Goal: Task Accomplishment & Management: Manage account settings

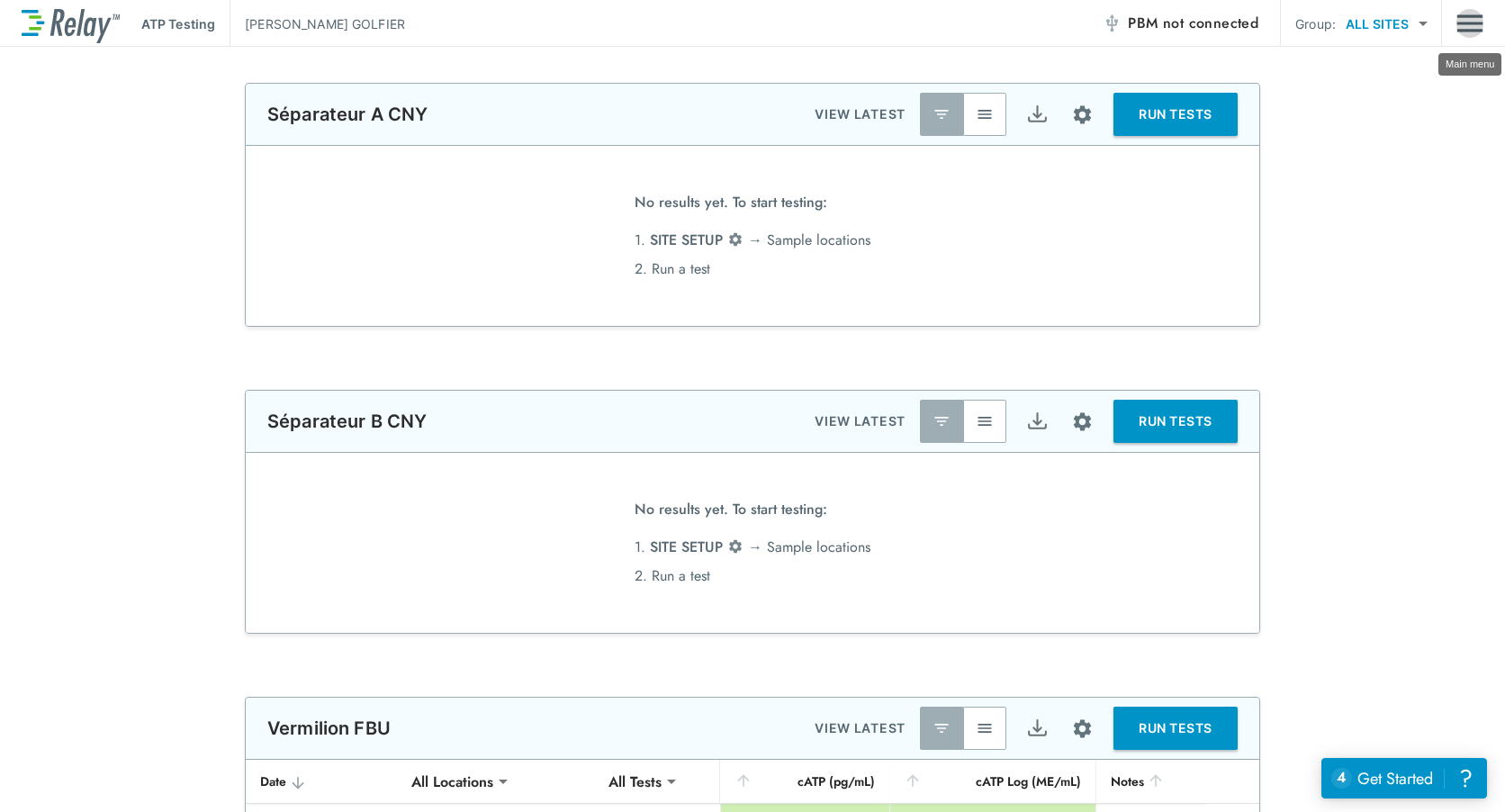
click at [1478, 23] on img "Main menu" at bounding box center [1470, 24] width 27 height 34
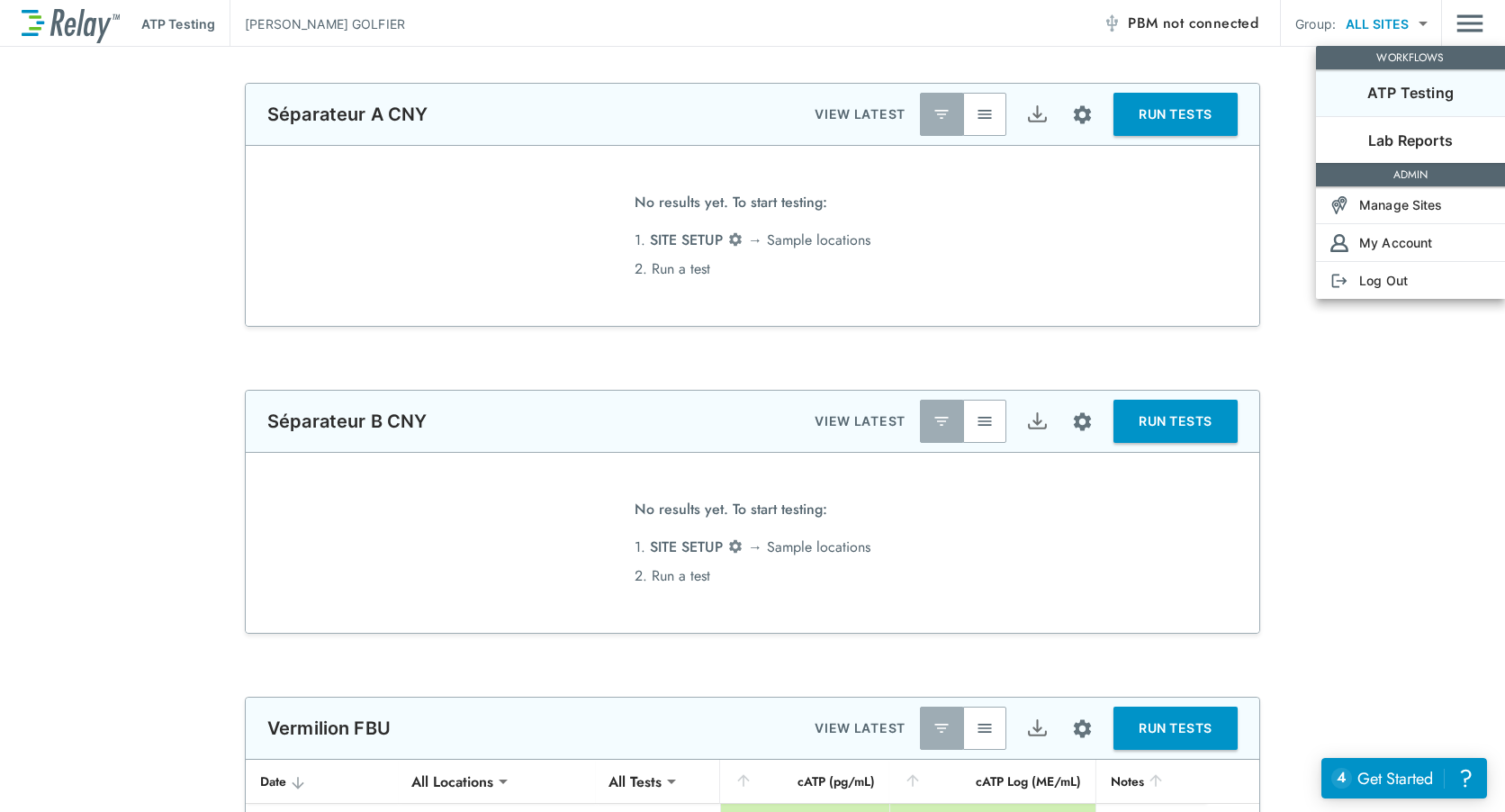
click at [1427, 137] on p "Lab Reports" at bounding box center [1411, 140] width 85 height 22
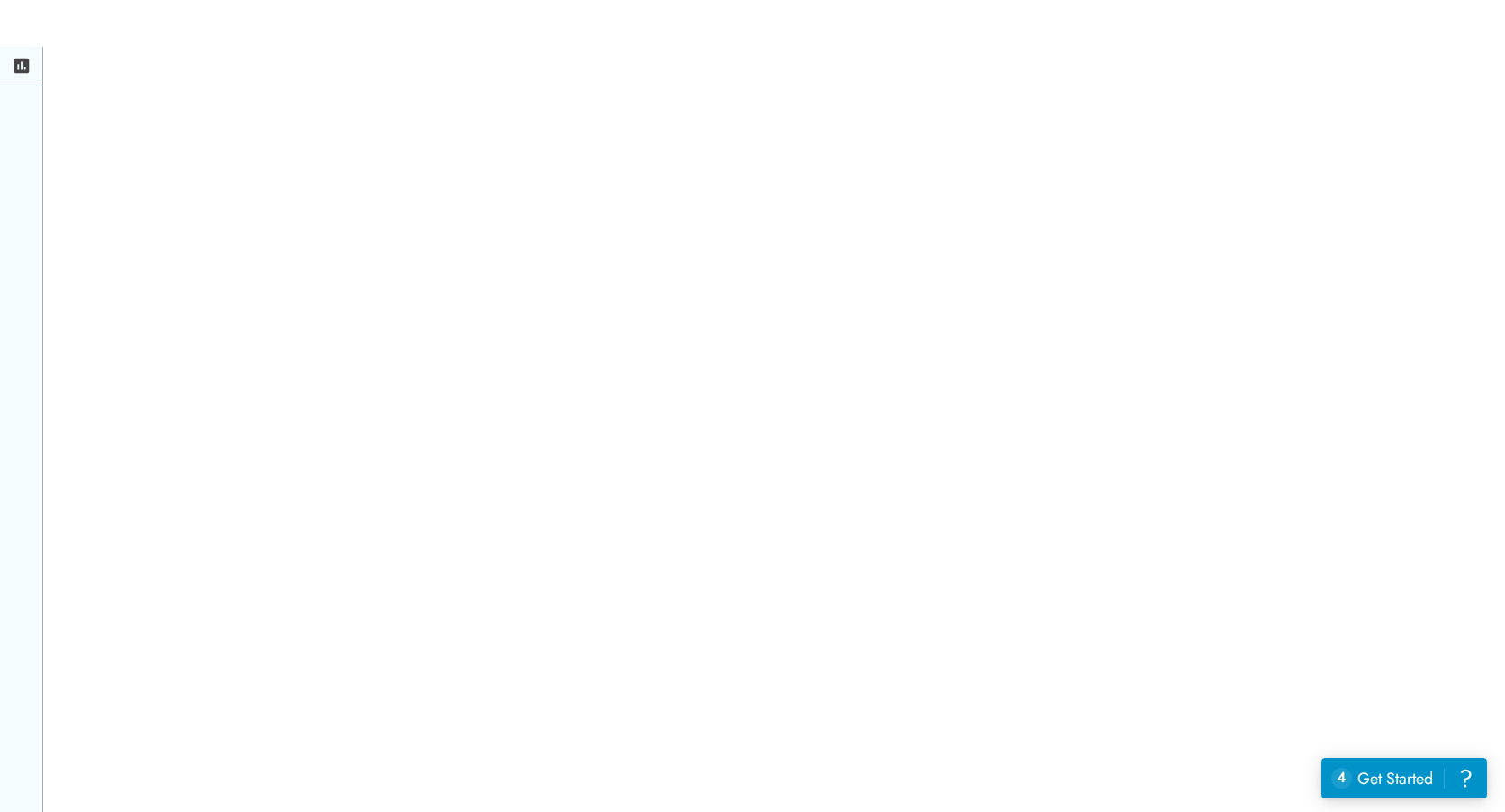
click at [10, 63] on div at bounding box center [21, 67] width 43 height 40
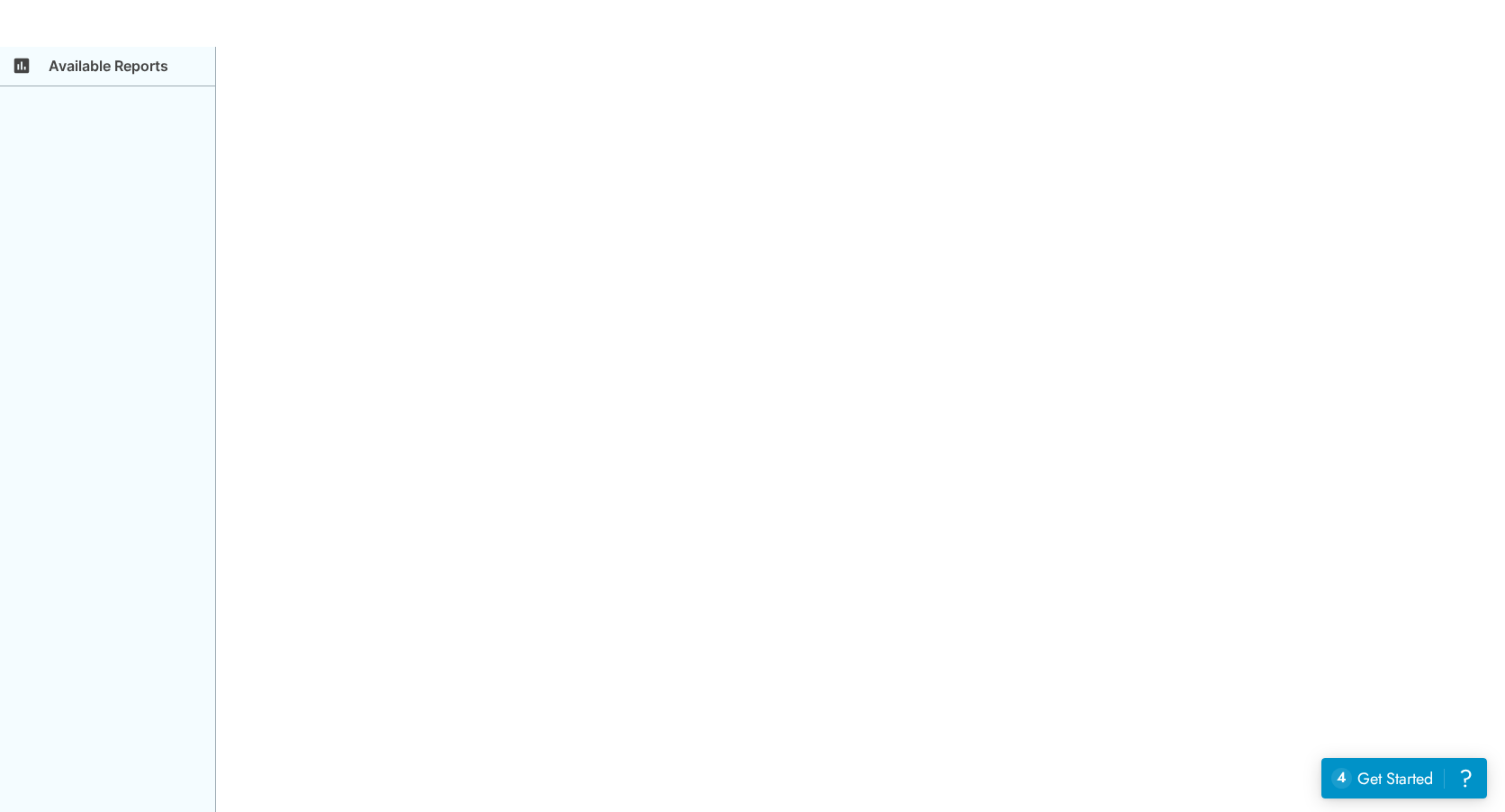
click at [86, 71] on p "Available Reports" at bounding box center [129, 69] width 172 height 35
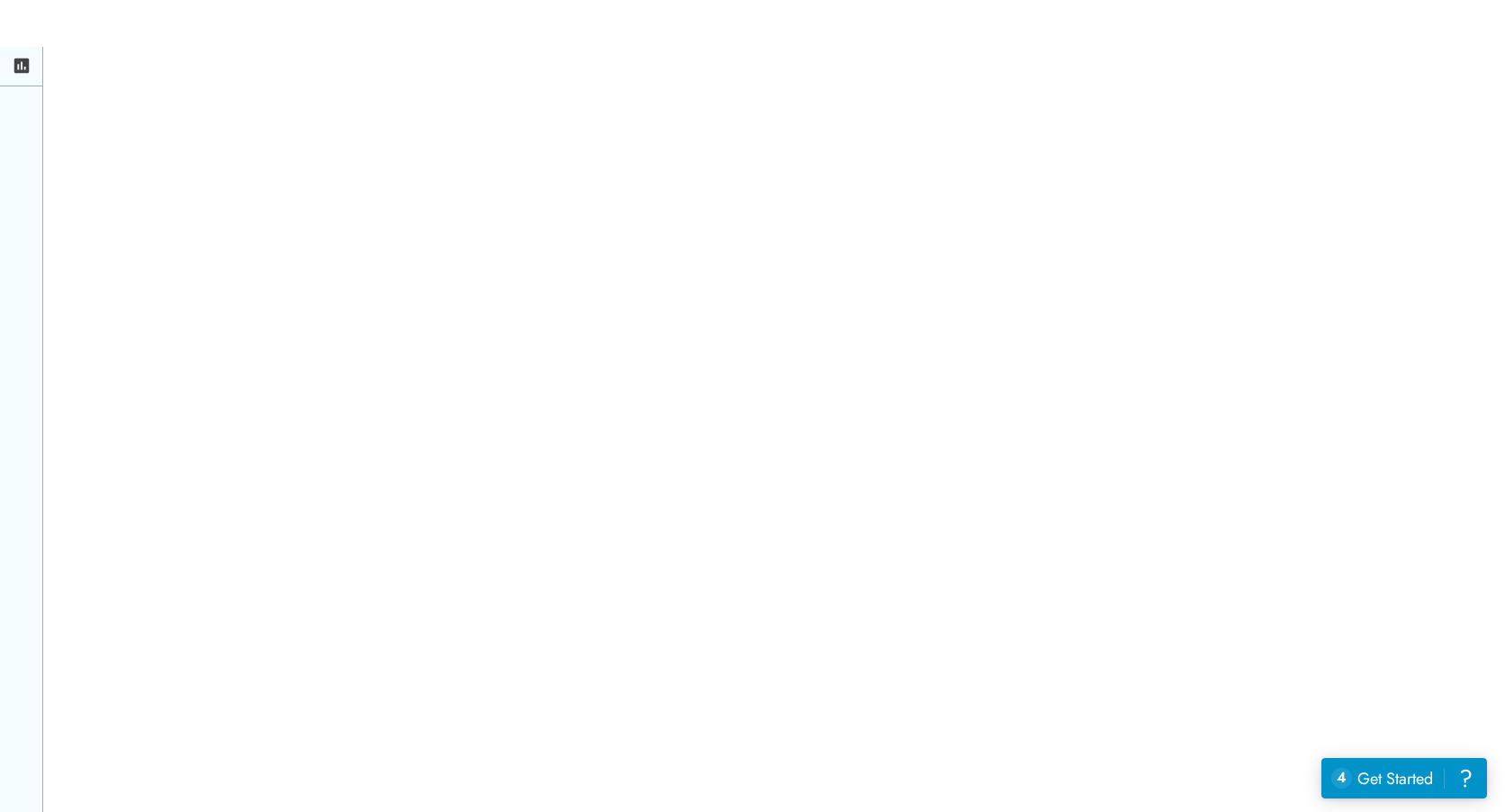
click at [21, 75] on div at bounding box center [21, 67] width 43 height 40
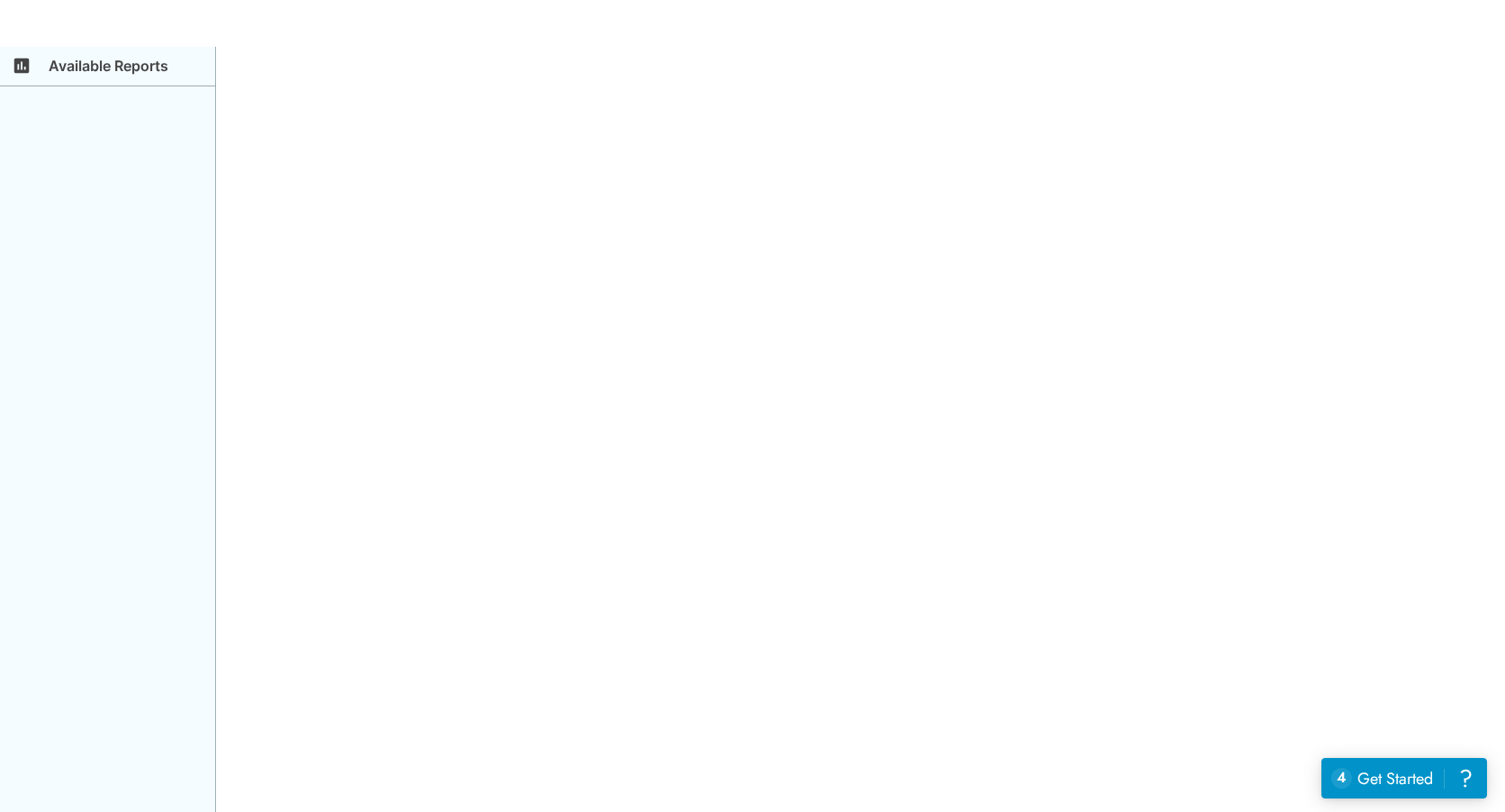
drag, startPoint x: 81, startPoint y: 158, endPoint x: 92, endPoint y: 165, distance: 13.0
click at [81, 161] on div "Available Reports" at bounding box center [108, 452] width 216 height 812
click at [1137, 188] on div "Available Reports" at bounding box center [752, 406] width 1505 height 812
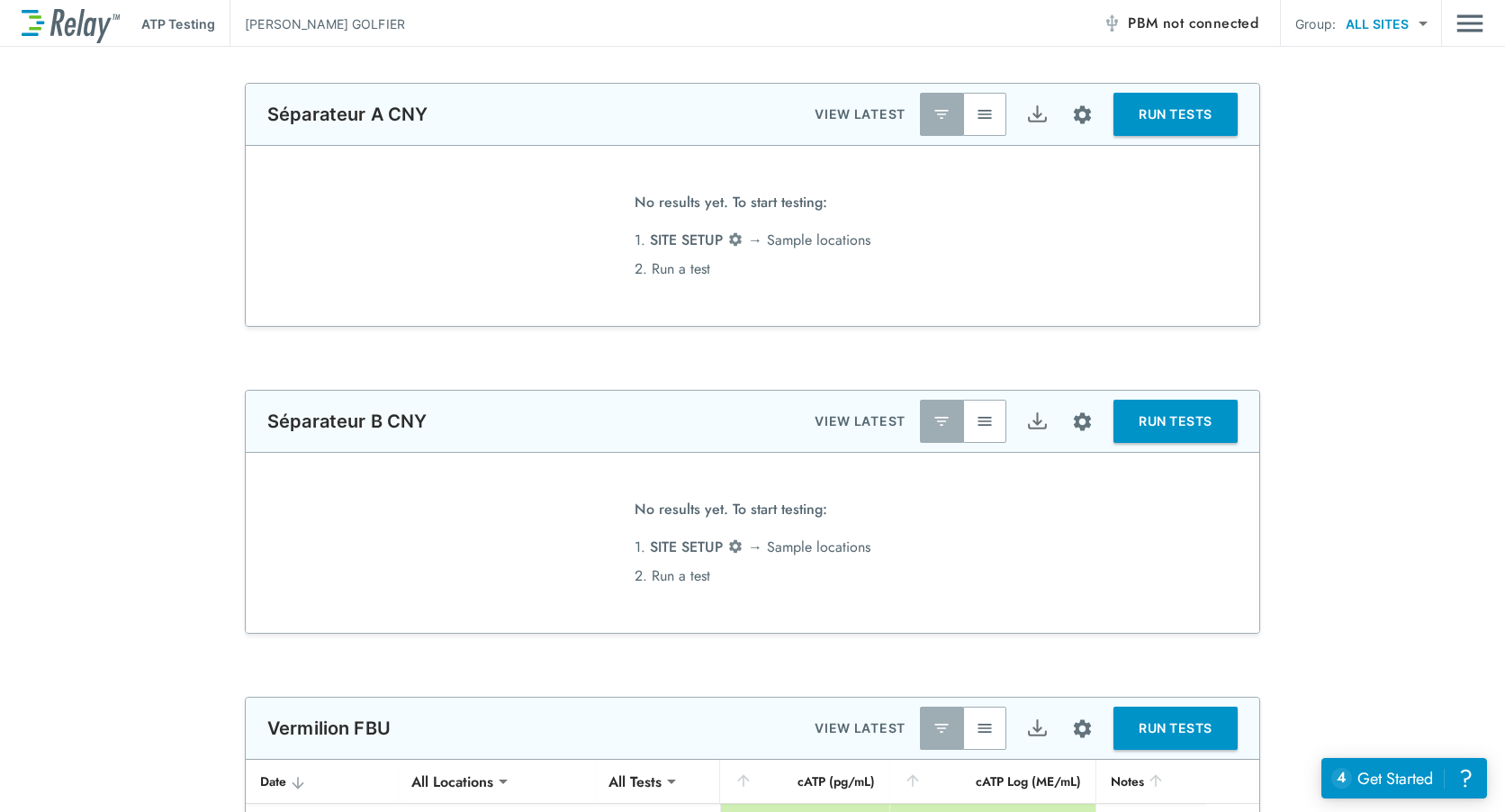
click at [1343, 279] on div "**********" at bounding box center [752, 205] width 1505 height 244
click at [1425, 776] on div "Get Started" at bounding box center [1395, 779] width 75 height 24
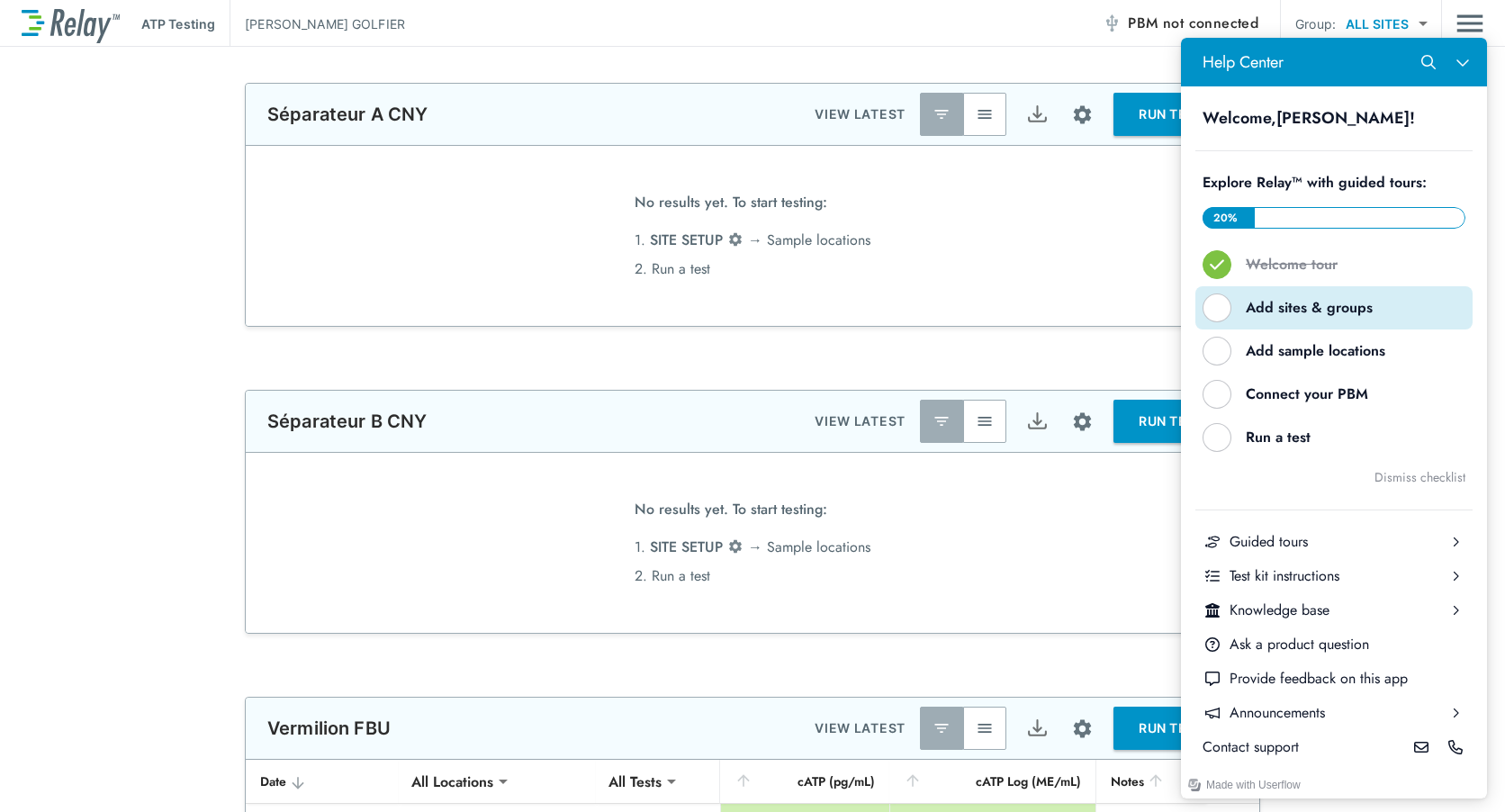
click at [1221, 311] on div "Help Center" at bounding box center [1218, 307] width 29 height 29
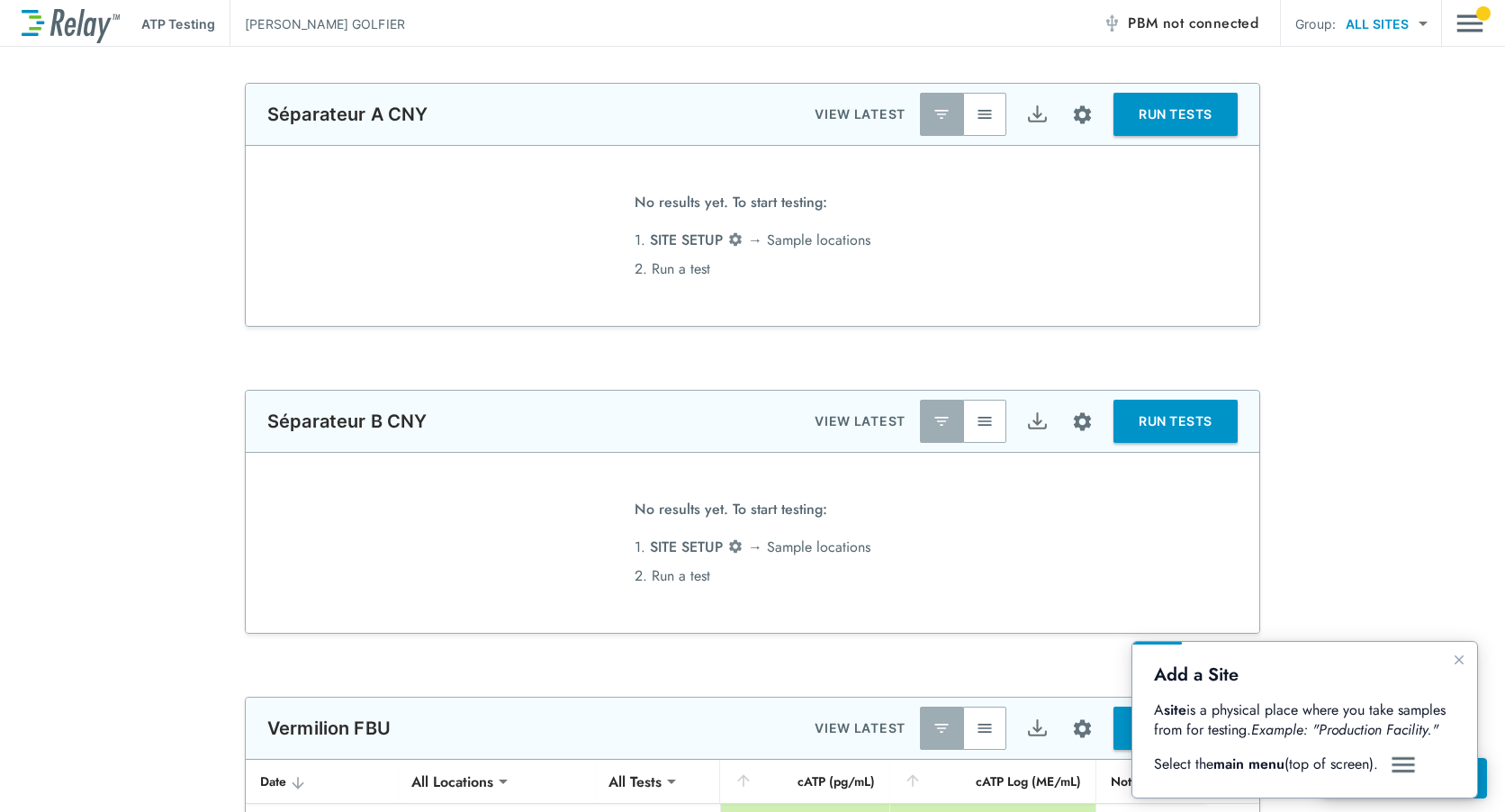
click at [1400, 418] on div "**********" at bounding box center [752, 512] width 1505 height 244
click at [1486, 20] on div "ATP Testing [PERSON_NAME] PBM not connected Group: ALL SITES ********* ​" at bounding box center [752, 23] width 1505 height 47
click at [1486, 10] on div "ATP Testing [PERSON_NAME] PBM not connected Group: ALL SITES ********* ​" at bounding box center [752, 23] width 1505 height 47
click at [1470, 26] on img "Main menu" at bounding box center [1470, 24] width 27 height 34
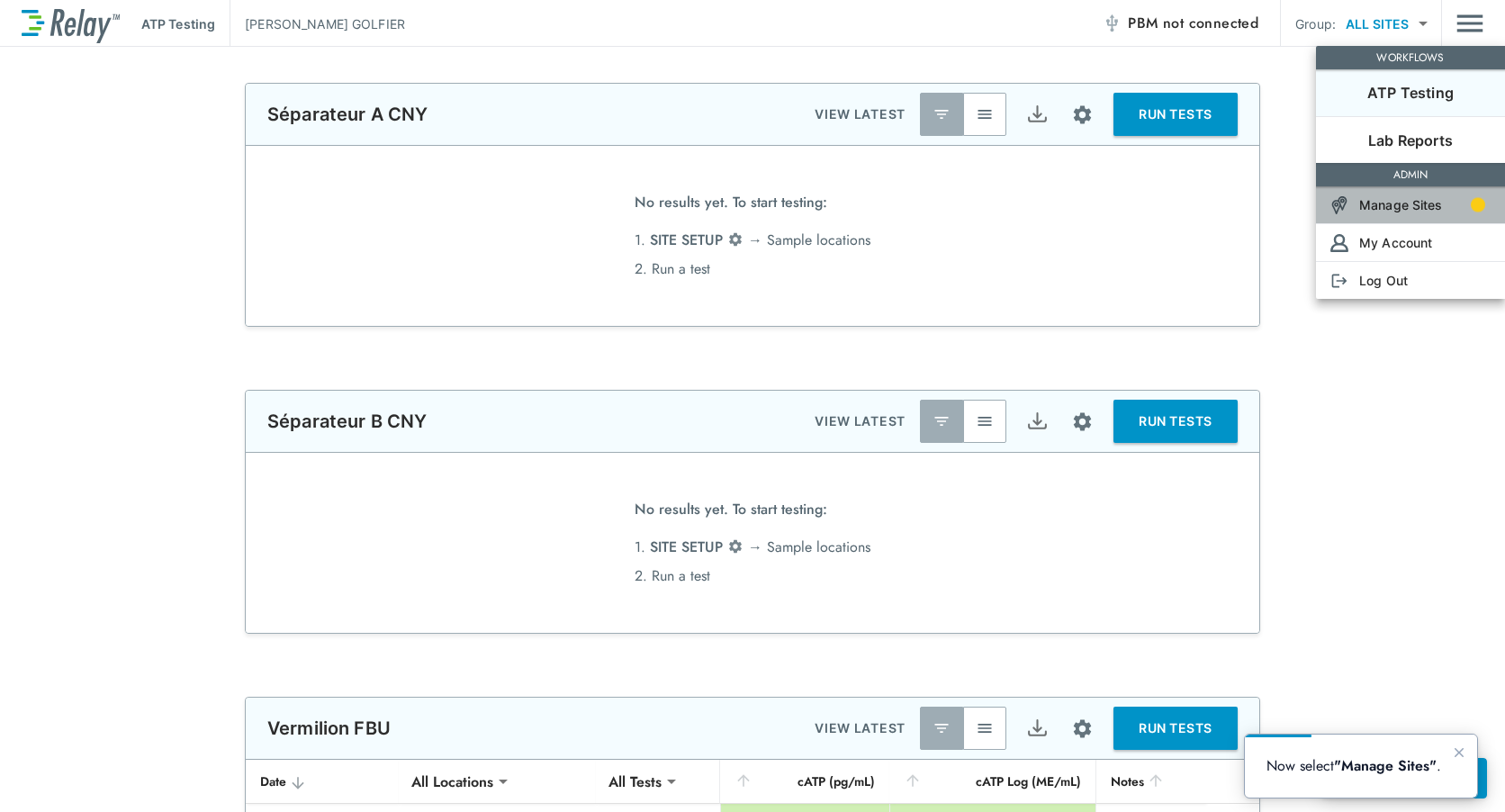
click at [1425, 208] on p "Manage Sites" at bounding box center [1401, 205] width 84 height 19
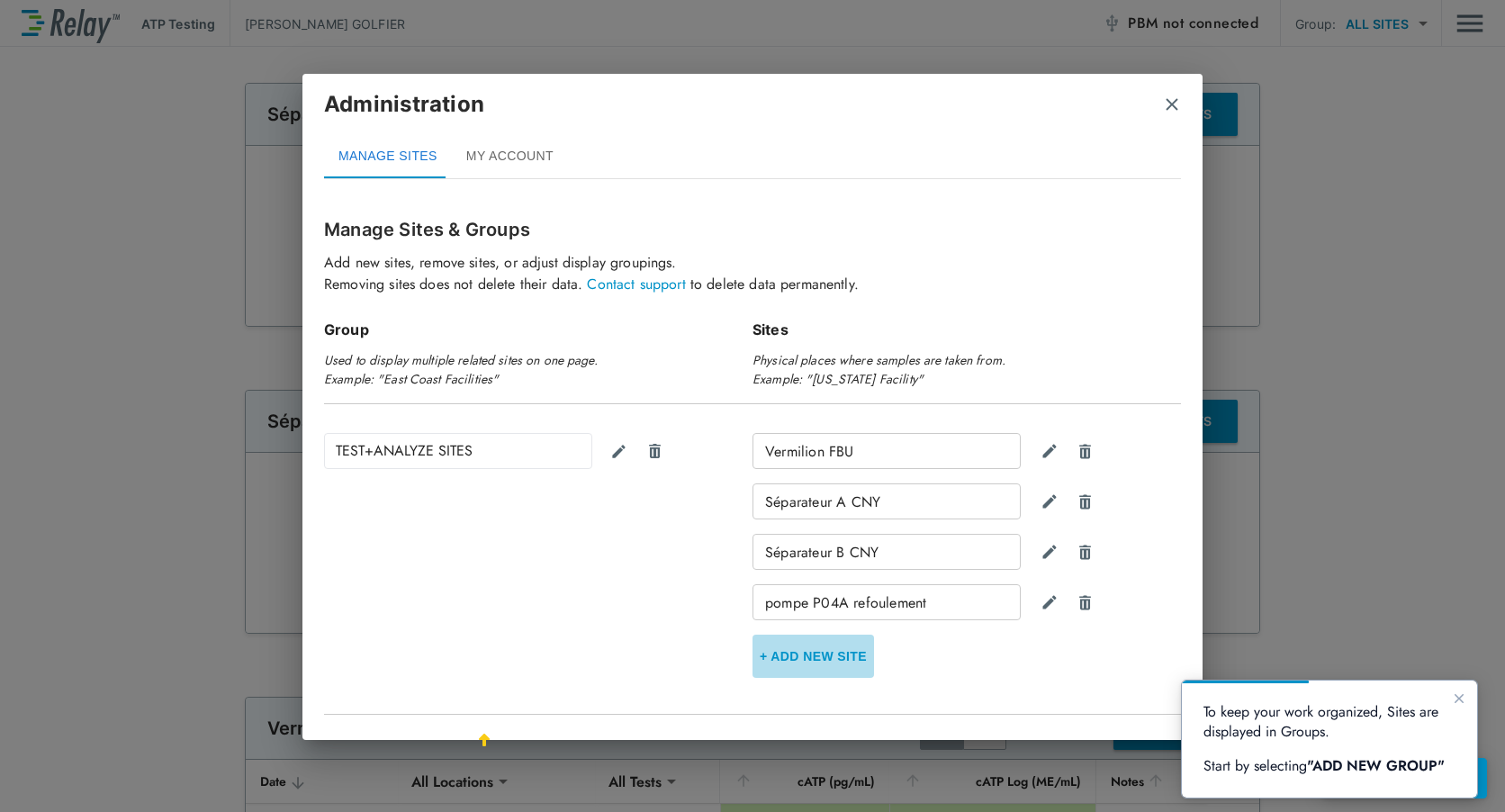
click at [830, 651] on button "+ Add new Site" at bounding box center [814, 656] width 122 height 43
click at [826, 656] on input "Site Name" at bounding box center [886, 653] width 267 height 36
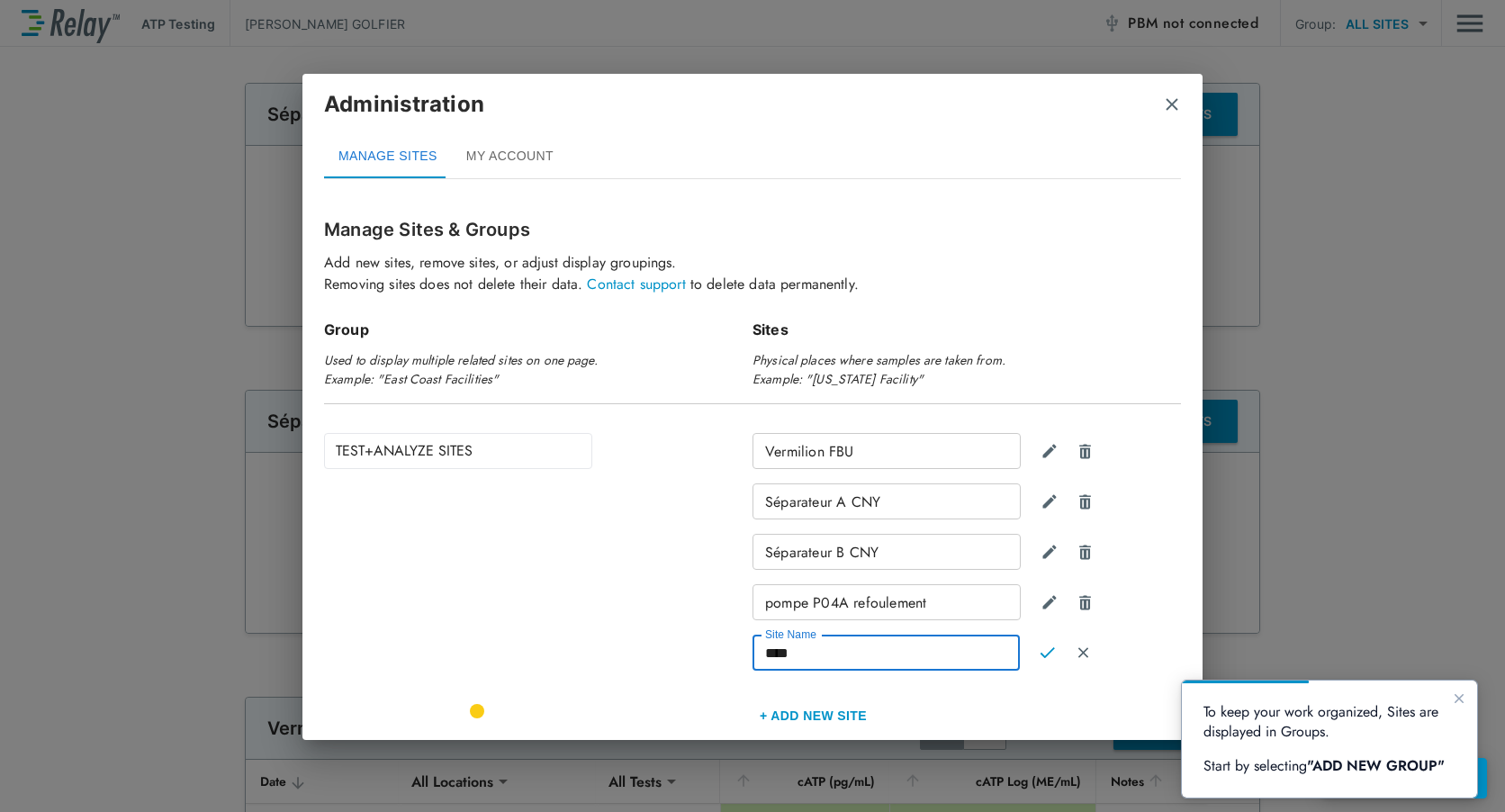
scroll to position [99, 0]
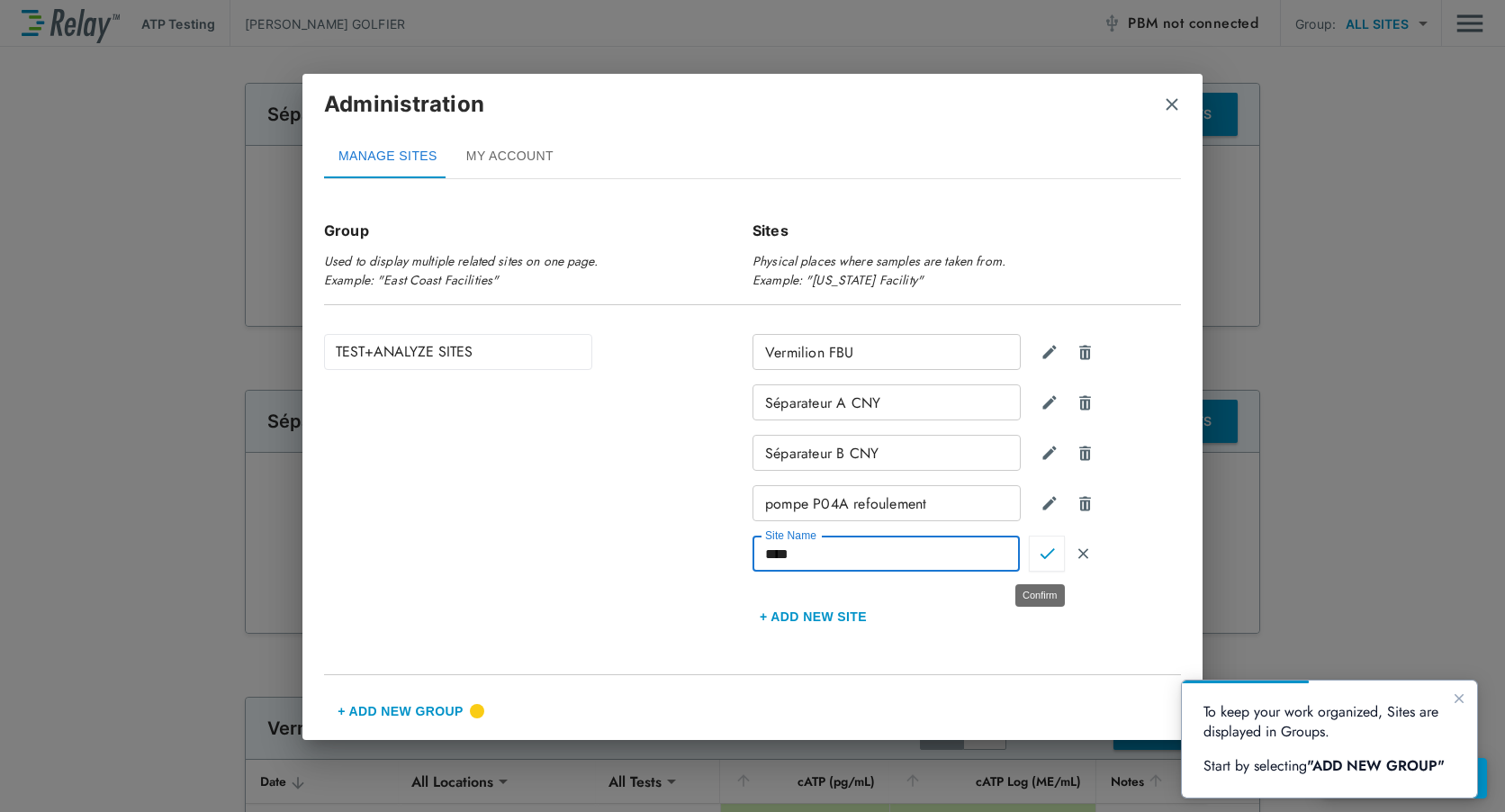
type input "****"
click at [1045, 553] on img "Confirm" at bounding box center [1047, 553] width 15 height 16
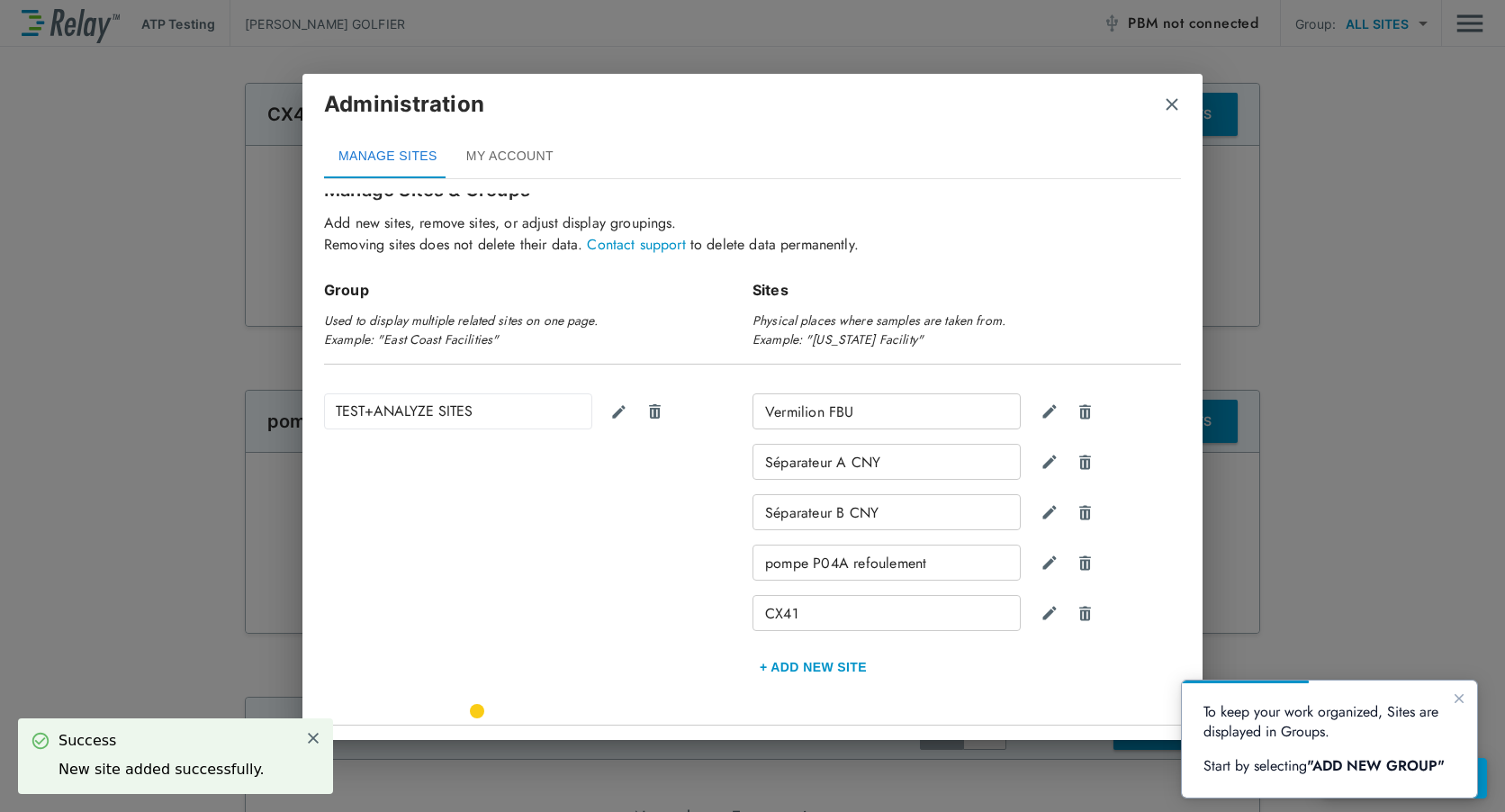
scroll to position [90, 0]
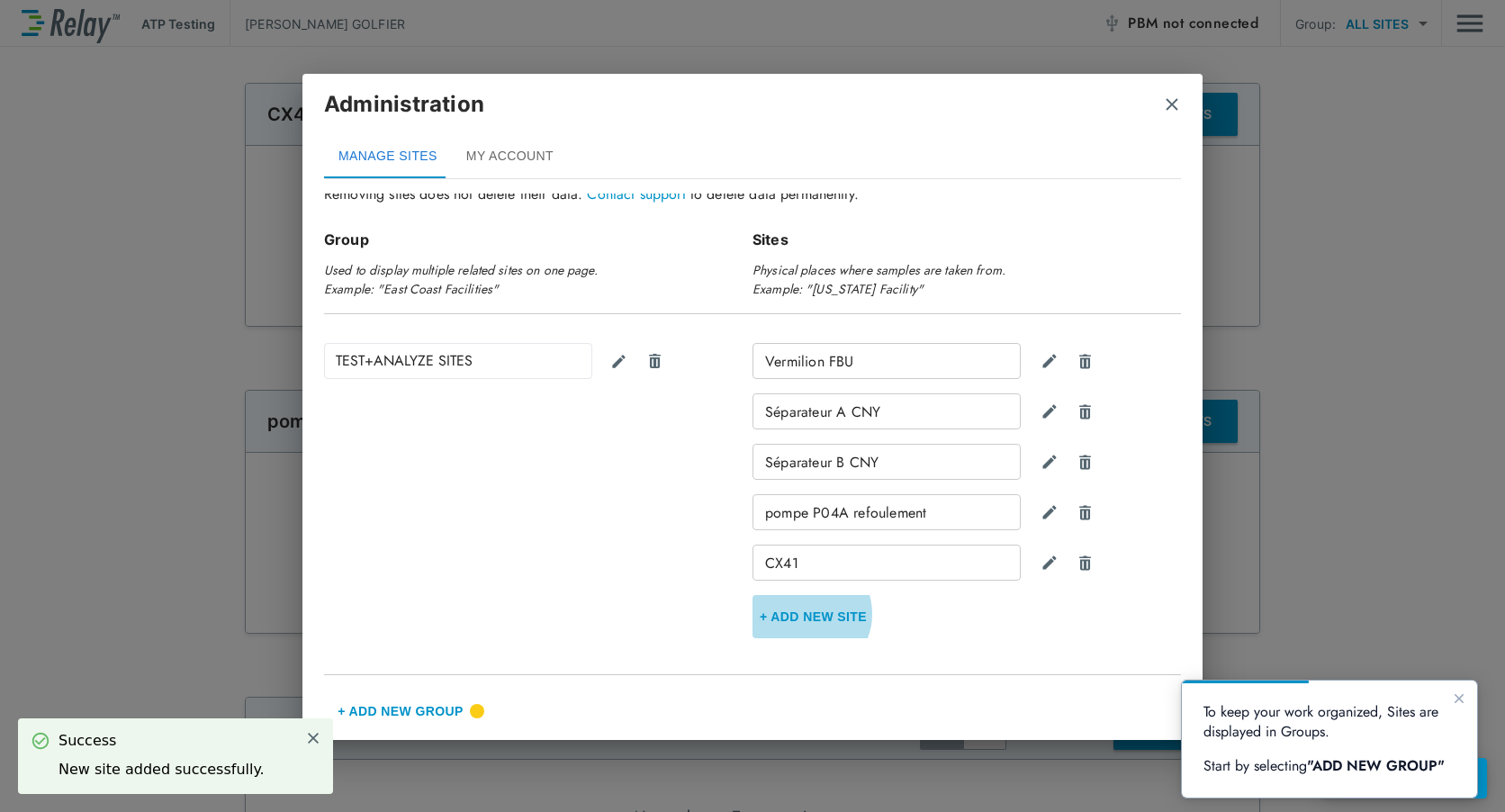
click at [800, 614] on button "+ Add new Site" at bounding box center [814, 616] width 122 height 43
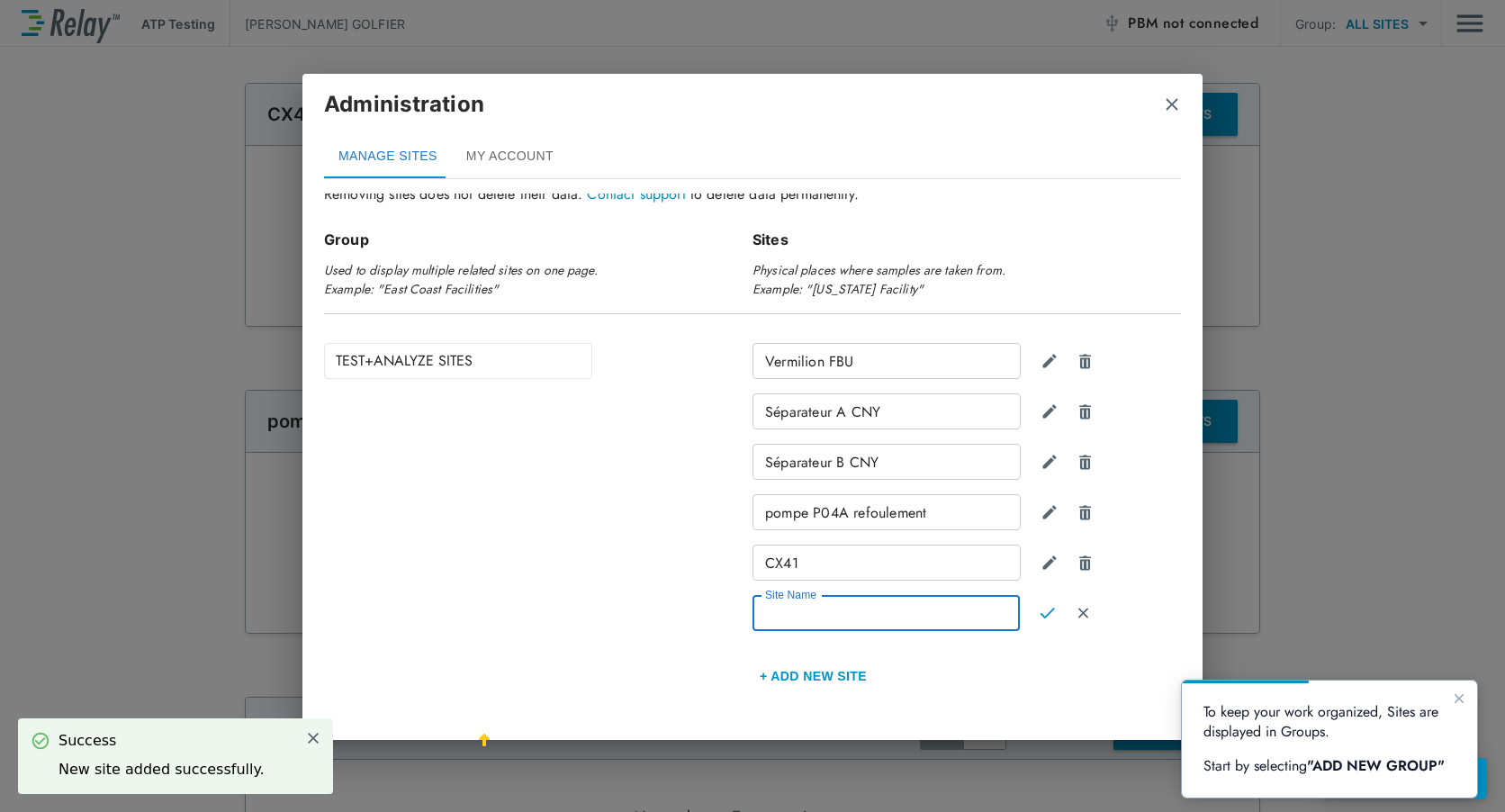
click at [800, 613] on input "Site Name" at bounding box center [886, 613] width 267 height 36
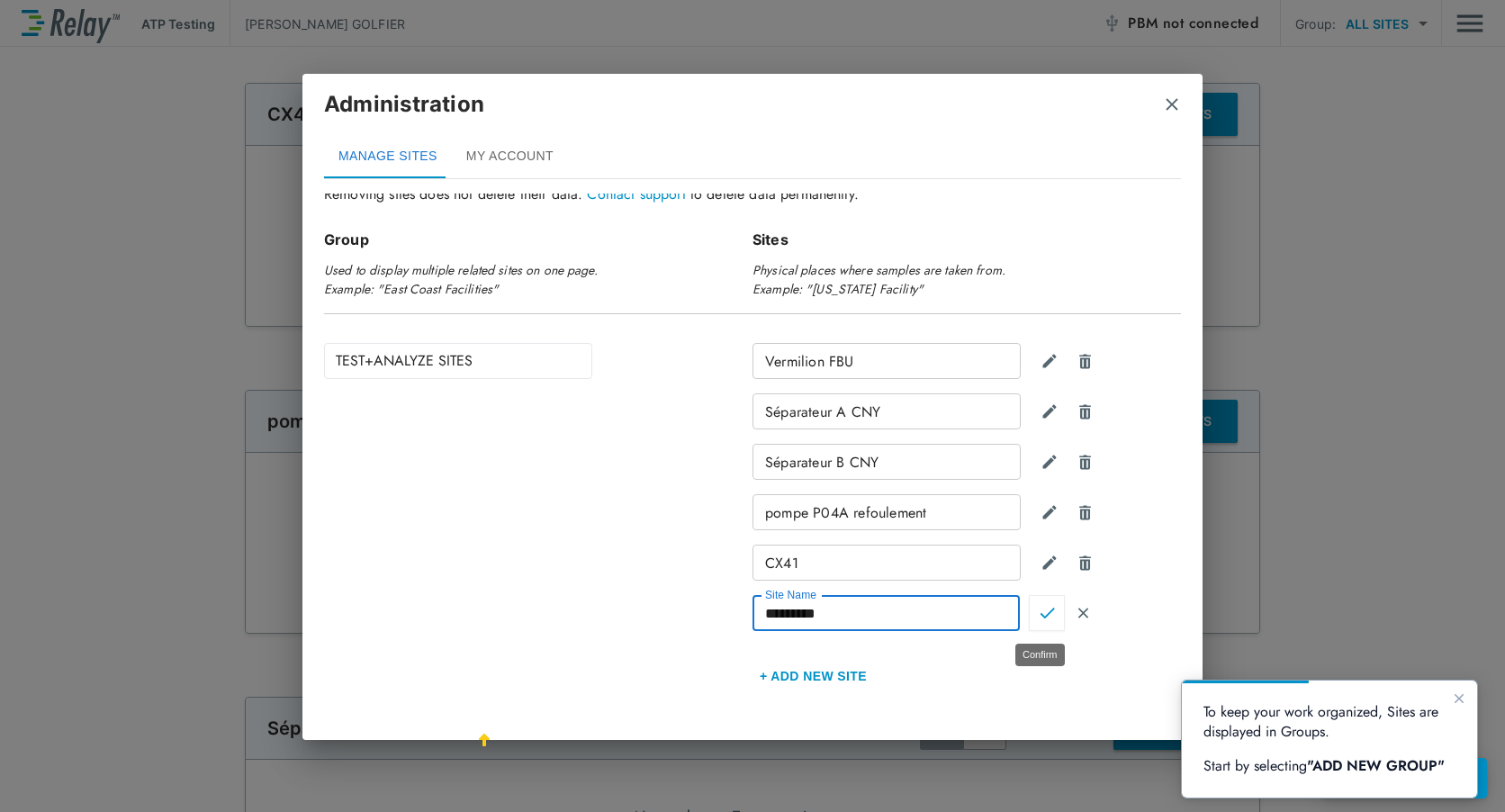
type input "*********"
click at [1045, 618] on img "Confirm" at bounding box center [1047, 613] width 15 height 16
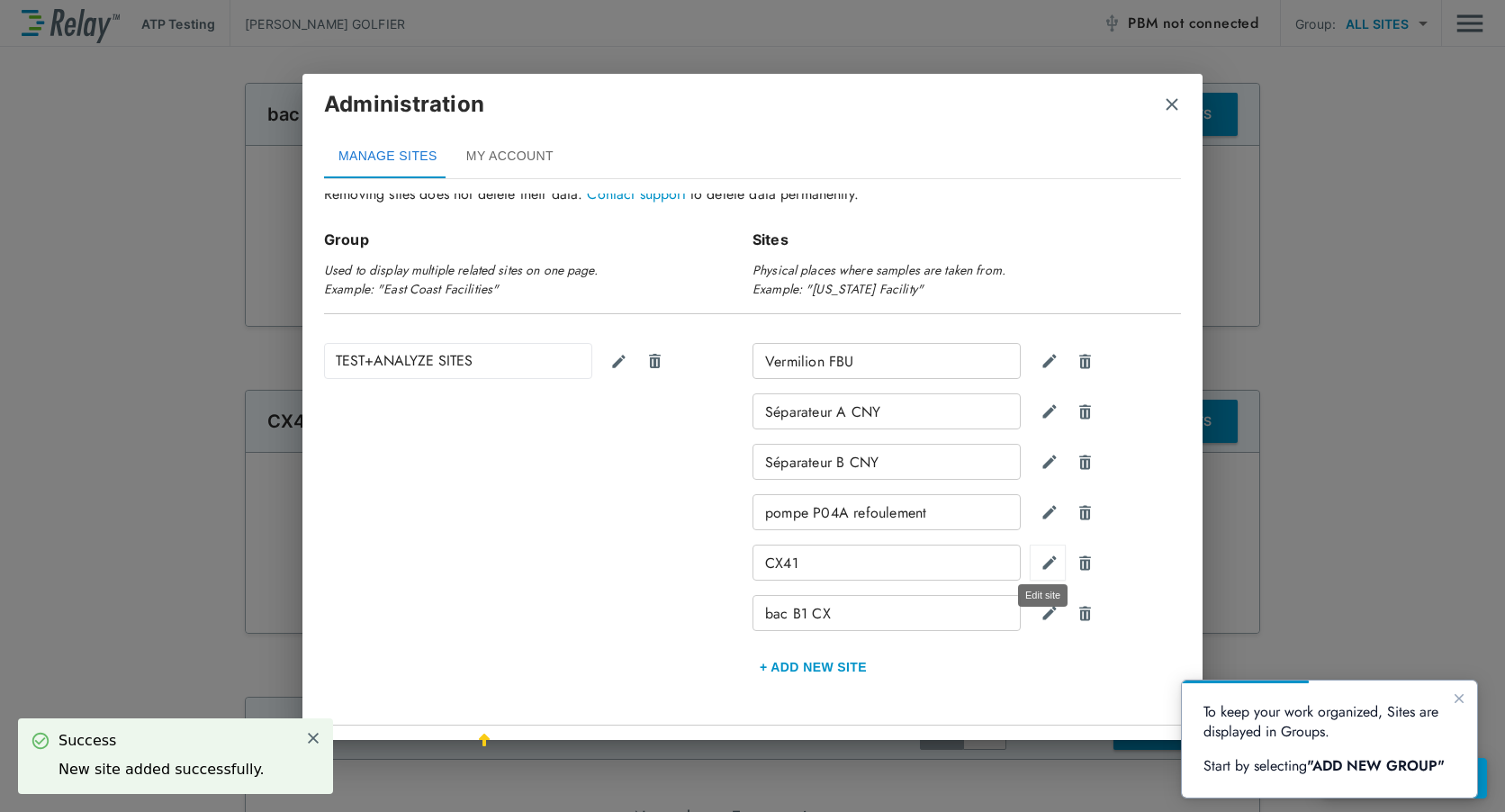
click at [1047, 563] on img "Edit site" at bounding box center [1049, 563] width 18 height 18
click at [1040, 642] on div "Vermilion FBU Séparateur A CNY Séparateur B CNY pompe P04A refoulement **** ​ b…" at bounding box center [967, 515] width 428 height 346
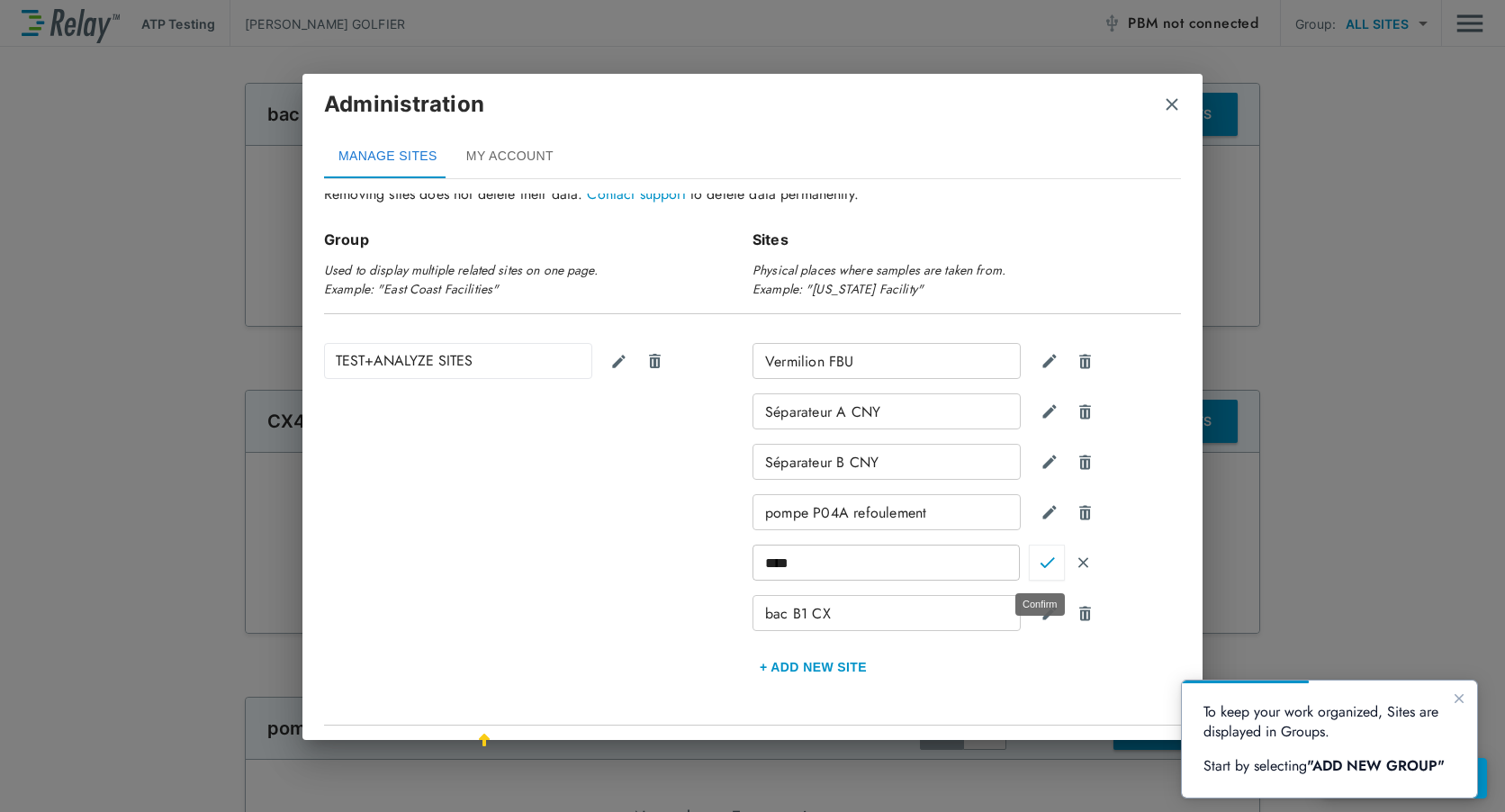
click at [1040, 565] on img "Confirm" at bounding box center [1047, 563] width 15 height 16
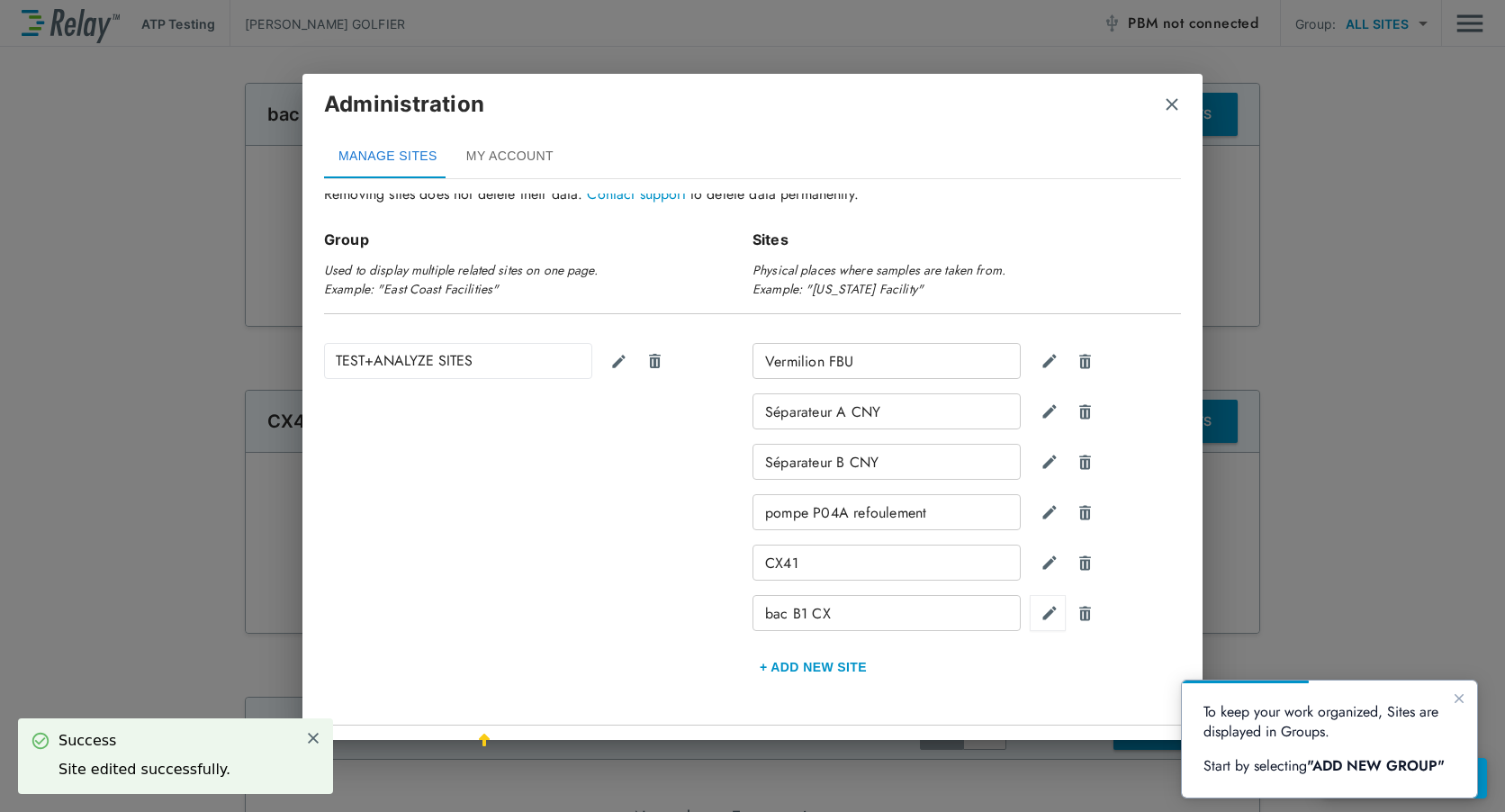
click at [1049, 624] on button "button" at bounding box center [1048, 613] width 36 height 36
click at [902, 274] on em "Physical places where samples are taken from. Example: "[US_STATE] Facility"" at bounding box center [880, 279] width 253 height 37
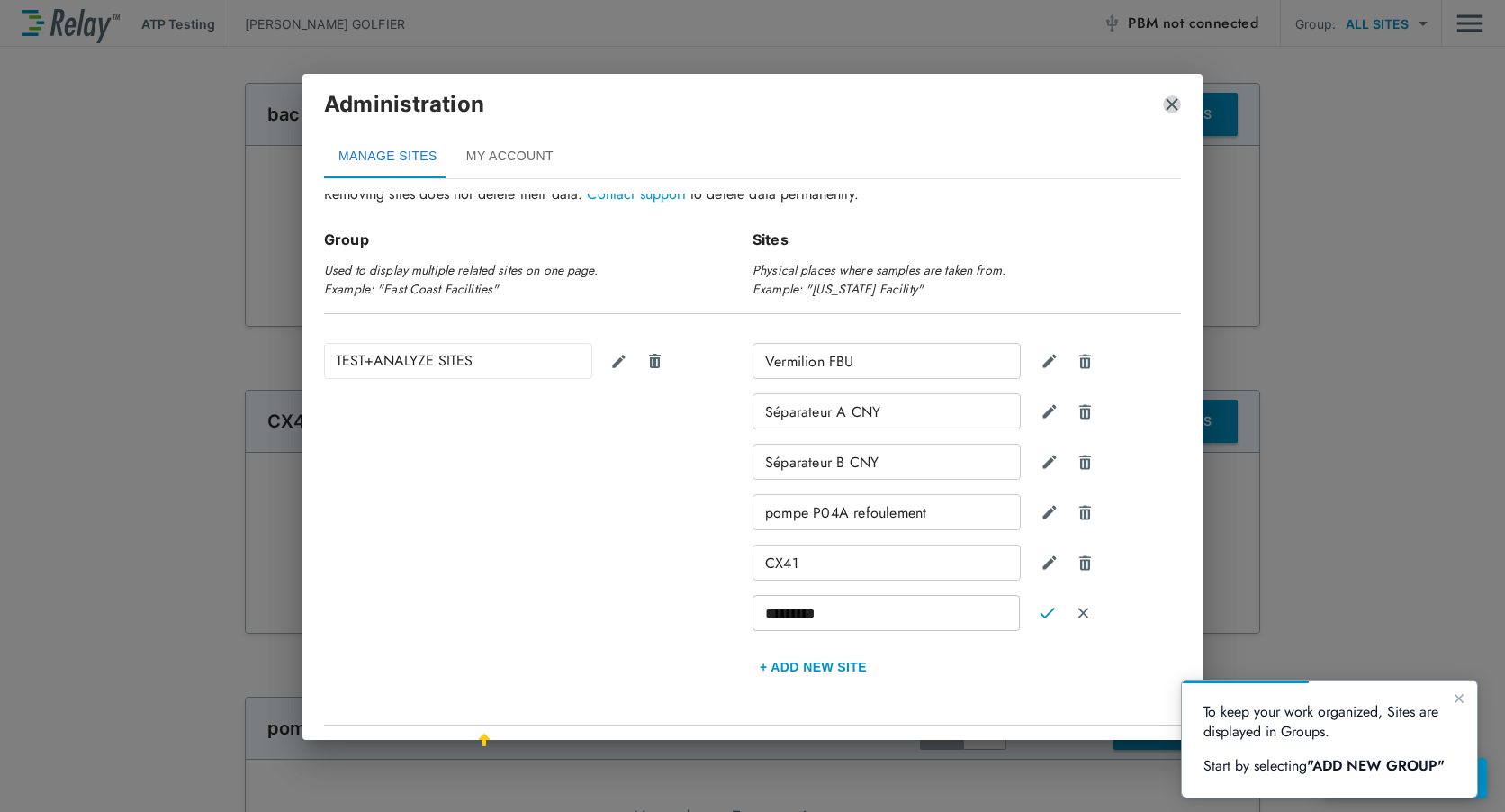
click at [1170, 106] on img "close" at bounding box center [1172, 104] width 18 height 18
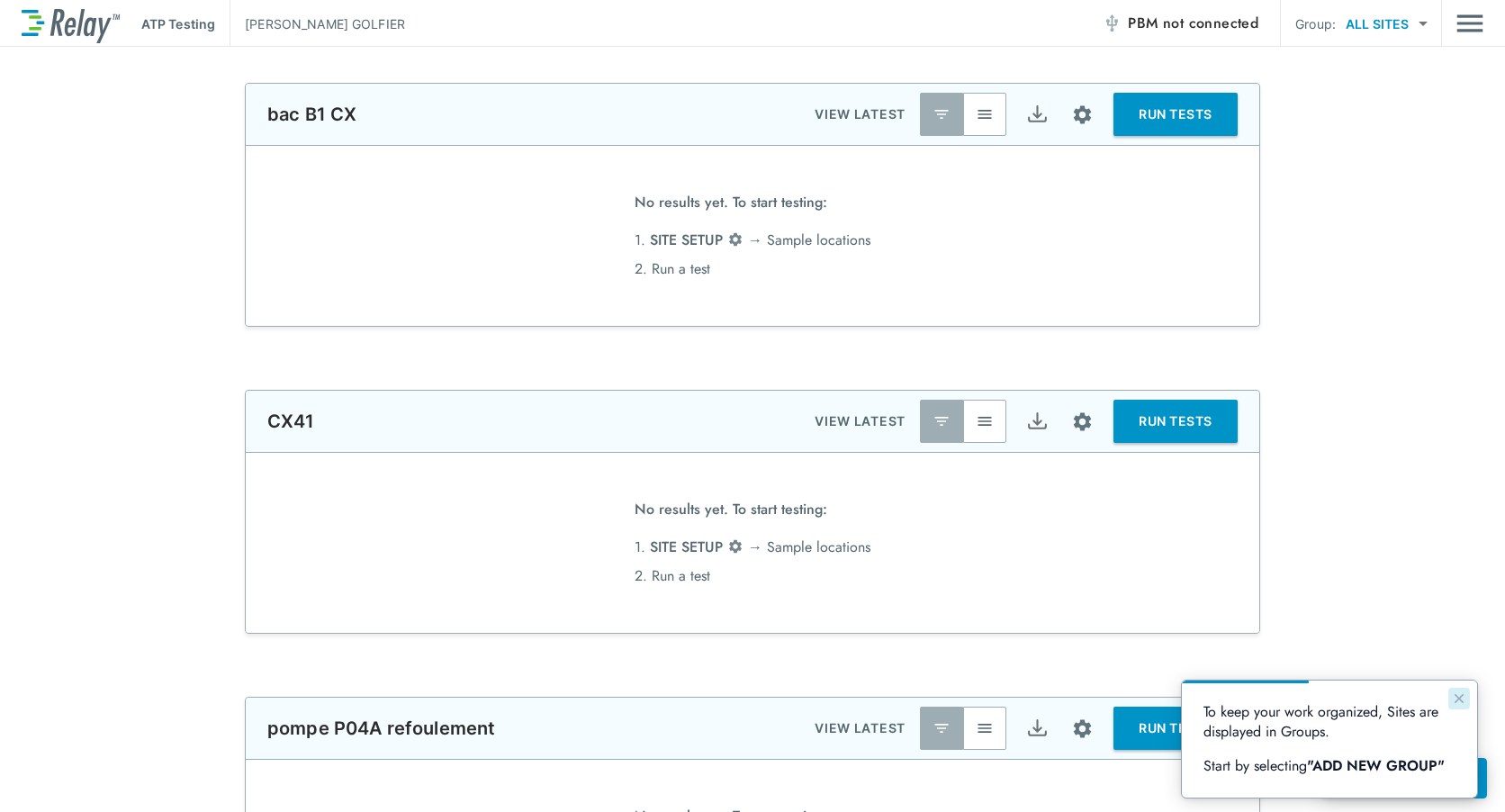
click at [1455, 696] on icon "Close guide" at bounding box center [1458, 698] width 9 height 9
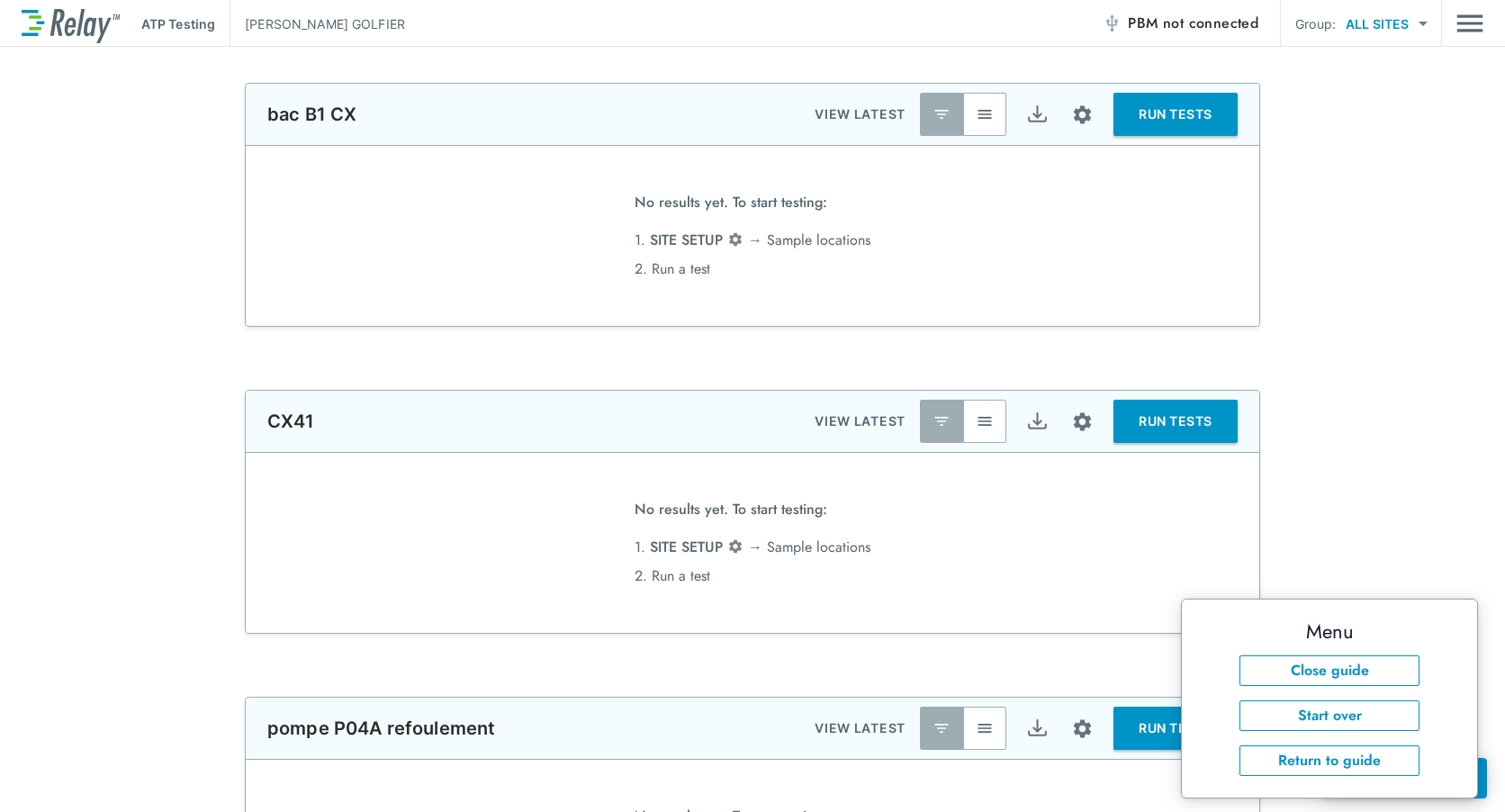
click at [1400, 541] on div "**********" at bounding box center [752, 512] width 1505 height 244
click at [1414, 510] on div "**********" at bounding box center [752, 512] width 1505 height 244
click at [1482, 778] on button "4 uncompleted tasks Get Started ?" at bounding box center [1403, 778] width 165 height 41
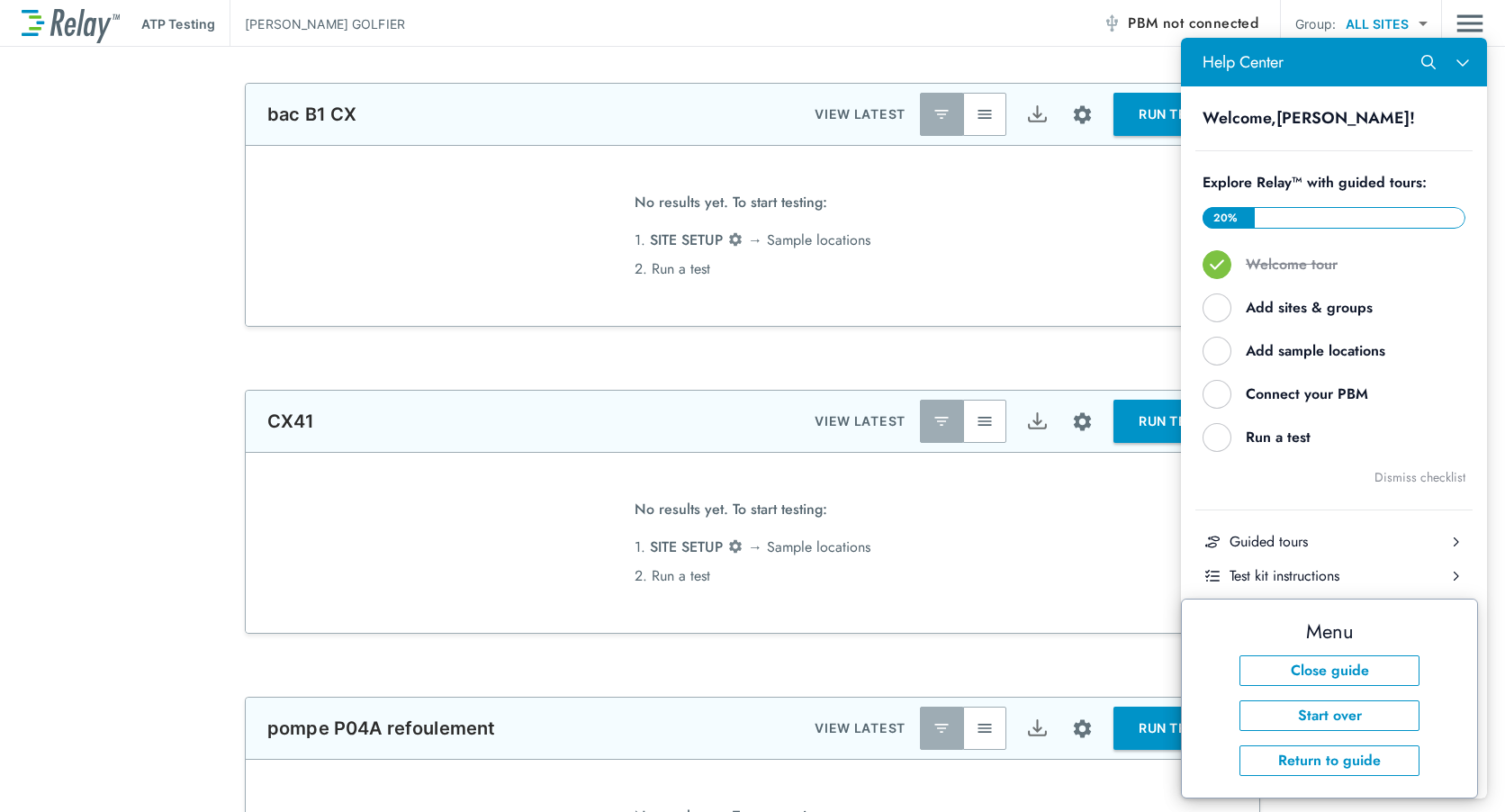
scroll to position [0, 0]
click at [979, 123] on img "button" at bounding box center [984, 114] width 18 height 18
click at [1123, 112] on button "RUN TESTS" at bounding box center [1176, 113] width 125 height 43
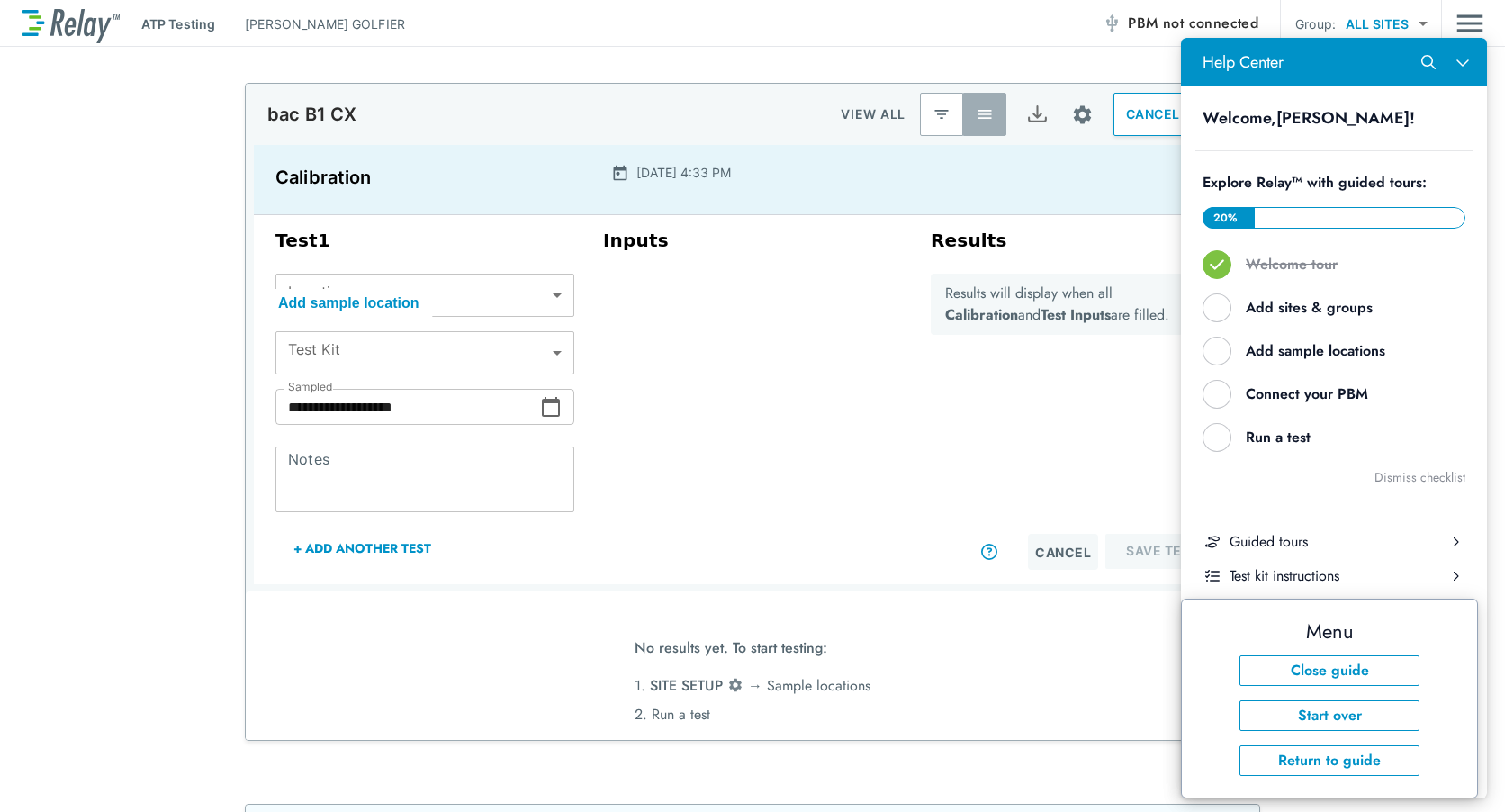
click at [541, 354] on body "**********" at bounding box center [752, 406] width 1505 height 812
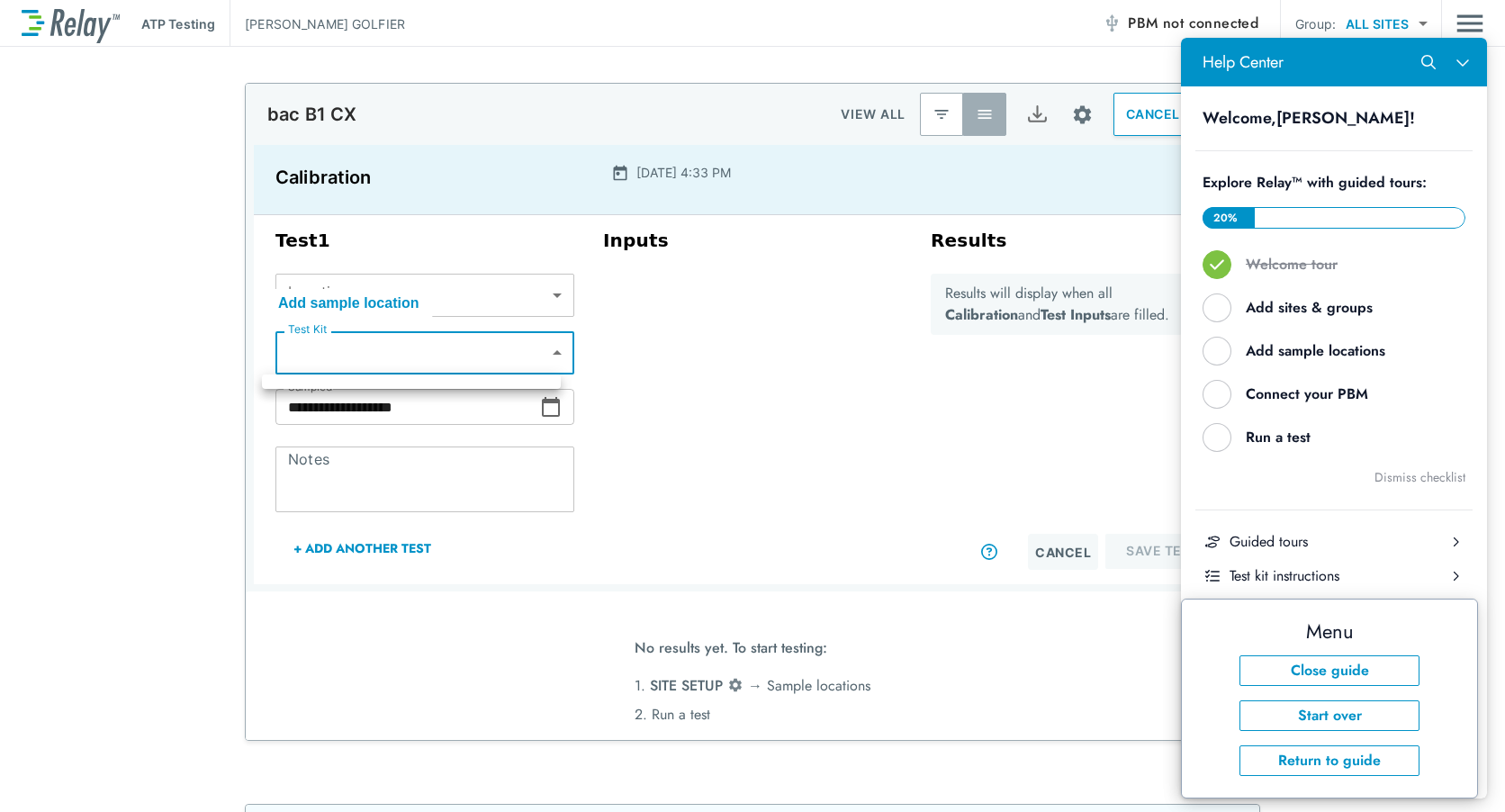
click at [539, 358] on div at bounding box center [752, 406] width 1505 height 812
click at [547, 350] on body "**********" at bounding box center [752, 406] width 1505 height 812
click at [769, 396] on div at bounding box center [752, 406] width 1505 height 812
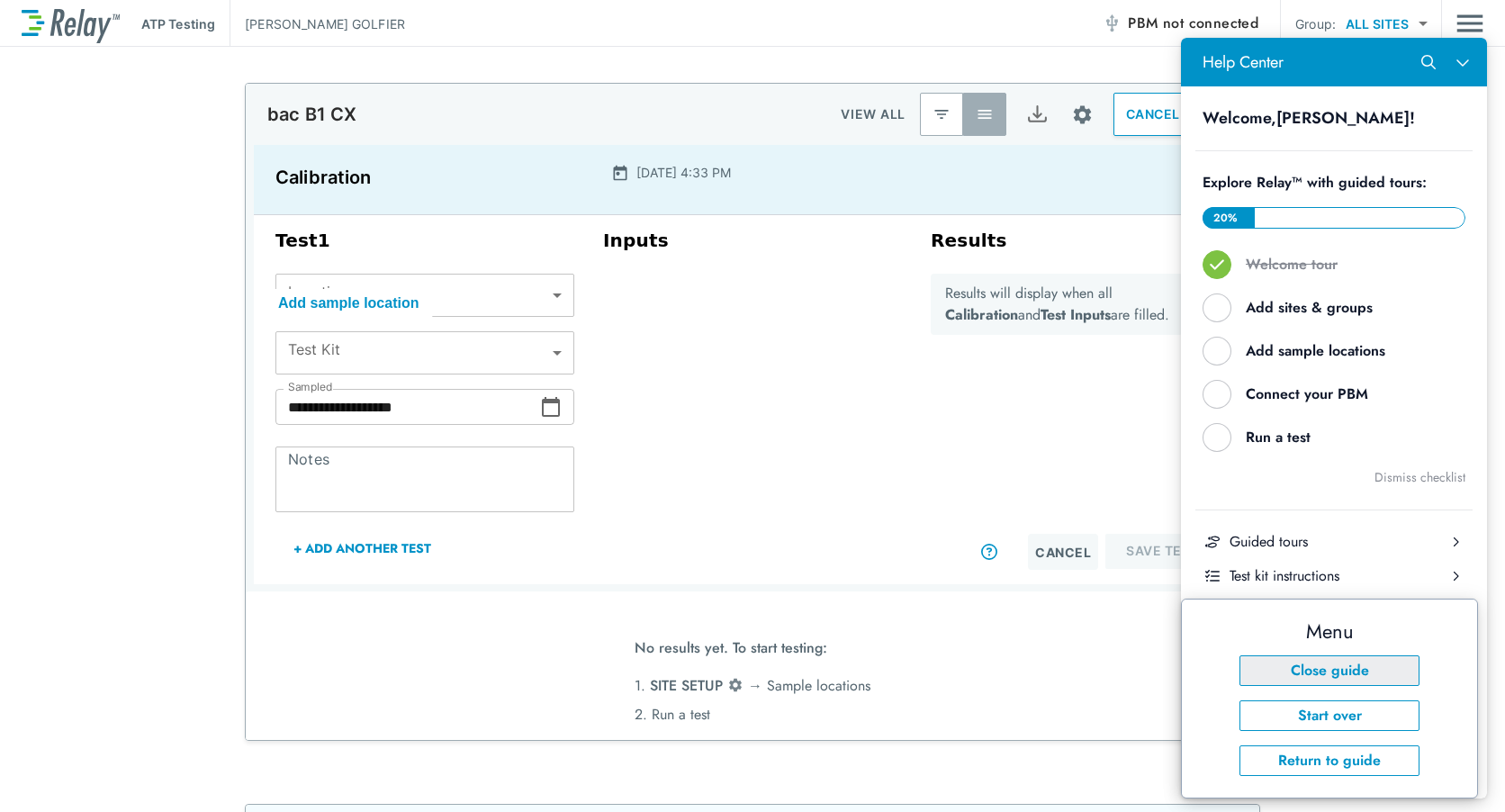
click at [1337, 683] on button "Close guide" at bounding box center [1329, 671] width 180 height 30
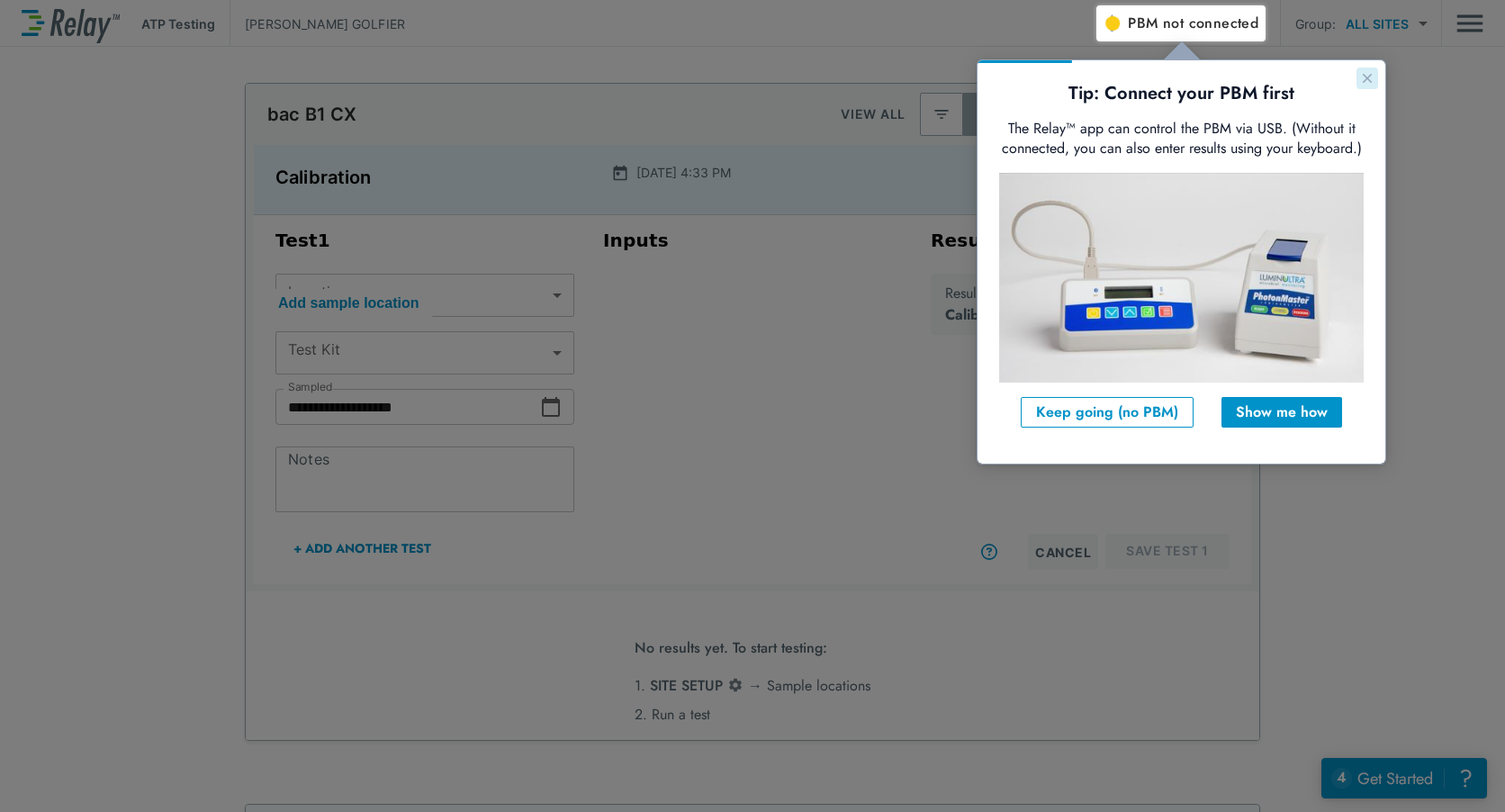
click at [1366, 75] on icon "Close guide" at bounding box center [1367, 78] width 9 height 9
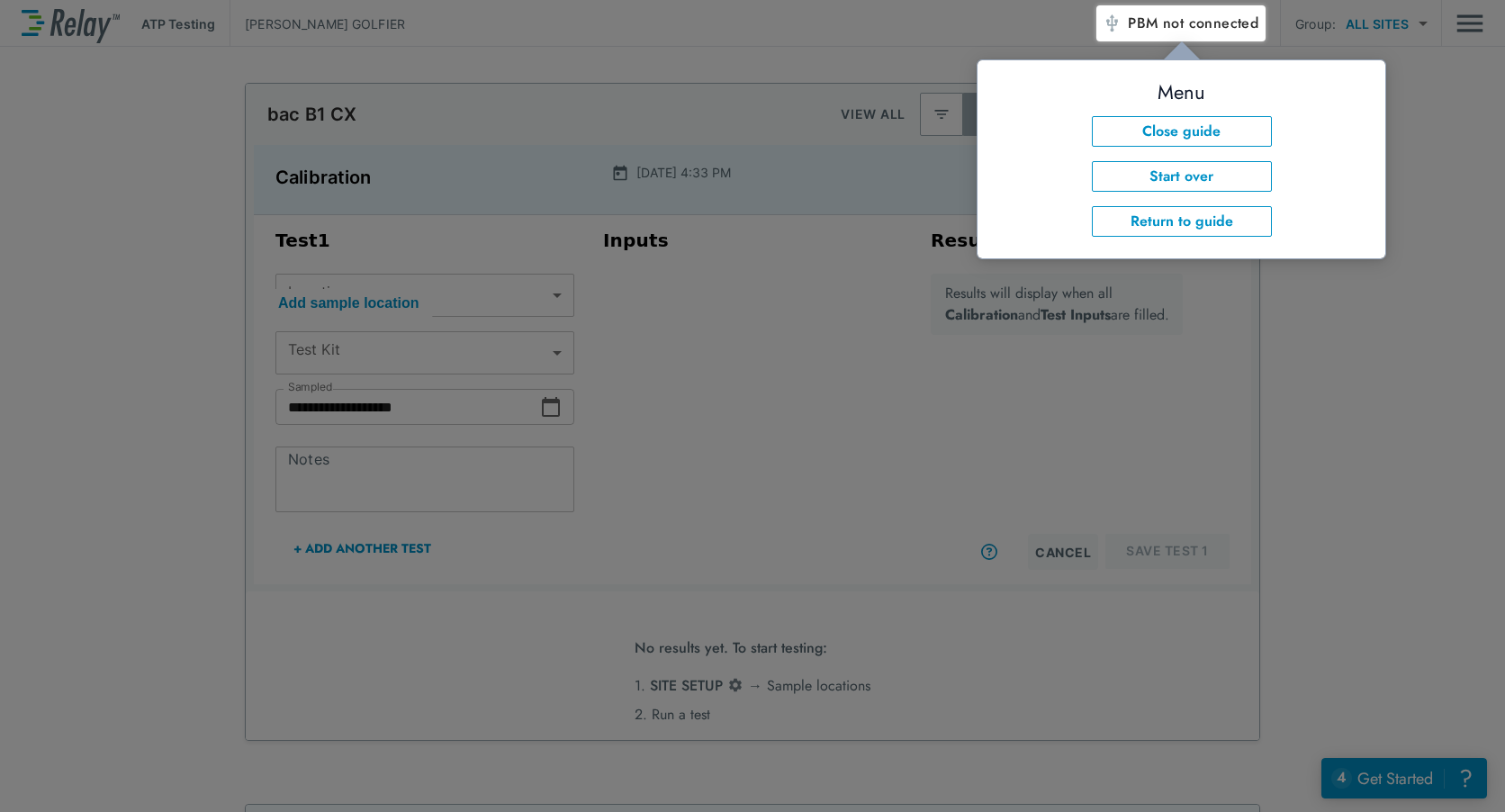
click at [700, 301] on div at bounding box center [548, 408] width 1097 height 806
drag, startPoint x: 798, startPoint y: 324, endPoint x: 785, endPoint y: 315, distance: 15.8
click at [794, 324] on div at bounding box center [548, 408] width 1097 height 806
click at [746, 537] on div at bounding box center [548, 408] width 1097 height 806
click at [417, 461] on div at bounding box center [548, 408] width 1097 height 806
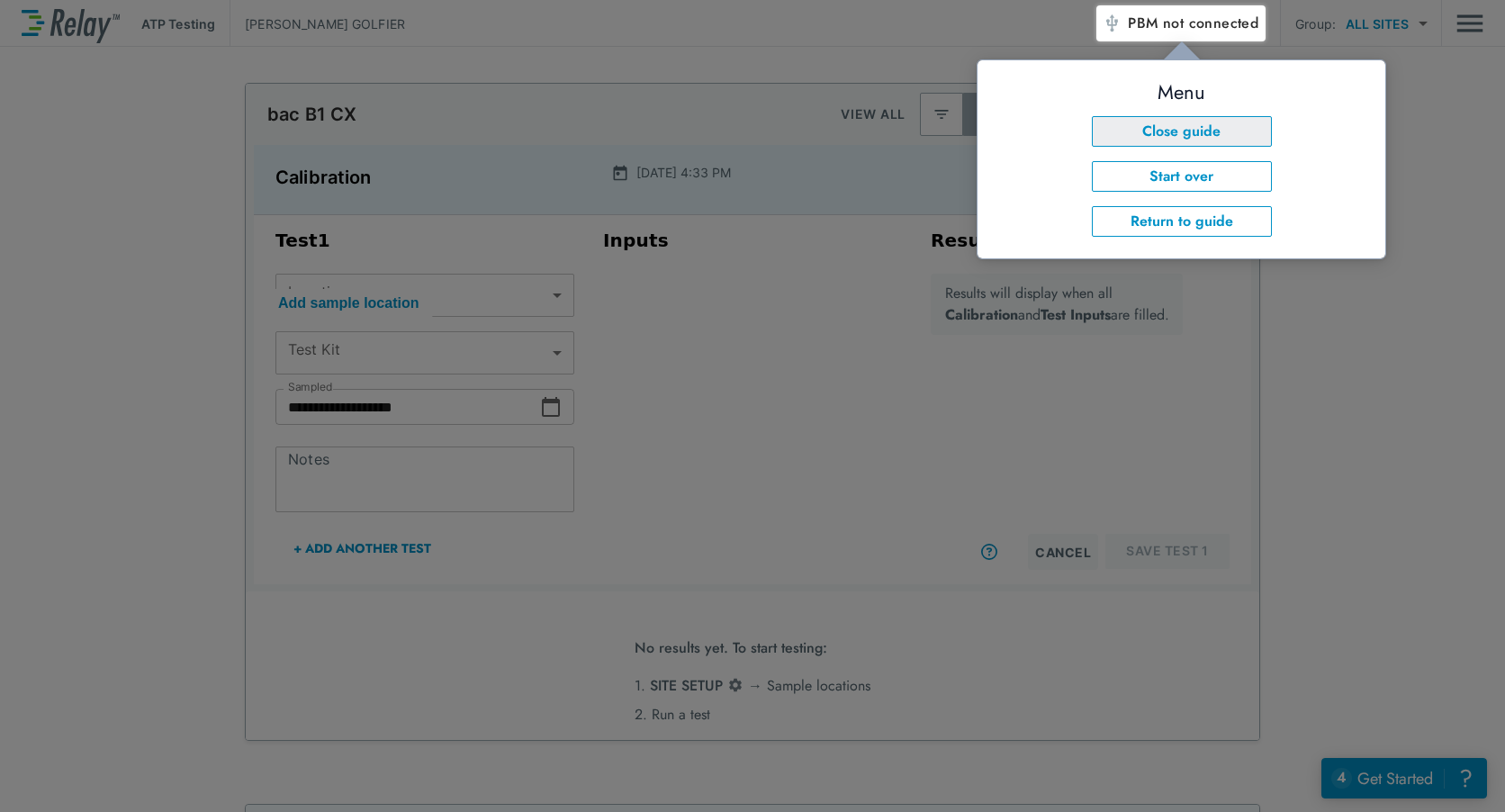
click at [1242, 131] on button "Close guide" at bounding box center [1181, 131] width 180 height 30
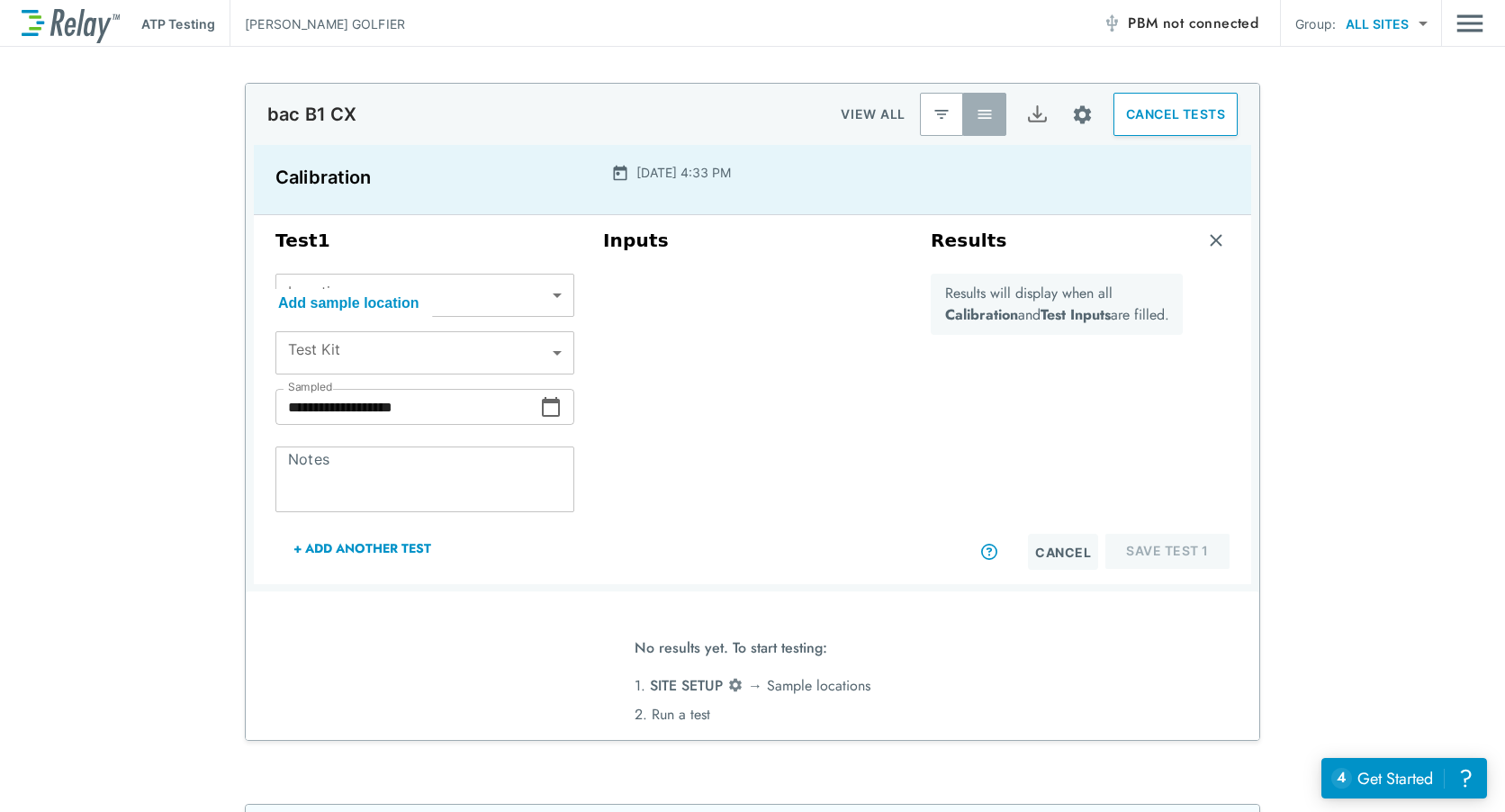
click at [549, 350] on body "**********" at bounding box center [752, 406] width 1505 height 812
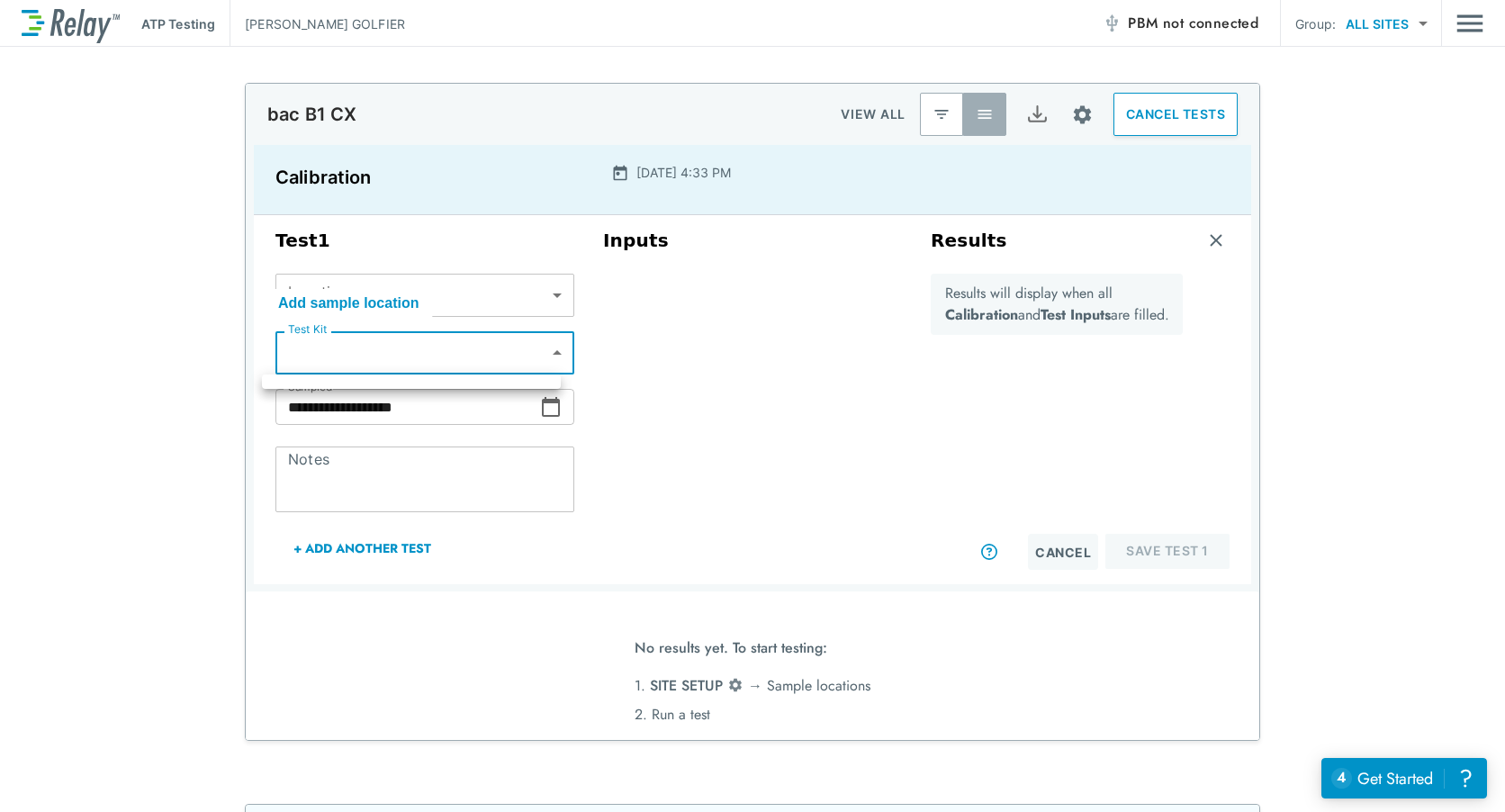
click at [549, 350] on div at bounding box center [752, 406] width 1505 height 812
click at [542, 296] on body "**********" at bounding box center [752, 406] width 1505 height 812
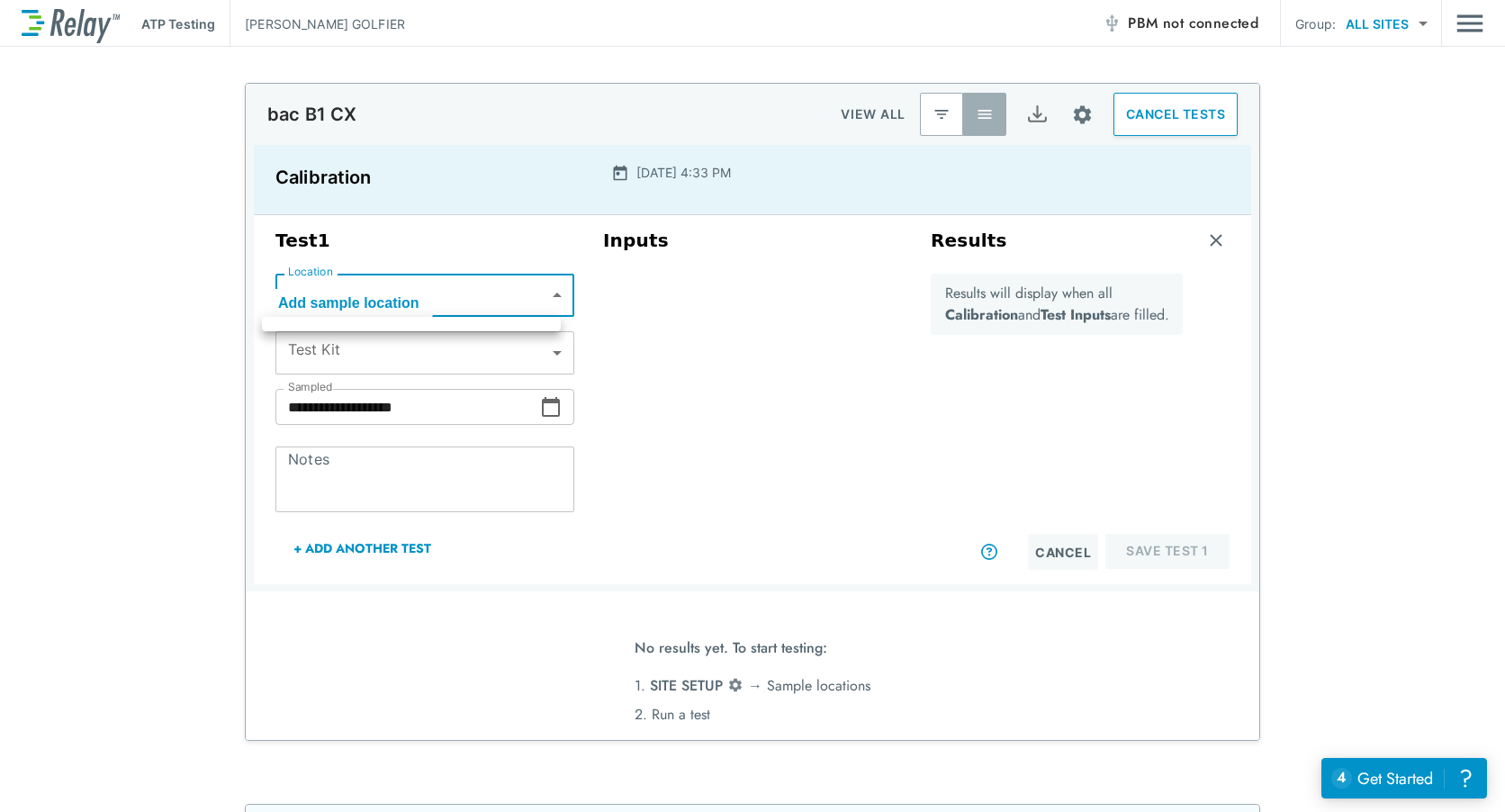
click at [542, 296] on div at bounding box center [752, 406] width 1505 height 812
click at [399, 356] on body "**********" at bounding box center [752, 406] width 1505 height 812
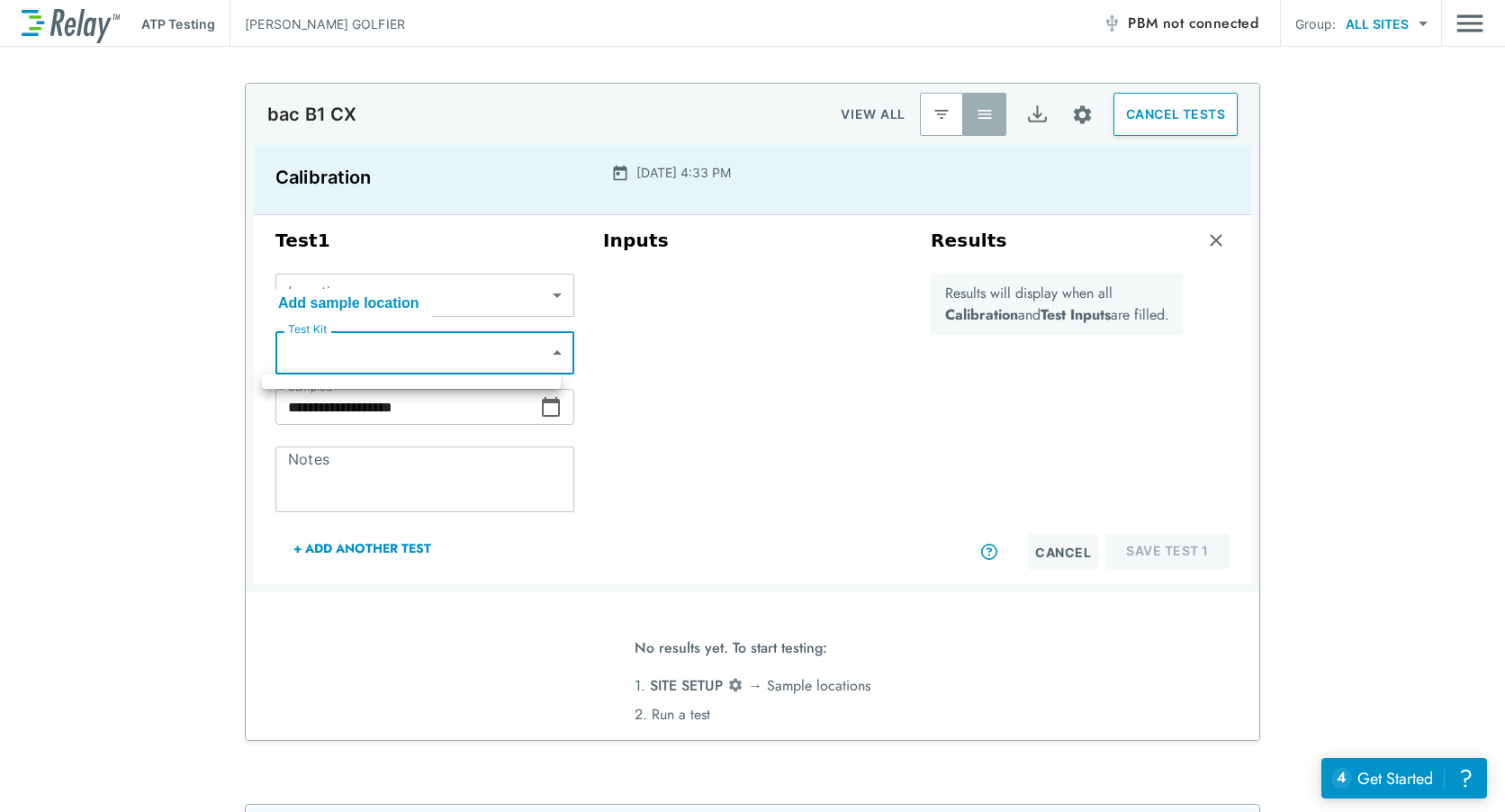
click at [1071, 120] on div at bounding box center [752, 406] width 1505 height 812
click at [1026, 116] on img "Export" at bounding box center [1038, 115] width 23 height 23
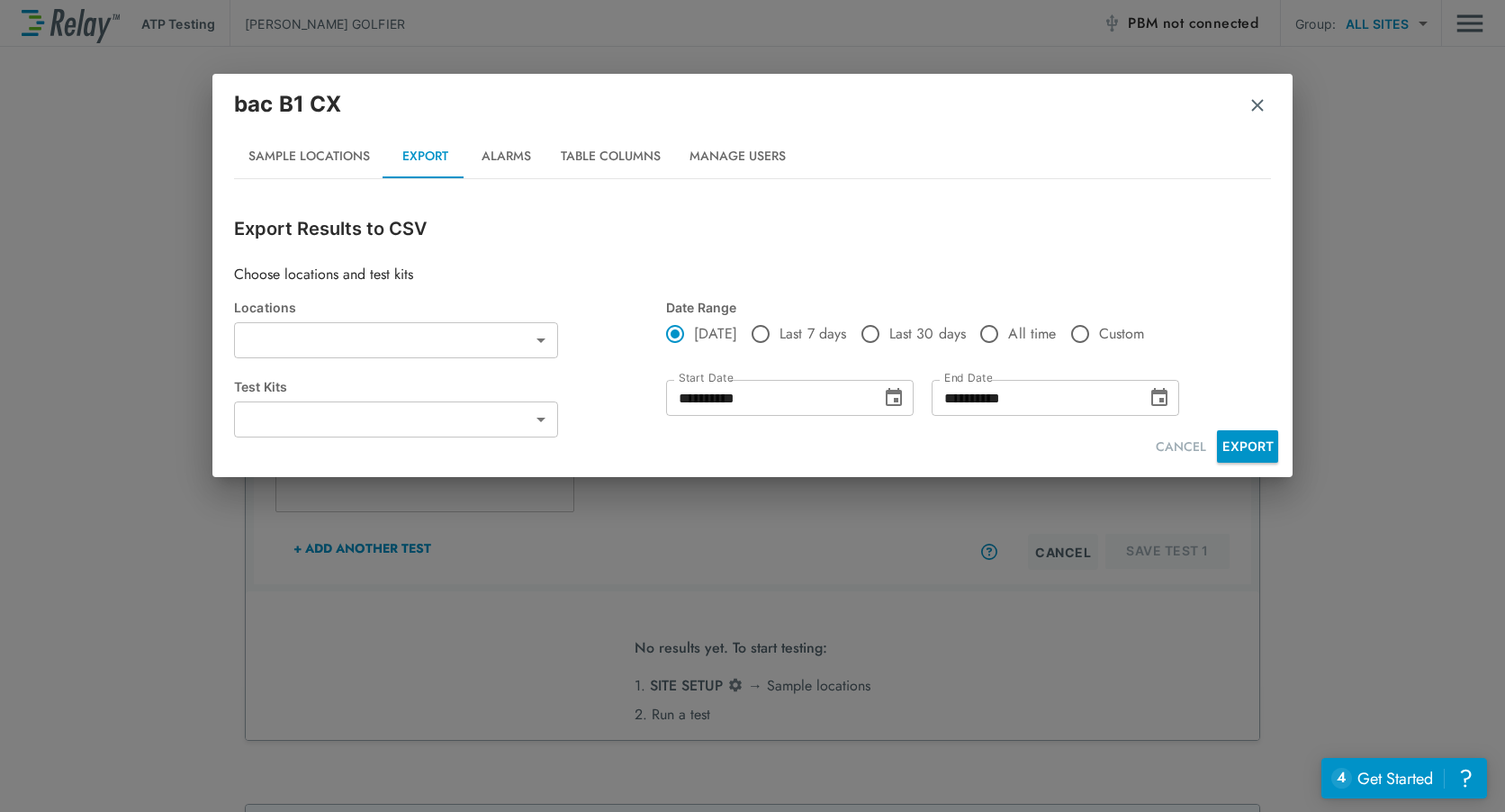
click at [1257, 108] on img "button" at bounding box center [1257, 105] width 18 height 18
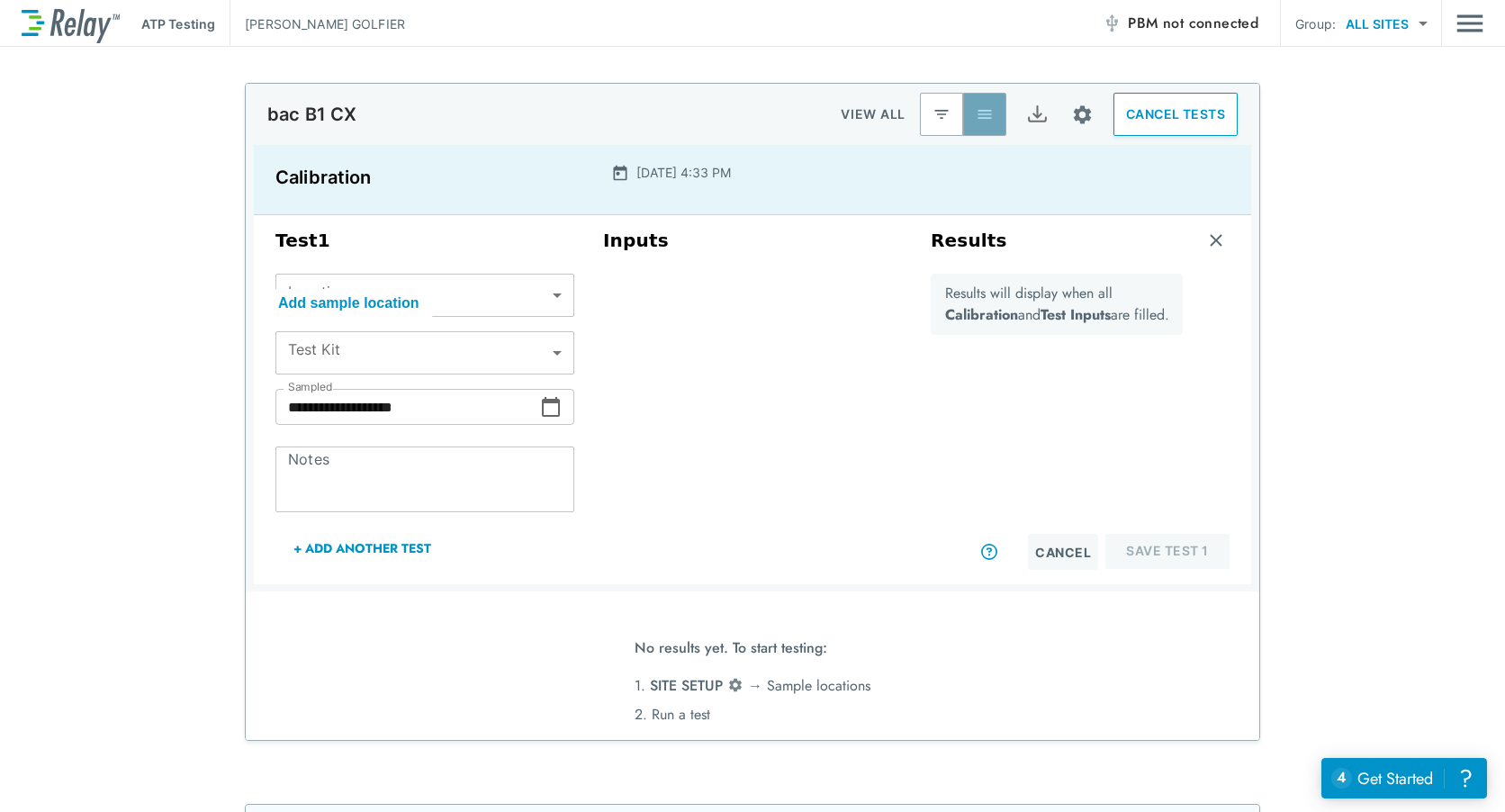
click at [963, 117] on button "button" at bounding box center [984, 113] width 43 height 43
click at [933, 110] on button "button" at bounding box center [941, 113] width 43 height 43
click at [753, 438] on div "Inputs" at bounding box center [753, 400] width 327 height 355
click at [390, 545] on button "+ Add Another Test" at bounding box center [362, 547] width 174 height 43
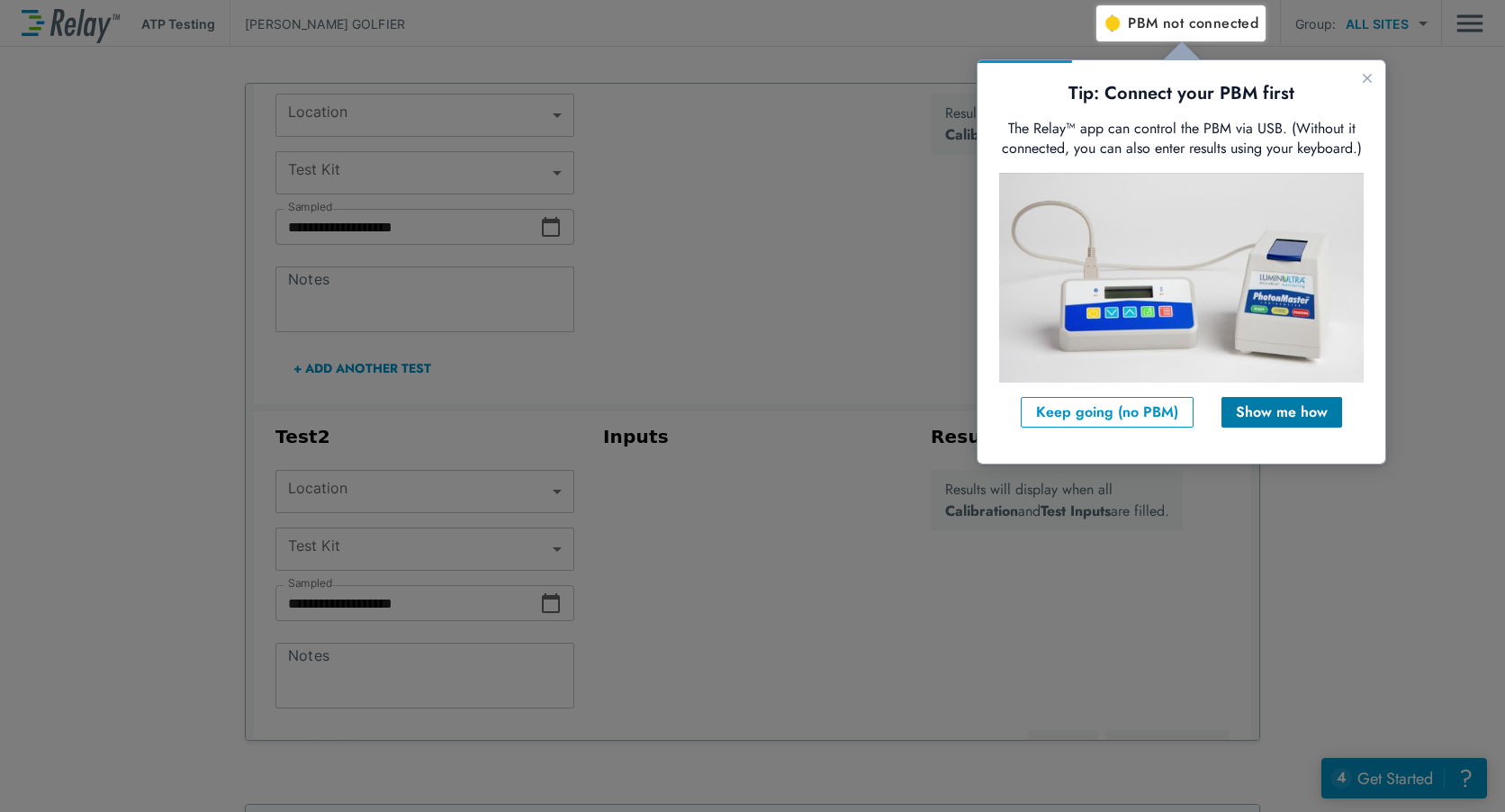
click at [1262, 407] on div "Show me how" at bounding box center [1282, 412] width 91 height 22
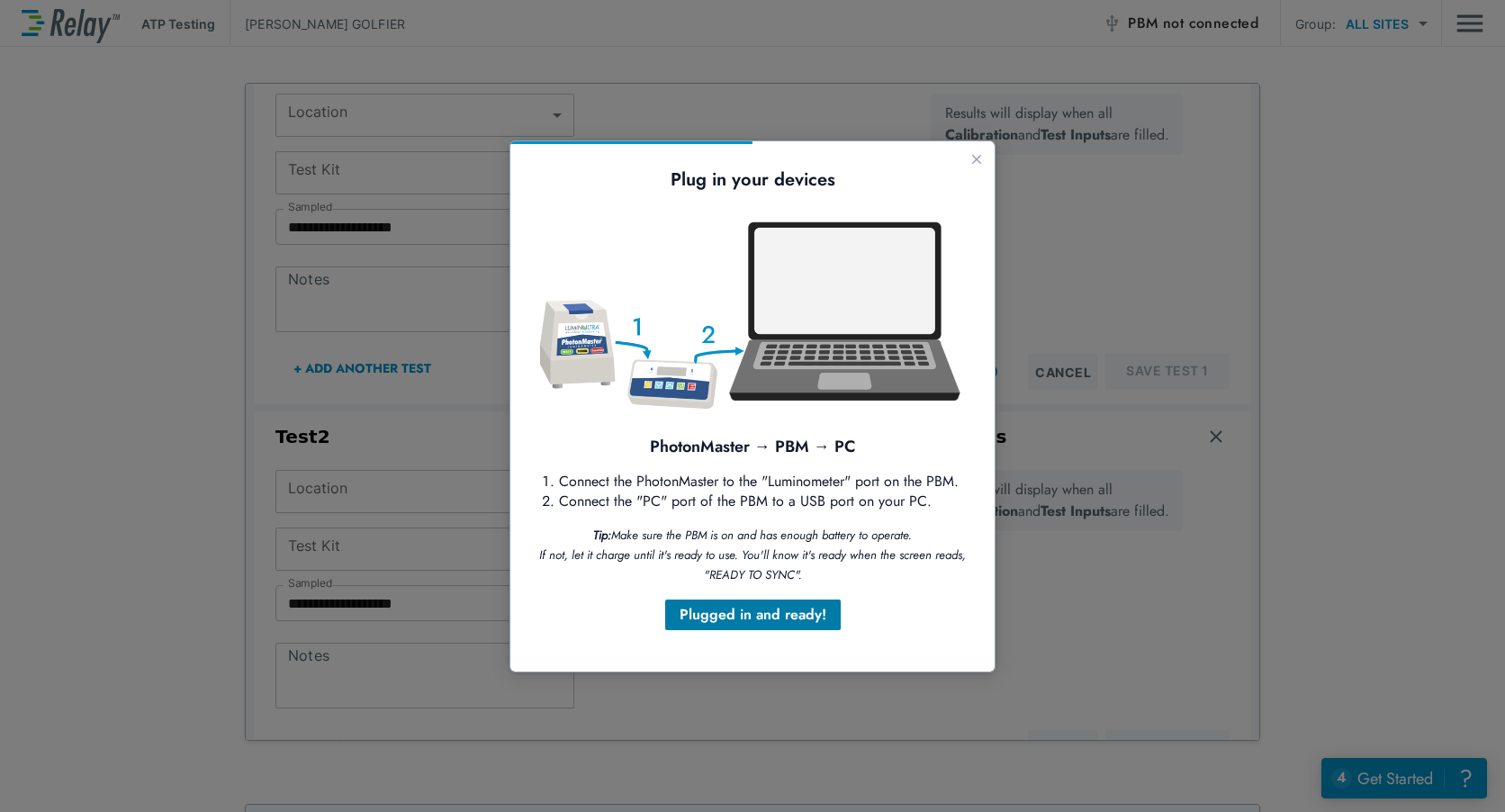
click at [762, 619] on div "Plugged in and ready!" at bounding box center [753, 615] width 147 height 22
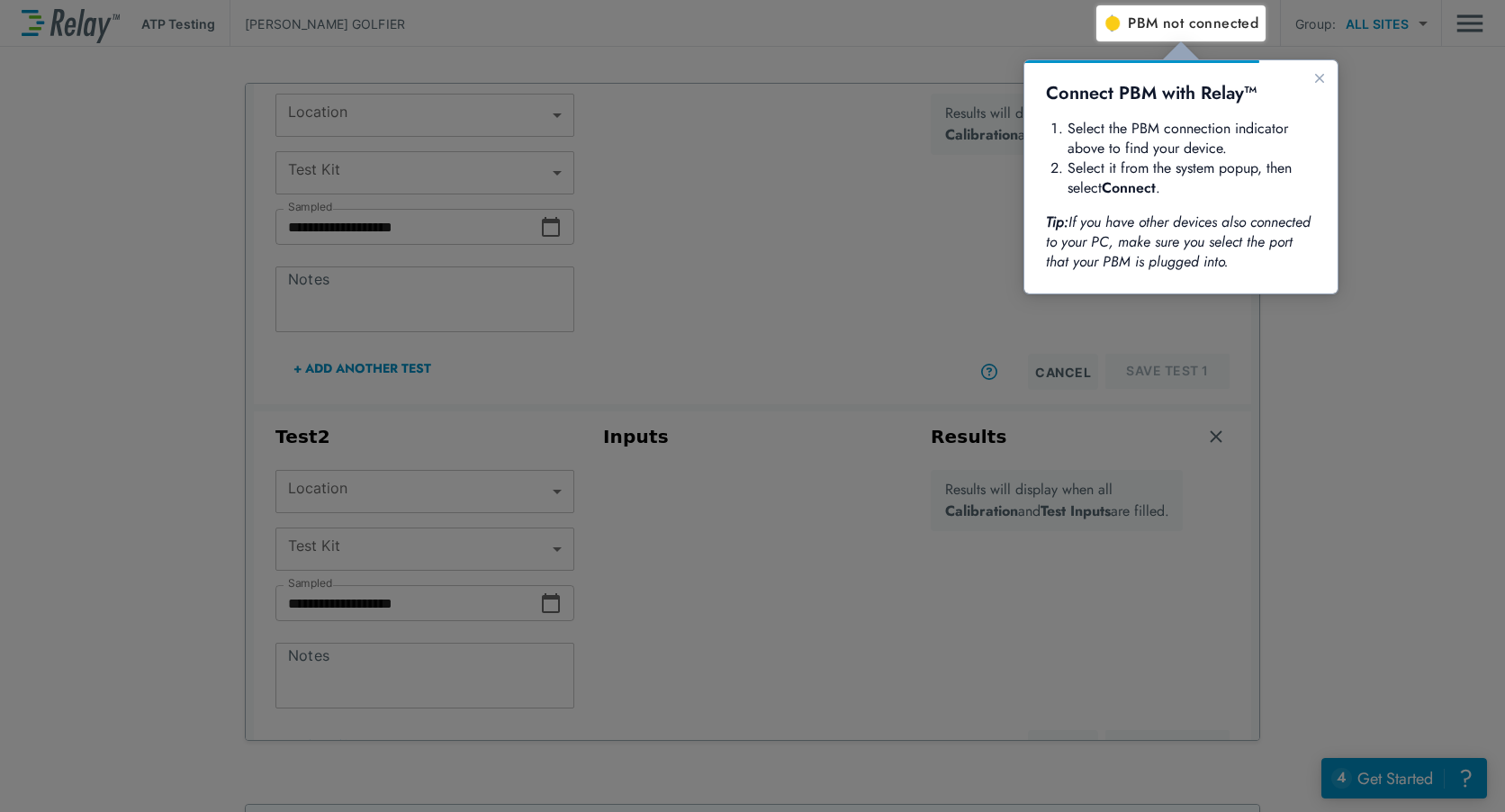
click at [1317, 83] on icon "Close guide" at bounding box center [1319, 78] width 14 height 14
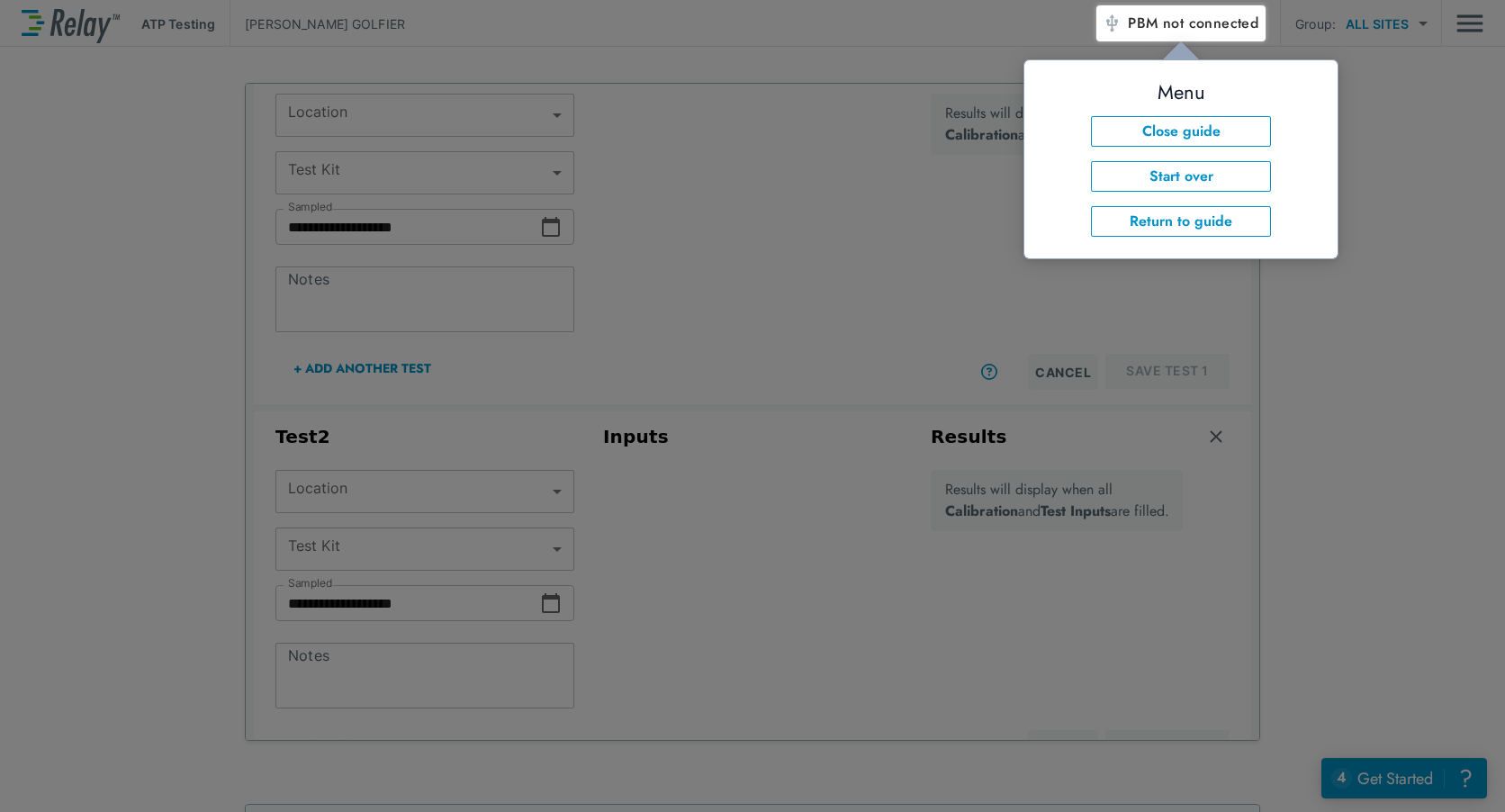
click at [1418, 21] on div at bounding box center [1386, 21] width 240 height 42
click at [686, 540] on div at bounding box center [548, 408] width 1097 height 806
click at [1228, 185] on button "Start over" at bounding box center [1180, 176] width 180 height 30
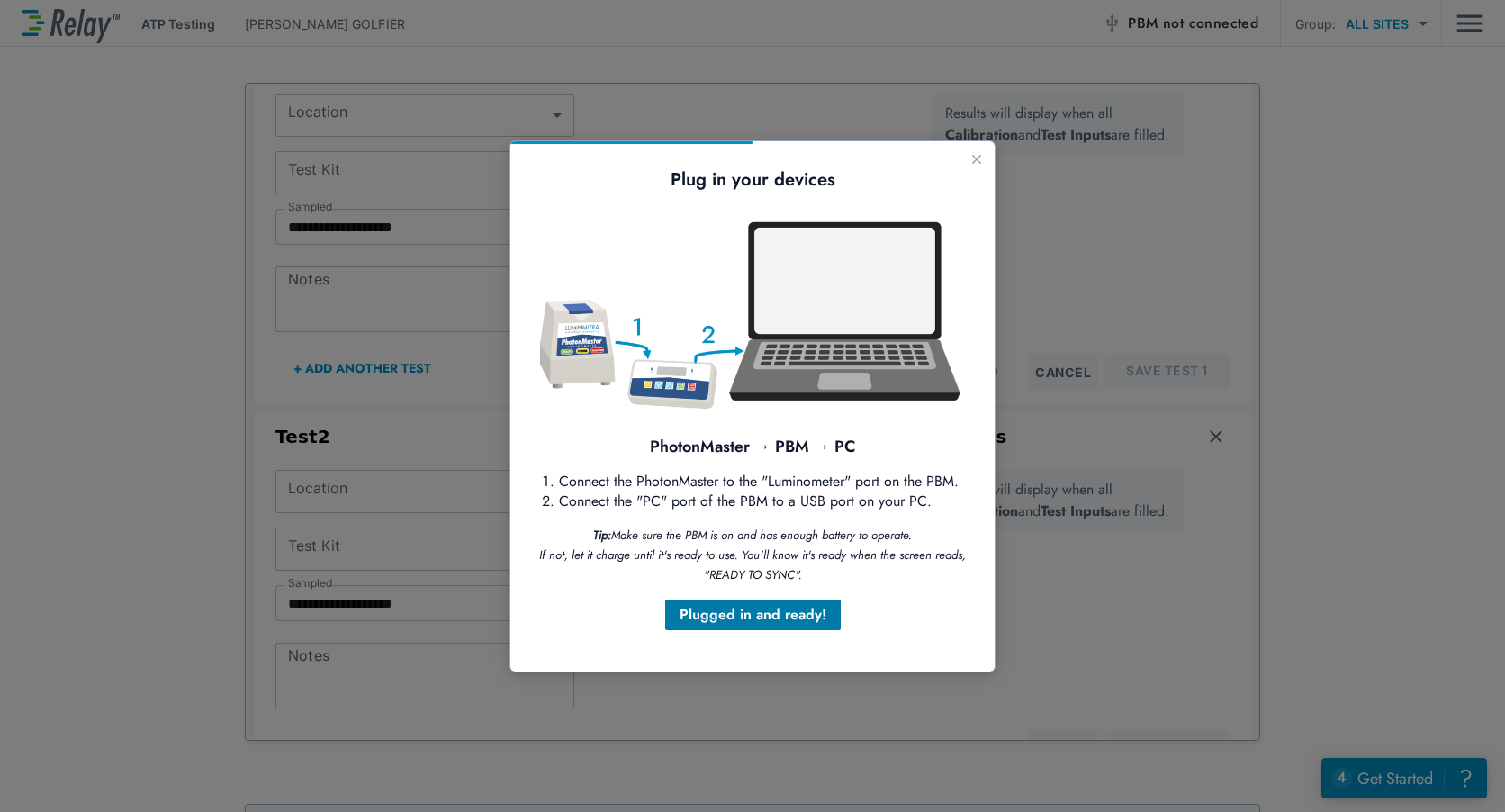
click at [743, 629] on button "Plugged in and ready!" at bounding box center [753, 615] width 175 height 30
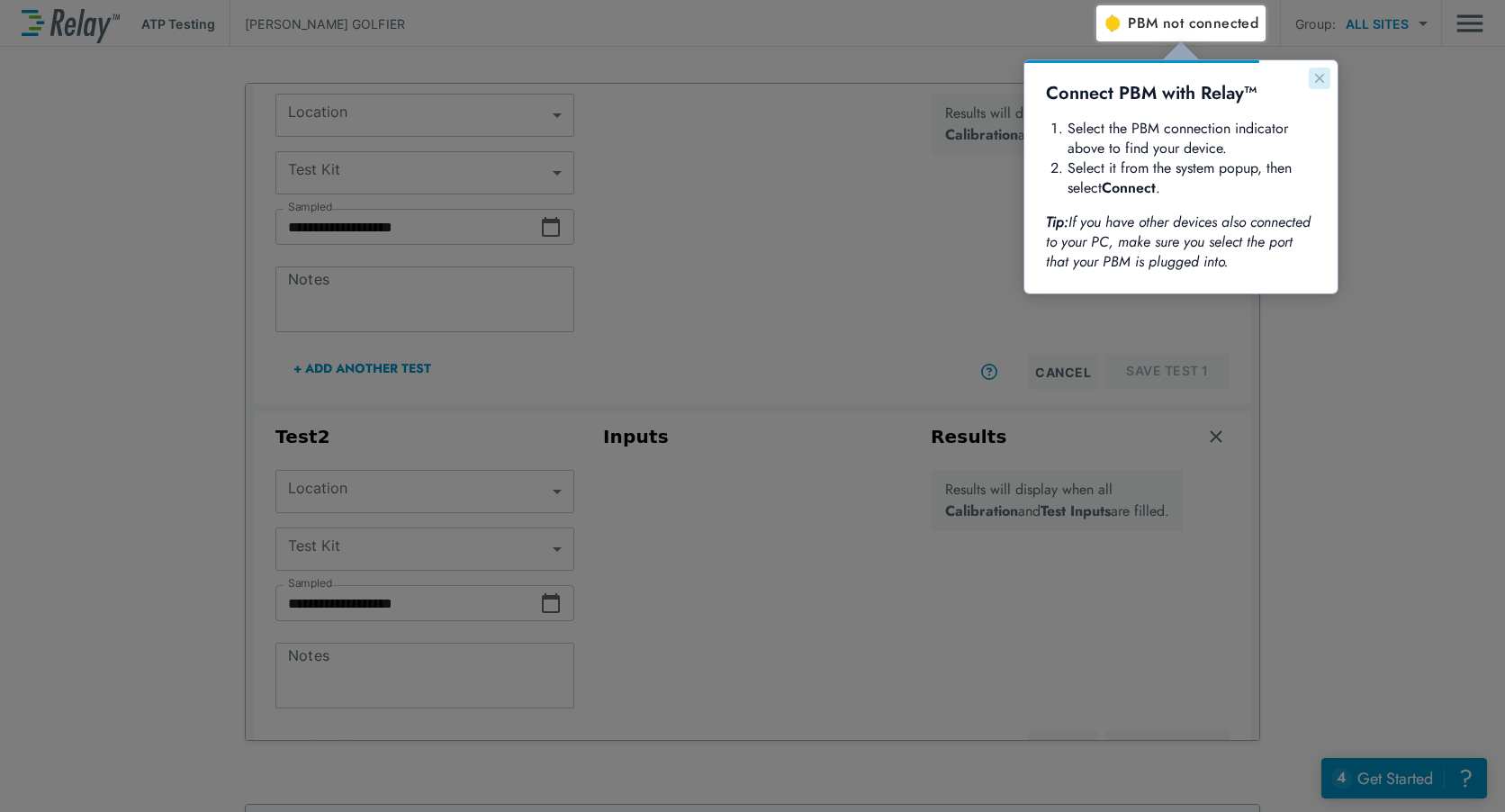
click at [1317, 91] on div "Connect PBM with Relay™ Select the PBM connection indicator above to find your …" at bounding box center [1180, 176] width 313 height 233
click at [1322, 77] on icon "Close guide" at bounding box center [1319, 78] width 14 height 14
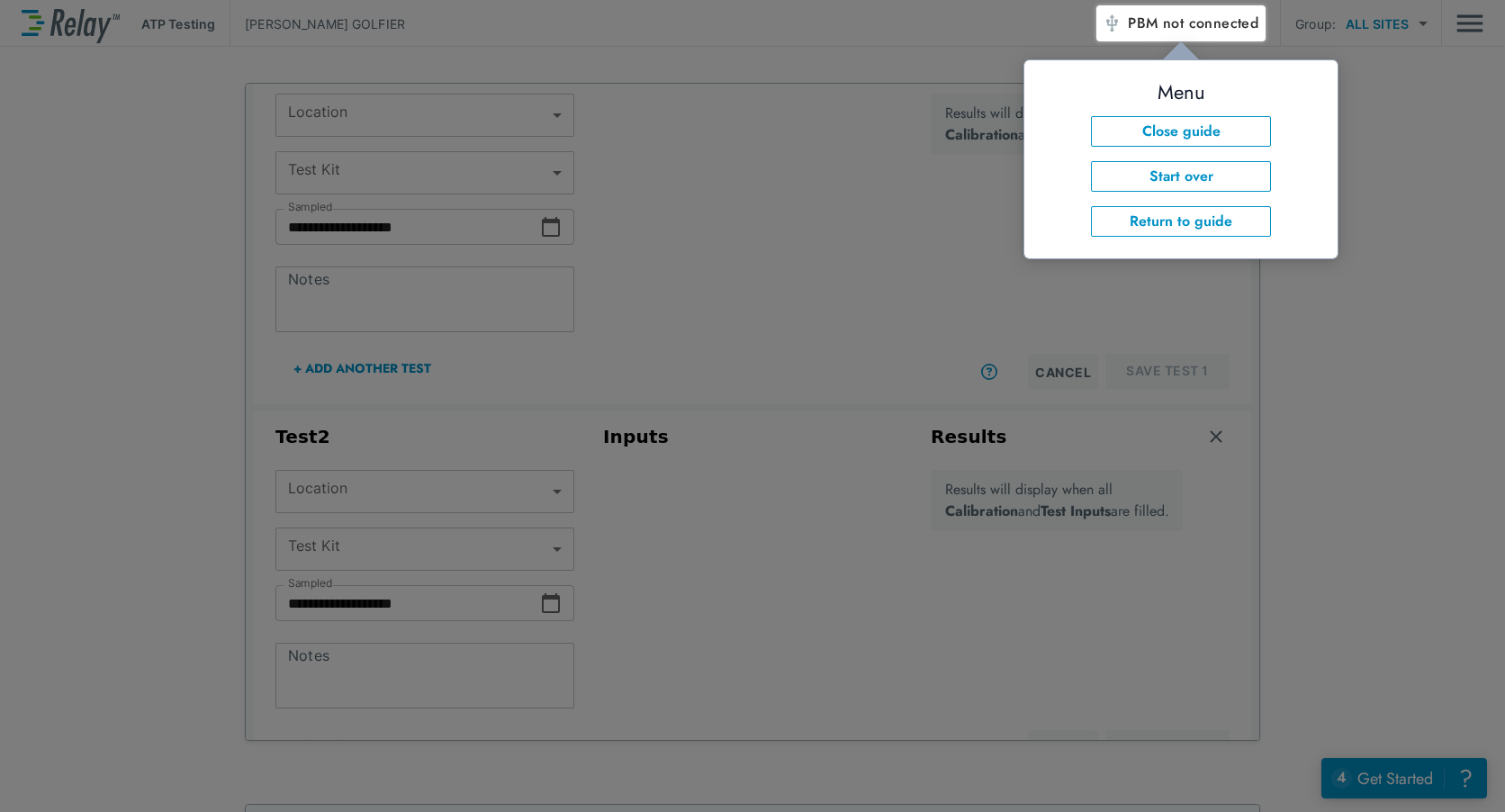
click at [1438, 219] on div at bounding box center [1300, 427] width 408 height 771
drag, startPoint x: 651, startPoint y: 193, endPoint x: 676, endPoint y: 191, distance: 25.1
click at [650, 194] on div at bounding box center [548, 408] width 1097 height 806
click at [1229, 230] on button "Return to guide" at bounding box center [1180, 222] width 180 height 30
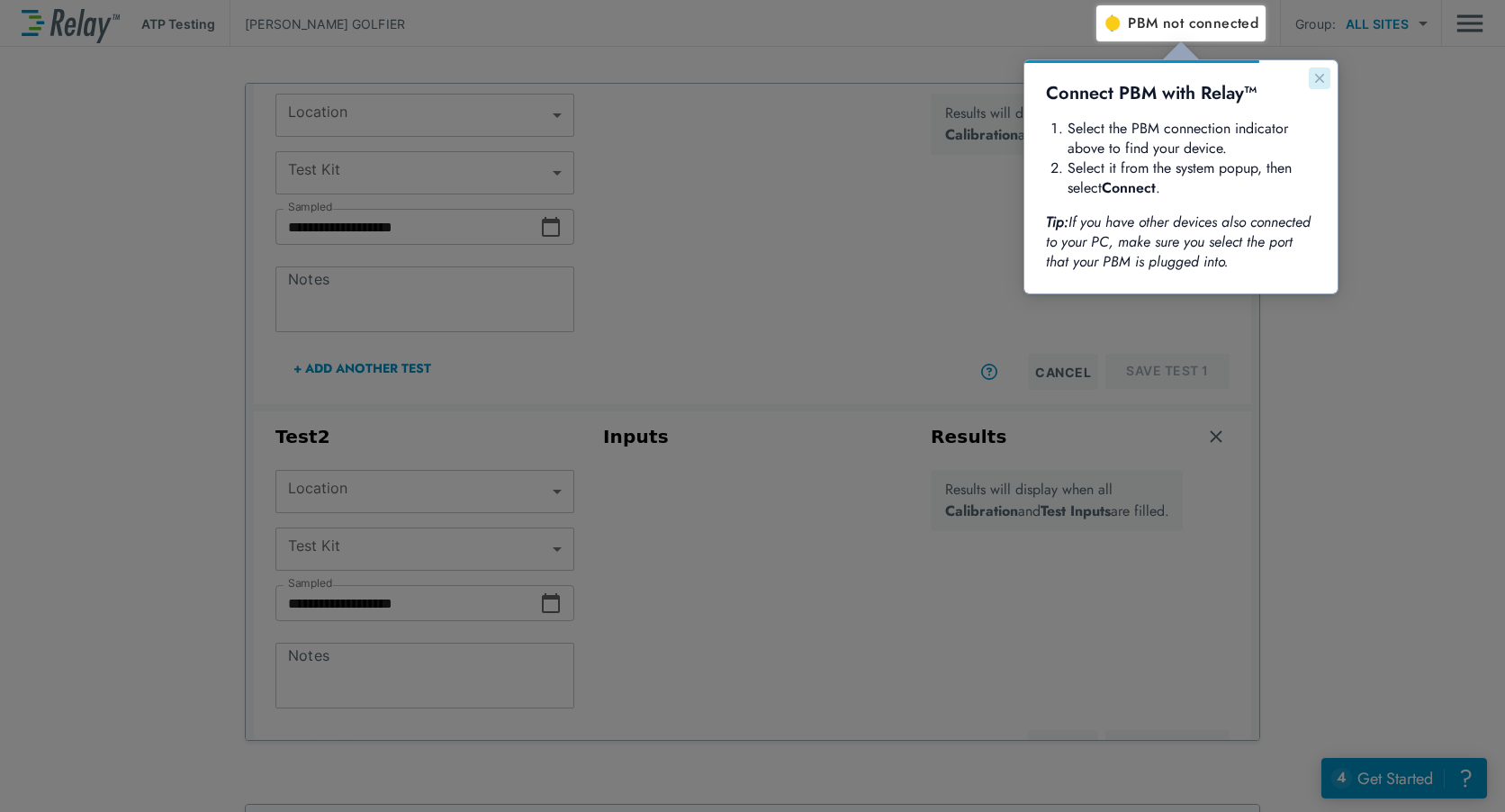
click at [1317, 79] on icon "Close guide" at bounding box center [1319, 78] width 14 height 14
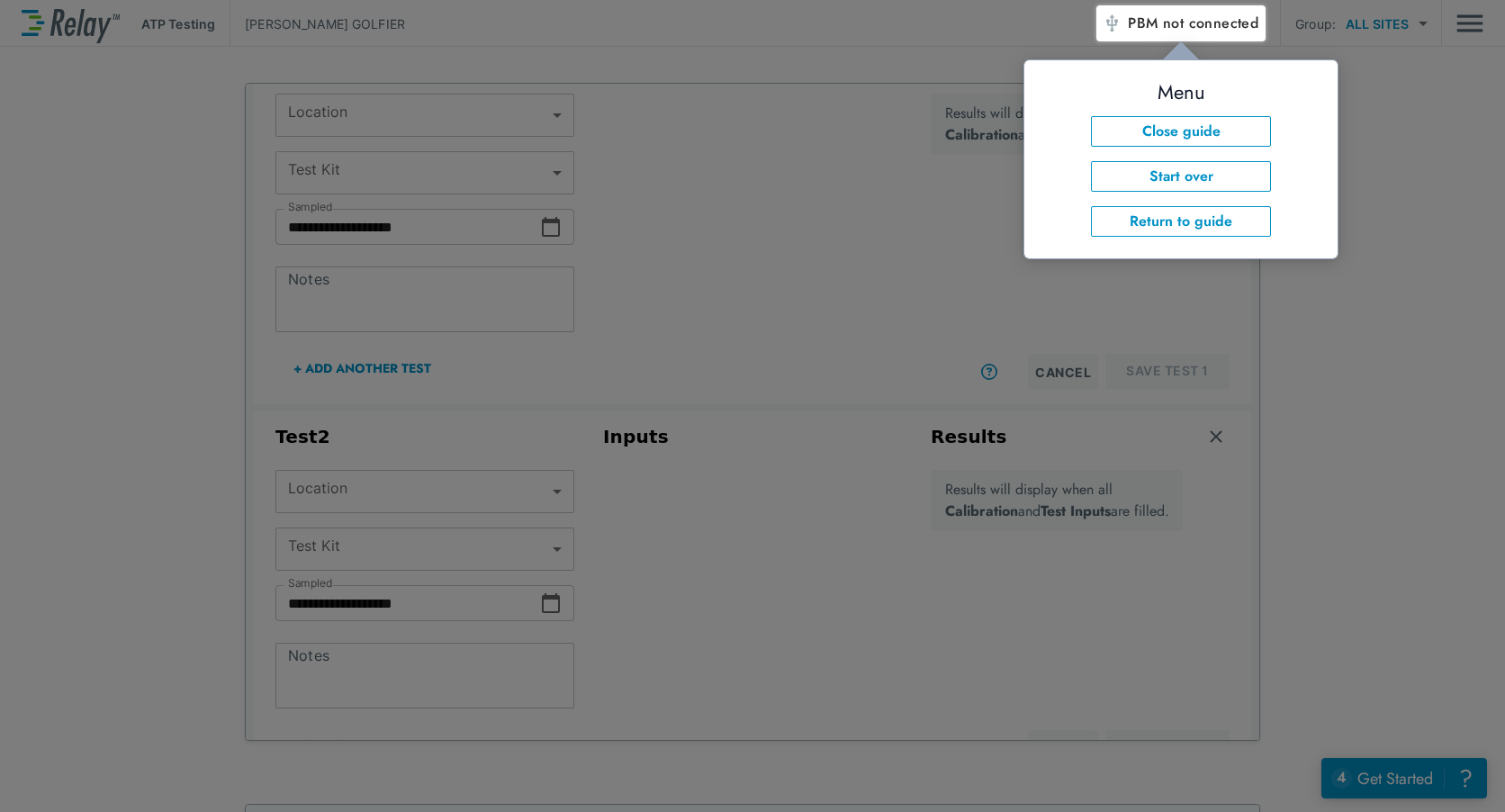
click at [1374, 349] on div at bounding box center [1300, 427] width 408 height 771
click at [1203, 28] on span "not connected" at bounding box center [1211, 23] width 95 height 21
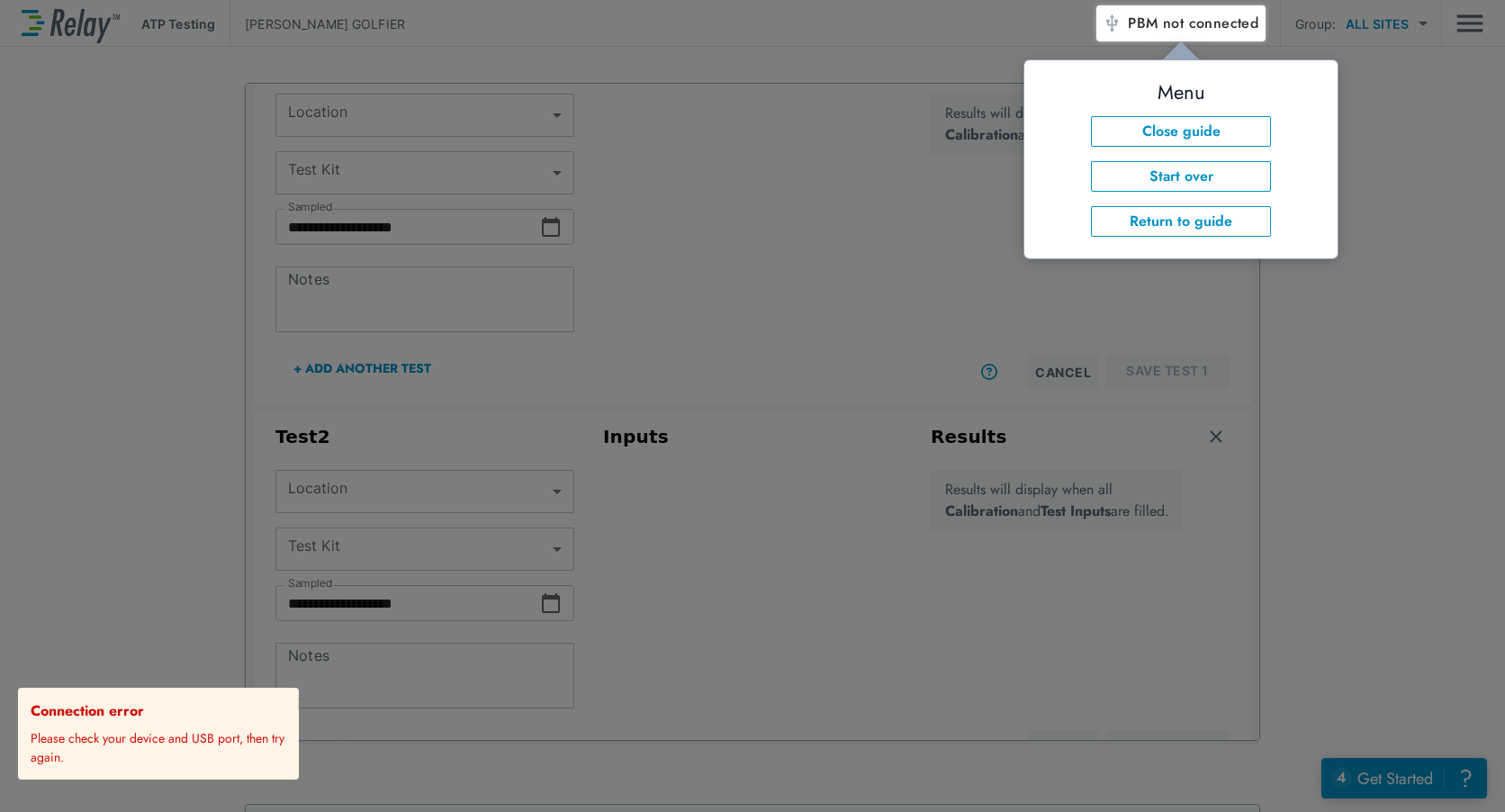
click at [96, 412] on div at bounding box center [548, 408] width 1097 height 806
drag, startPoint x: 1440, startPoint y: 716, endPoint x: 1441, endPoint y: 706, distance: 10.0
click at [1440, 714] on div at bounding box center [1300, 427] width 408 height 771
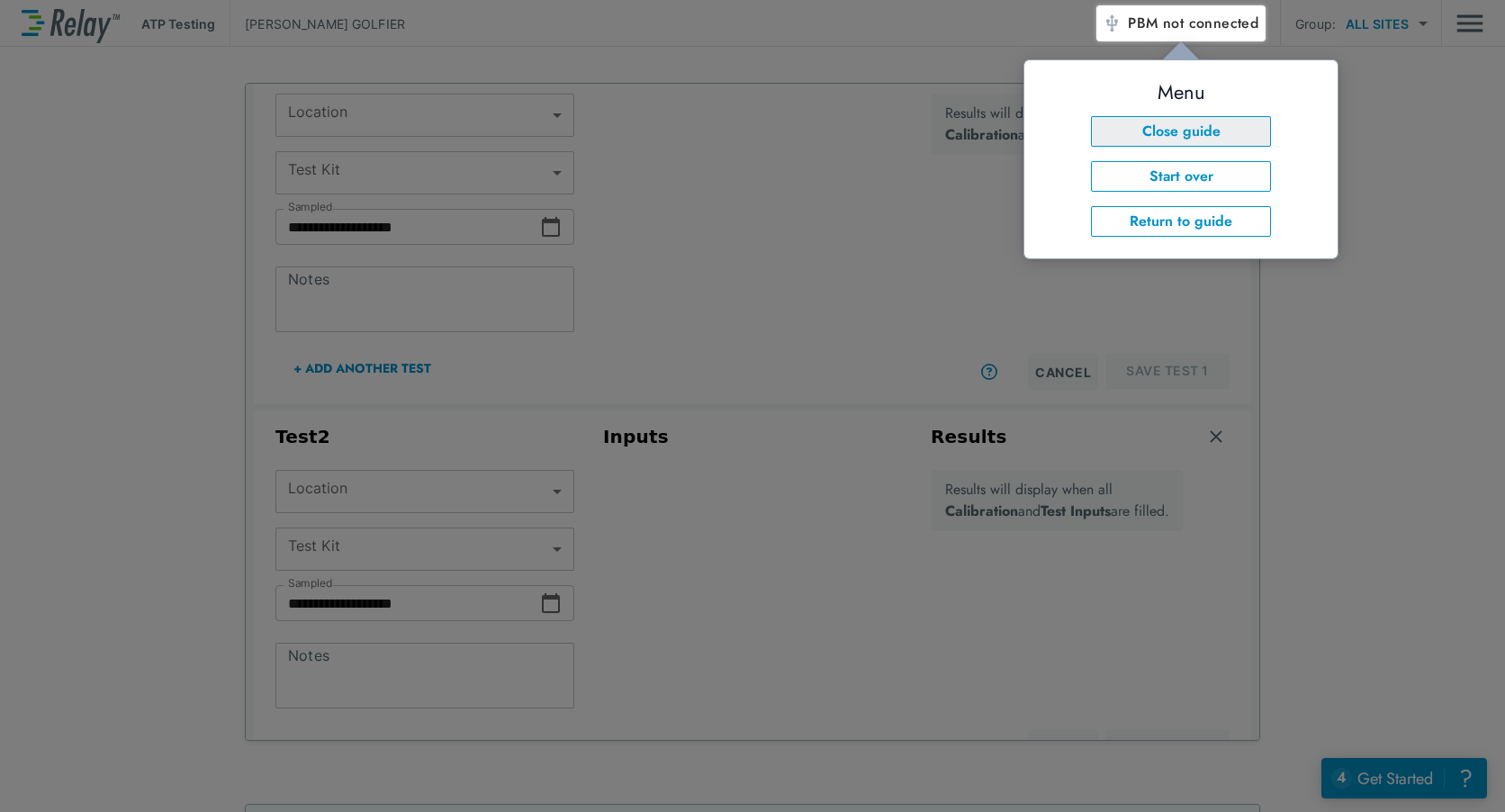
click at [1225, 129] on button "Close guide" at bounding box center [1180, 131] width 180 height 30
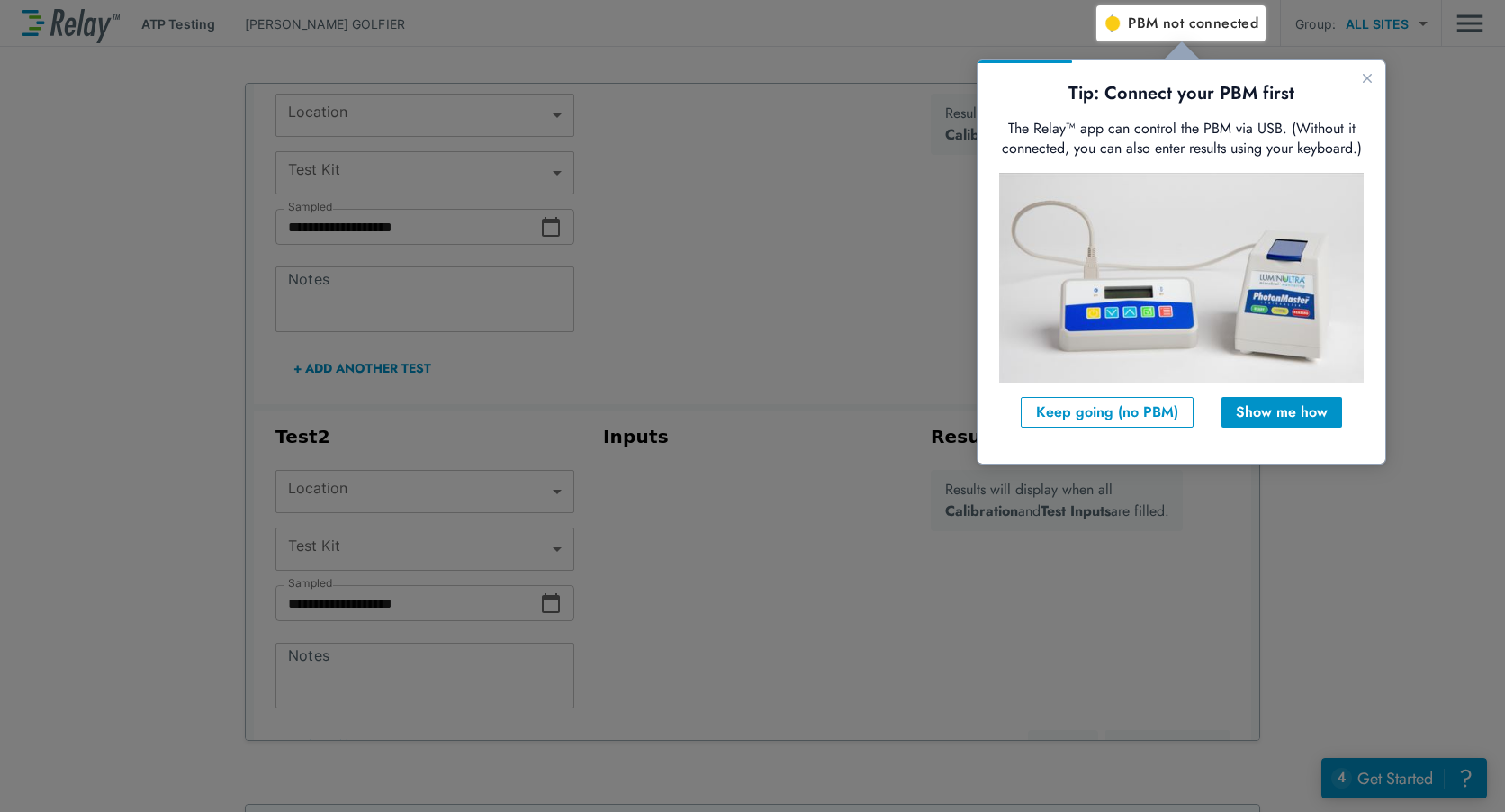
click at [429, 177] on div at bounding box center [548, 408] width 1097 height 806
click at [1156, 413] on div "Keep going (no PBM)" at bounding box center [1107, 412] width 142 height 22
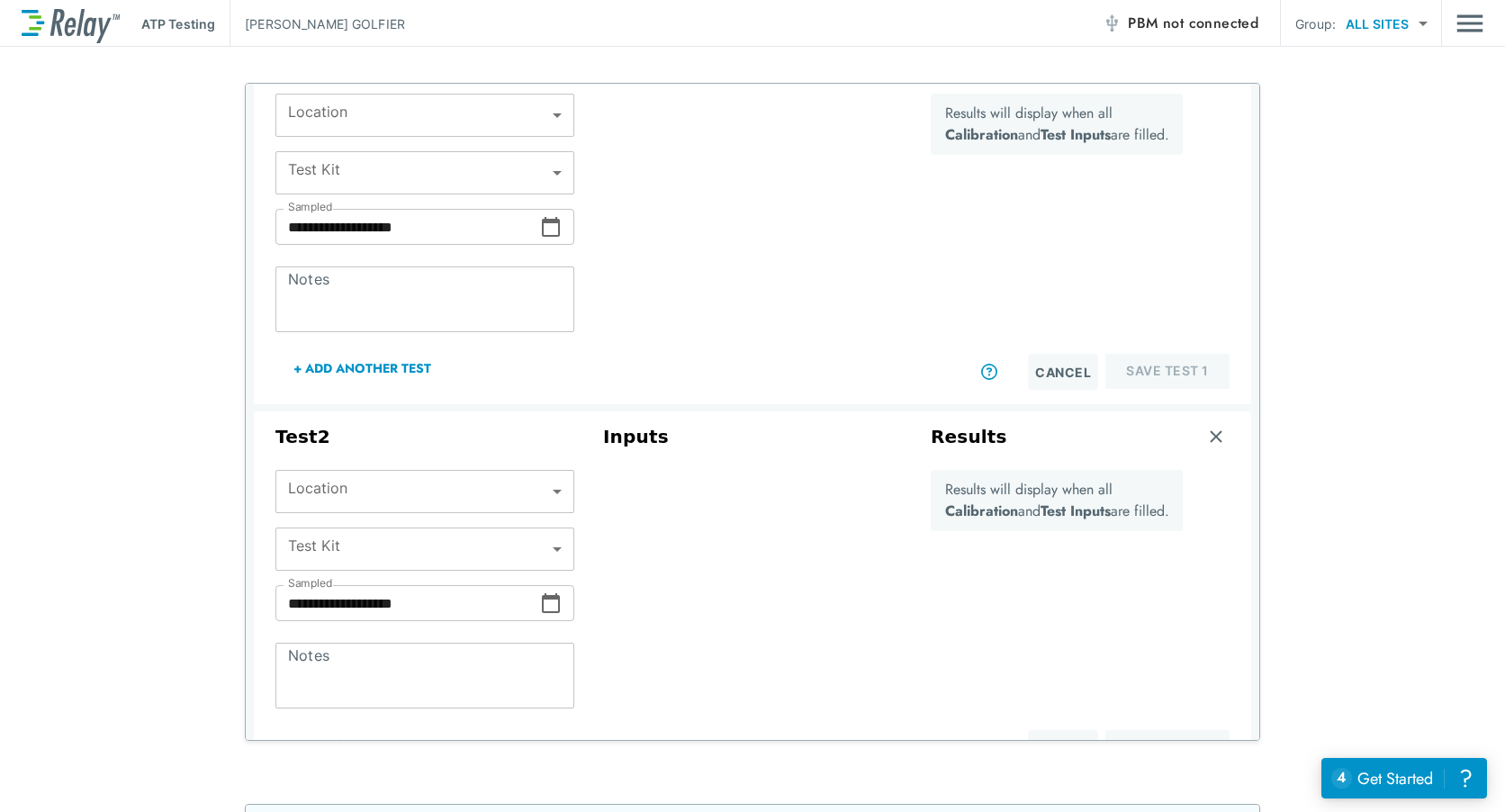
drag, startPoint x: 361, startPoint y: 153, endPoint x: 366, endPoint y: 161, distance: 9.4
click at [362, 153] on div "​ Test Kit" at bounding box center [425, 172] width 299 height 43
click at [380, 173] on body "**********" at bounding box center [752, 406] width 1505 height 812
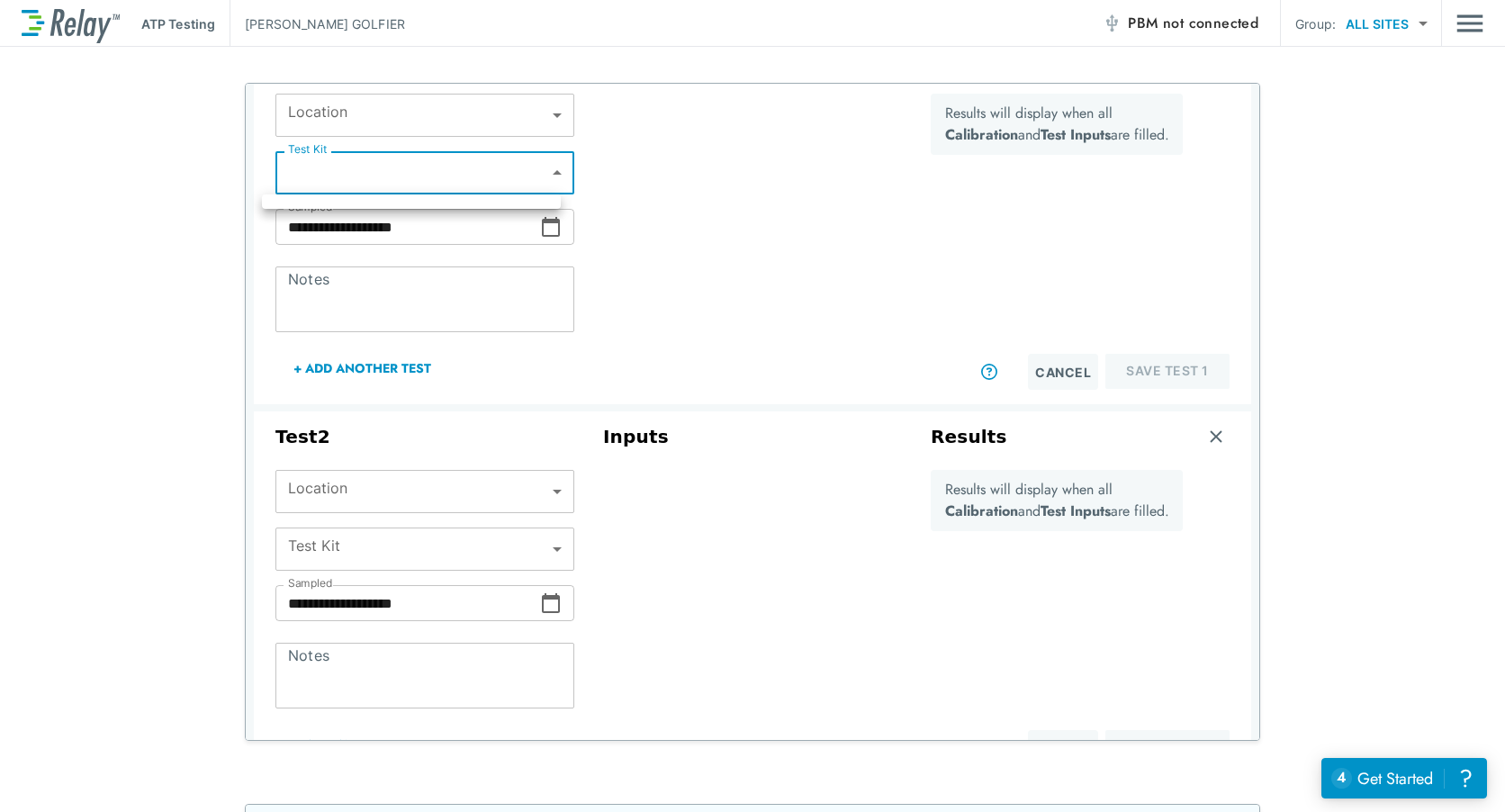
click at [541, 173] on div at bounding box center [752, 406] width 1505 height 812
click at [541, 173] on body "**********" at bounding box center [752, 406] width 1505 height 812
click at [457, 180] on div at bounding box center [752, 406] width 1505 height 812
click at [365, 174] on body "**********" at bounding box center [752, 406] width 1505 height 812
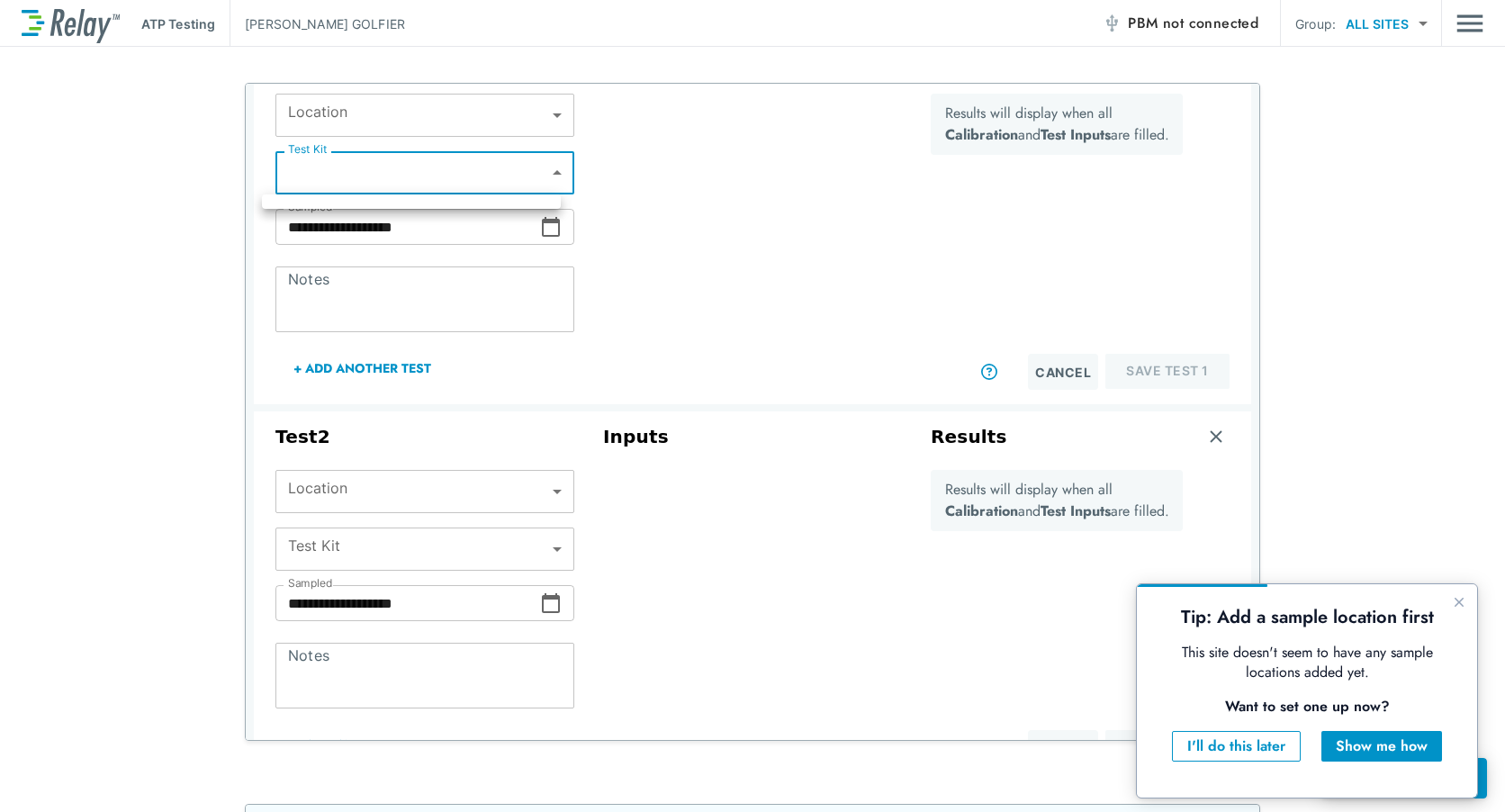
click at [362, 206] on ul at bounding box center [411, 201] width 299 height 14
click at [458, 110] on div at bounding box center [752, 406] width 1505 height 812
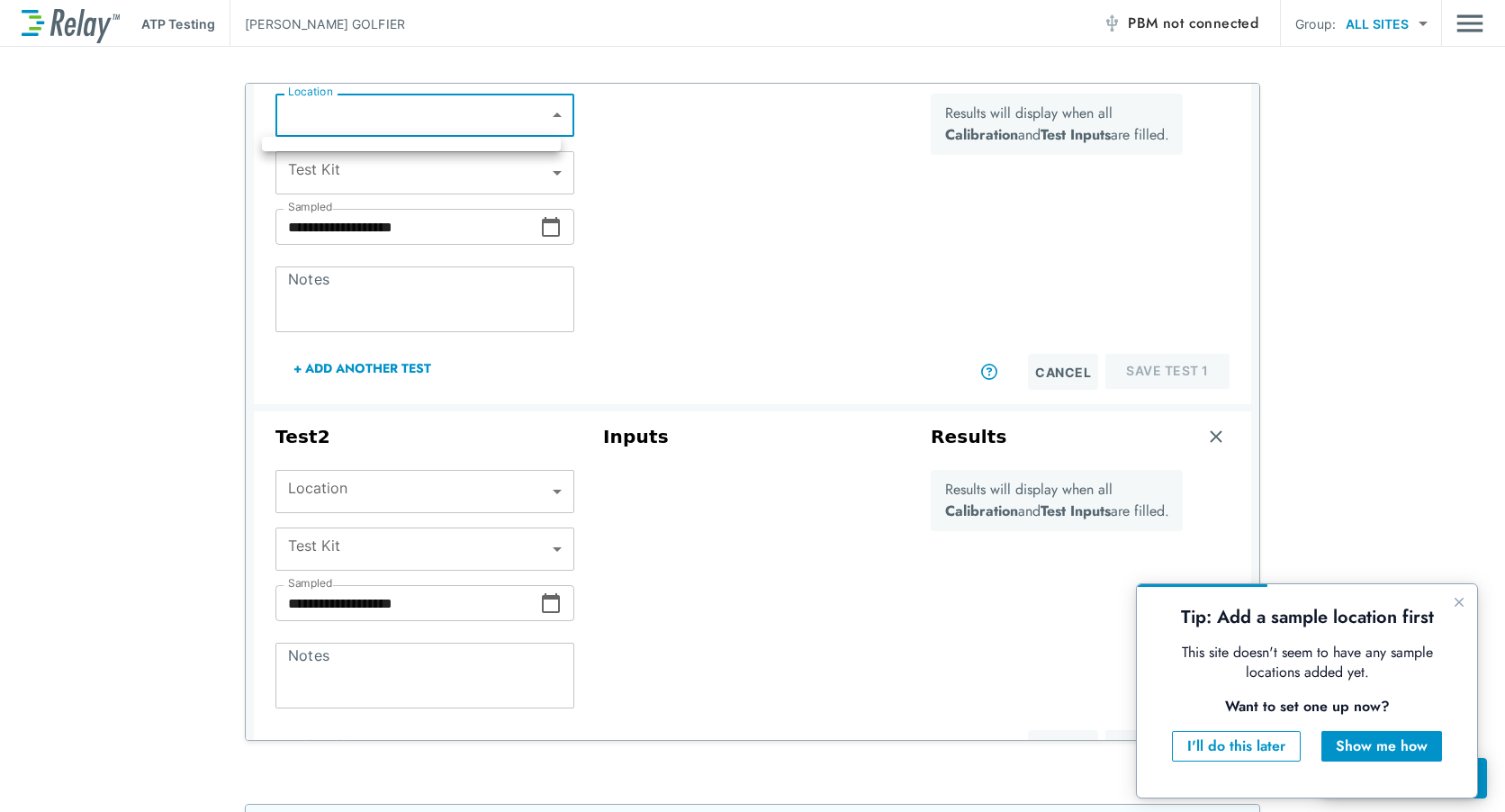
click at [555, 117] on body "**********" at bounding box center [752, 406] width 1505 height 812
click at [421, 226] on div at bounding box center [752, 406] width 1505 height 812
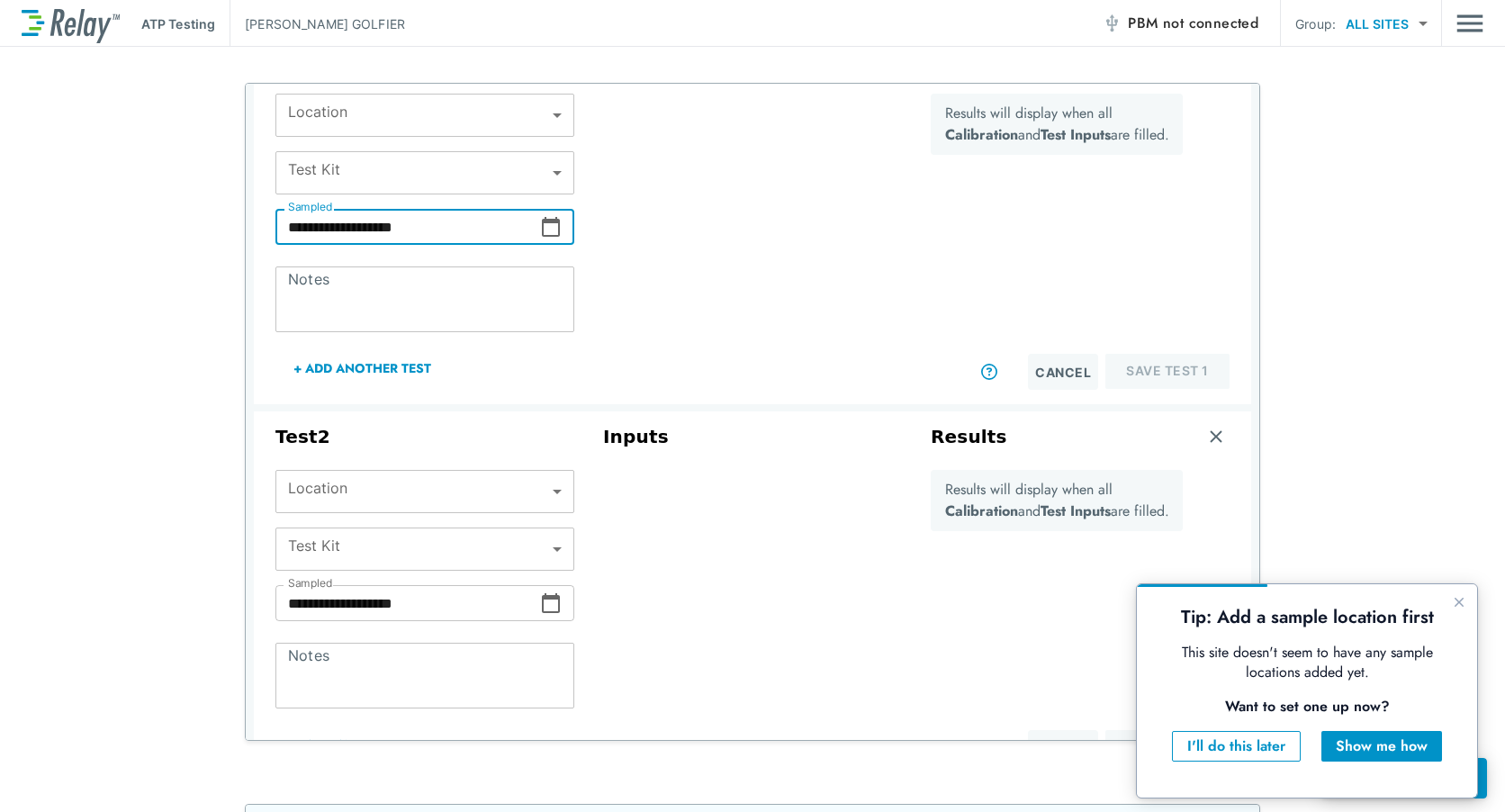
click at [457, 239] on input "**********" at bounding box center [407, 227] width 265 height 36
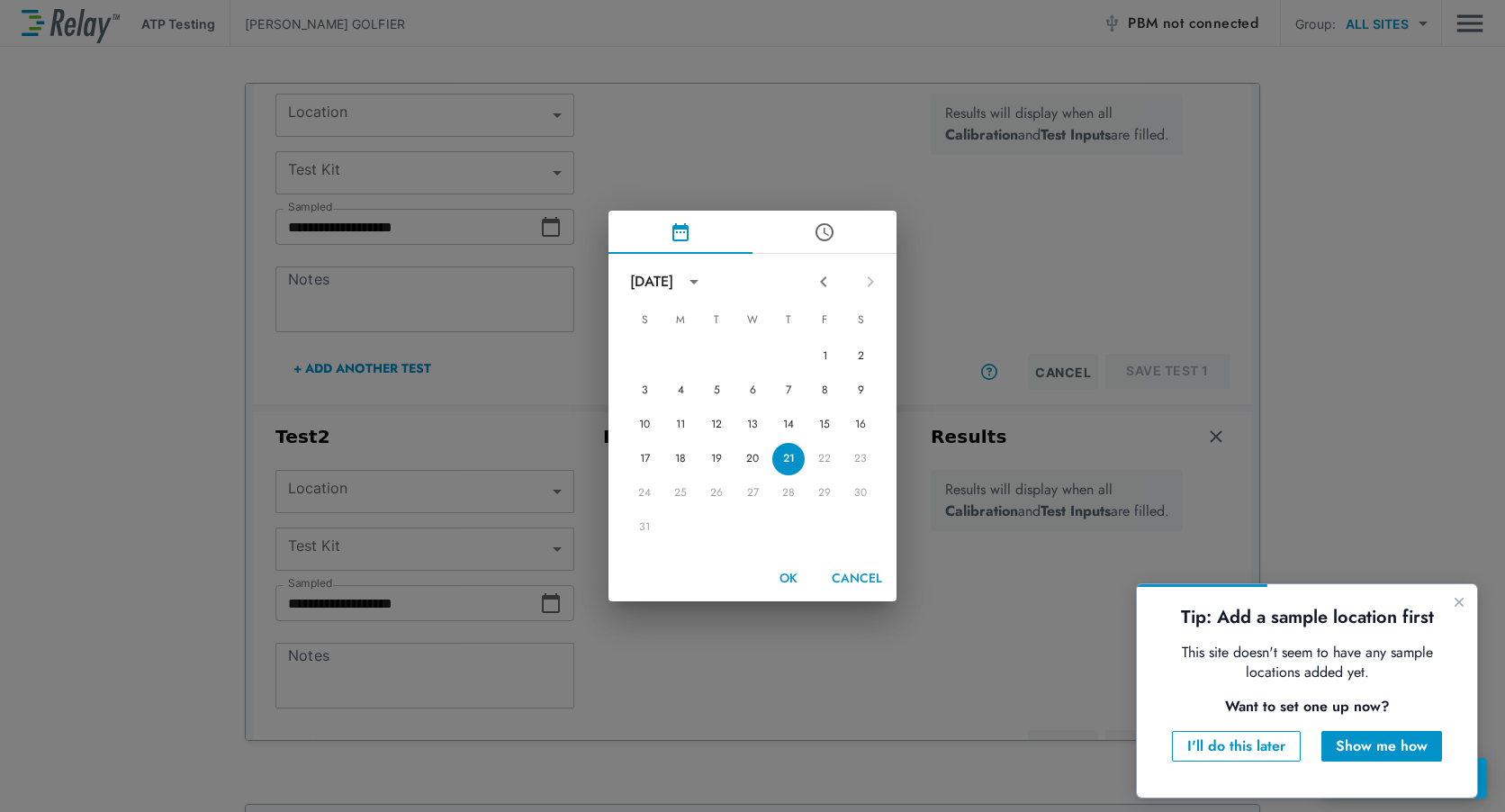
click at [725, 118] on div "[DATE] S M T W T F S 1 2 3 4 5 6 7 8 9 10 11 12 13 14 15 16 17 18 19 20 21 22 2…" at bounding box center [752, 406] width 1505 height 812
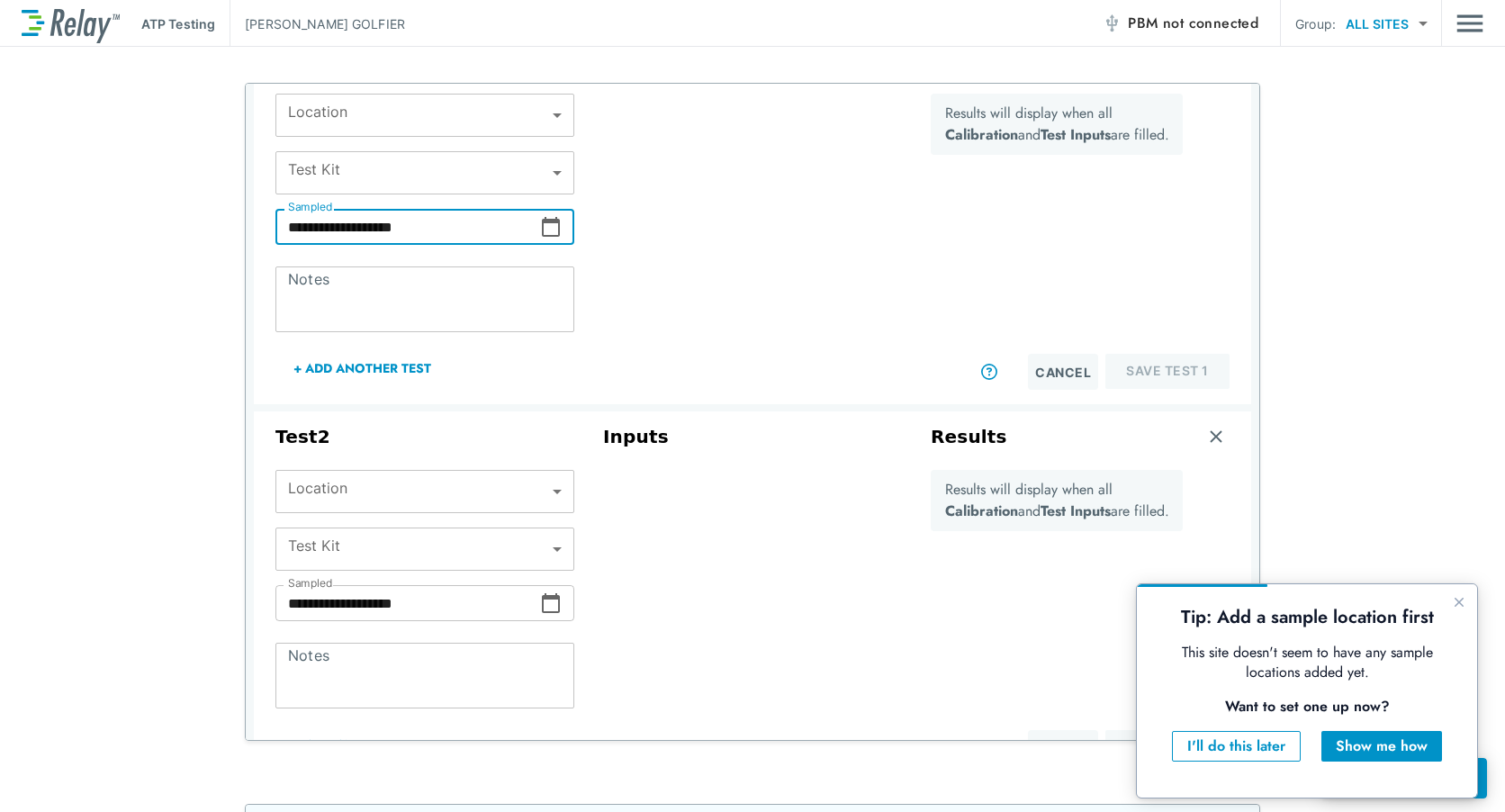
click at [391, 296] on textarea "Notes" at bounding box center [426, 300] width 274 height 36
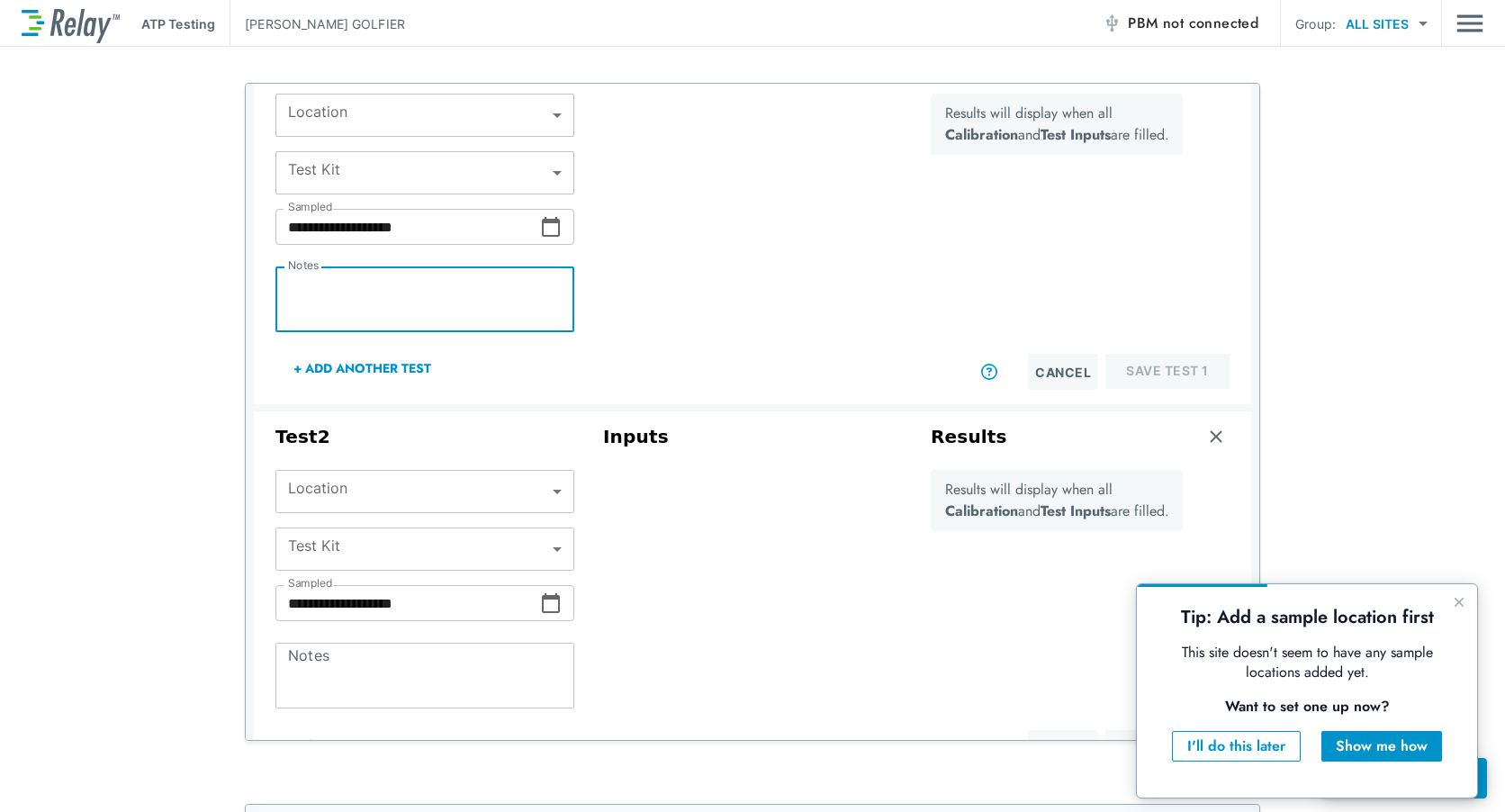
click at [942, 283] on div "Results will display when all Calibration and Test Inputs are filled." at bounding box center [1057, 223] width 252 height 260
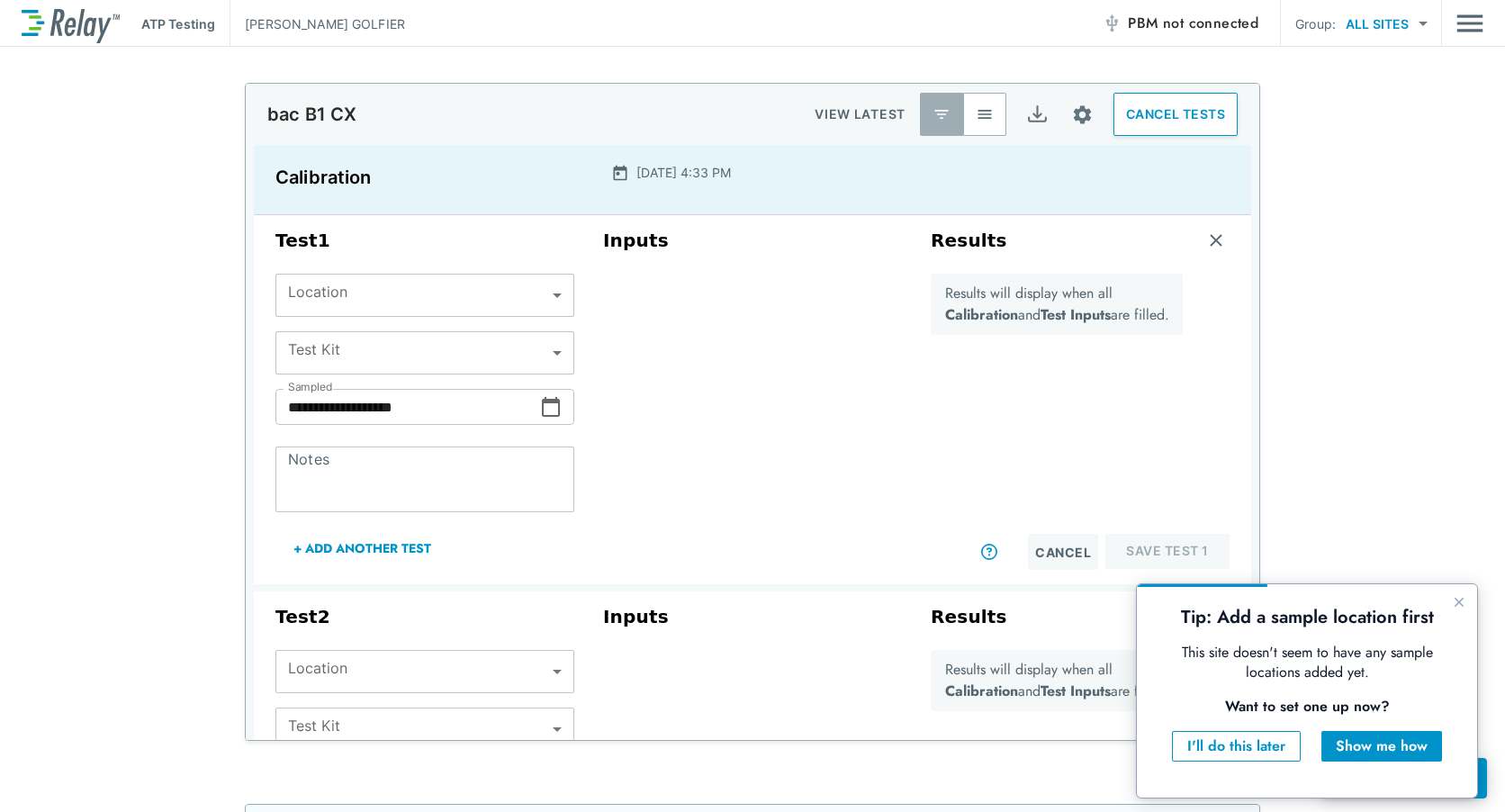
click at [691, 190] on div "[DATE] 4:33 PM" at bounding box center [752, 180] width 332 height 55
click at [673, 168] on p "[DATE] 4:33 PM" at bounding box center [683, 172] width 94 height 19
click at [673, 168] on p "[DATE] 4:33 PM" at bounding box center [683, 172] width 94 height 19
drag, startPoint x: 673, startPoint y: 168, endPoint x: 842, endPoint y: 173, distance: 169.1
click at [812, 174] on div "[DATE] 4:33 PM" at bounding box center [756, 172] width 289 height 19
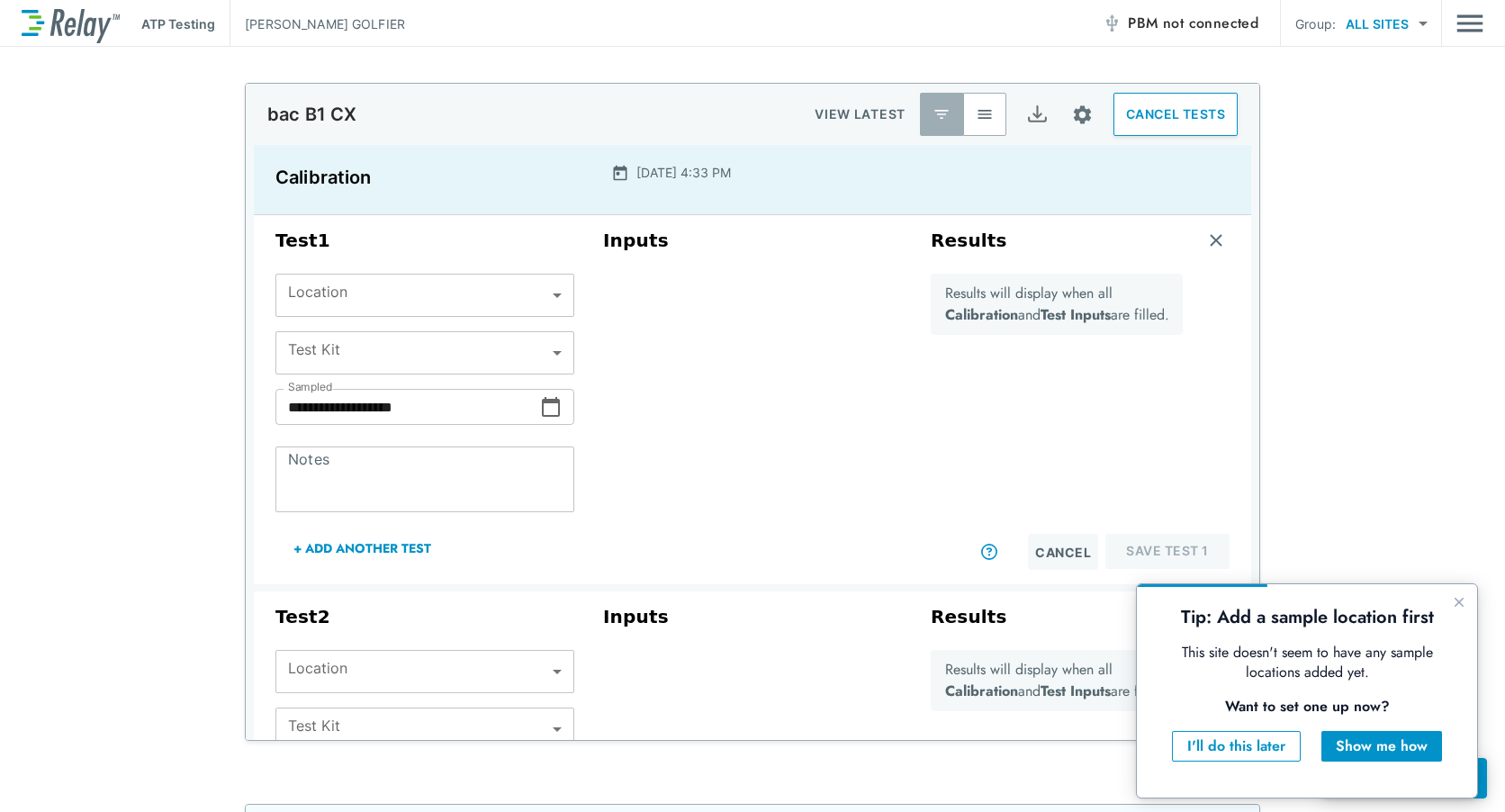
click at [348, 177] on p "Calibration" at bounding box center [423, 177] width 296 height 29
click at [611, 174] on img at bounding box center [620, 172] width 18 height 18
click at [976, 116] on img "button" at bounding box center [984, 114] width 18 height 18
click at [1072, 112] on img "Site setup" at bounding box center [1083, 115] width 23 height 23
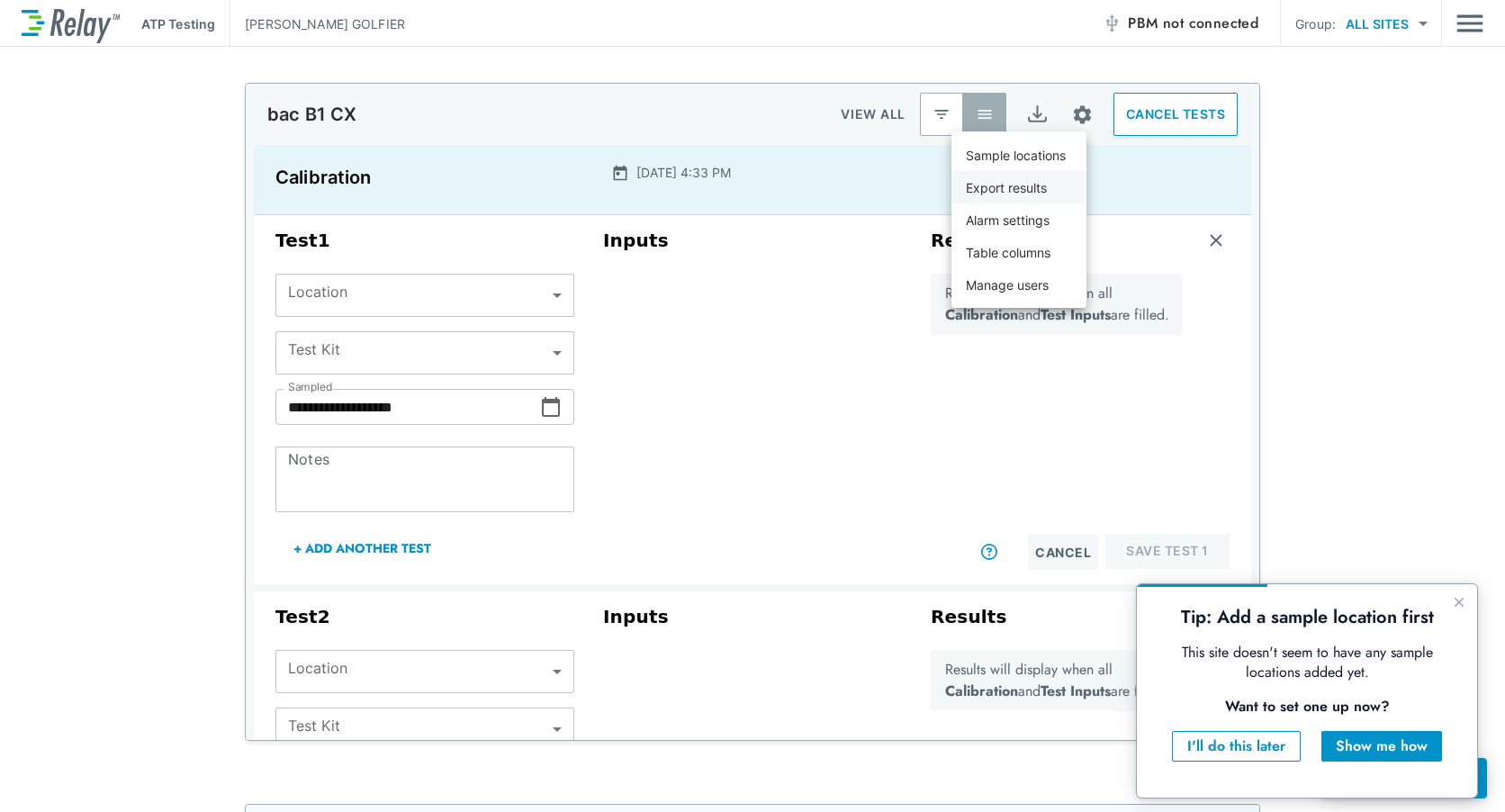
click at [1036, 187] on p "Export results" at bounding box center [1006, 188] width 81 height 19
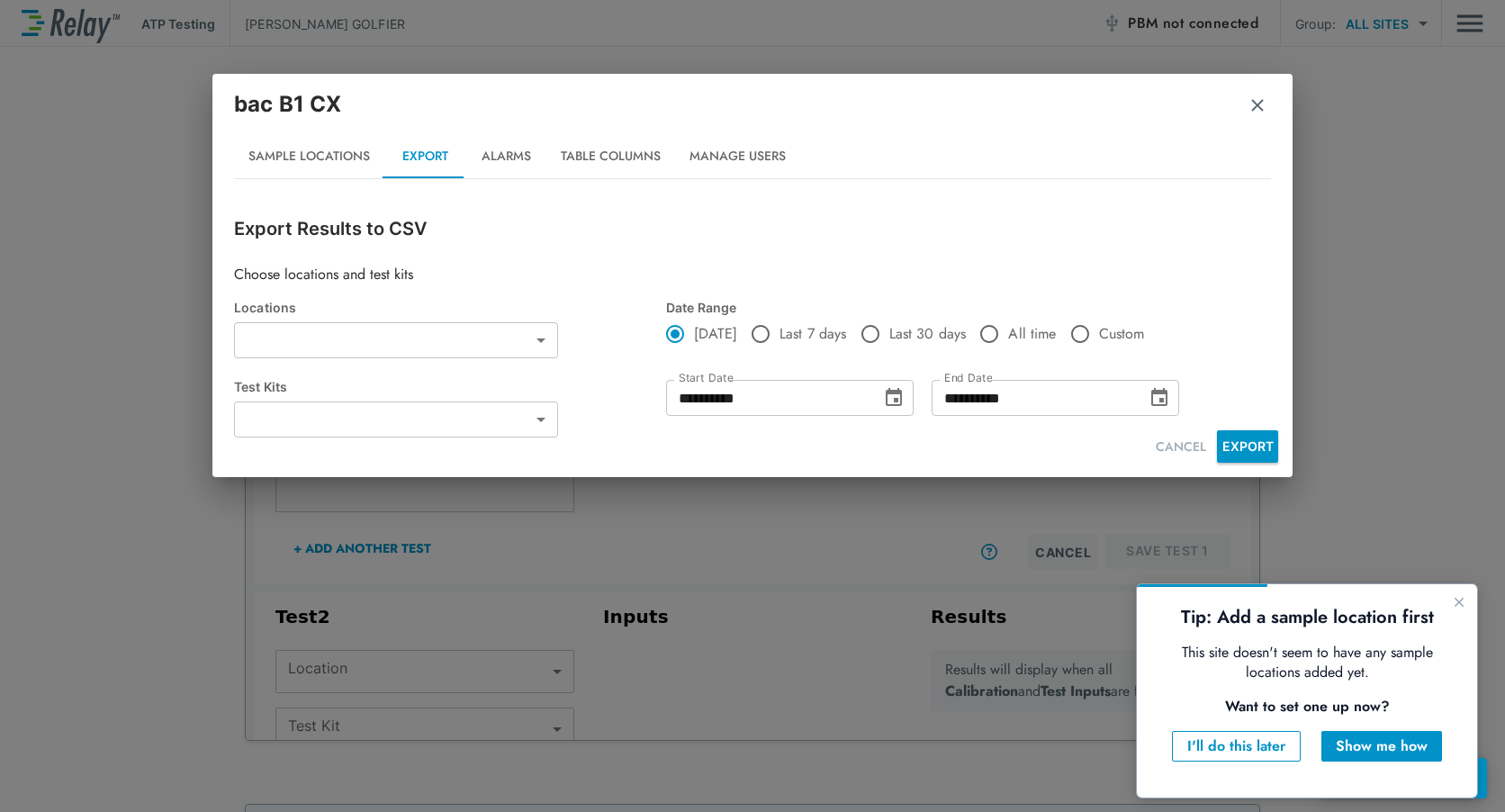
click at [545, 425] on body "**********" at bounding box center [752, 406] width 1505 height 812
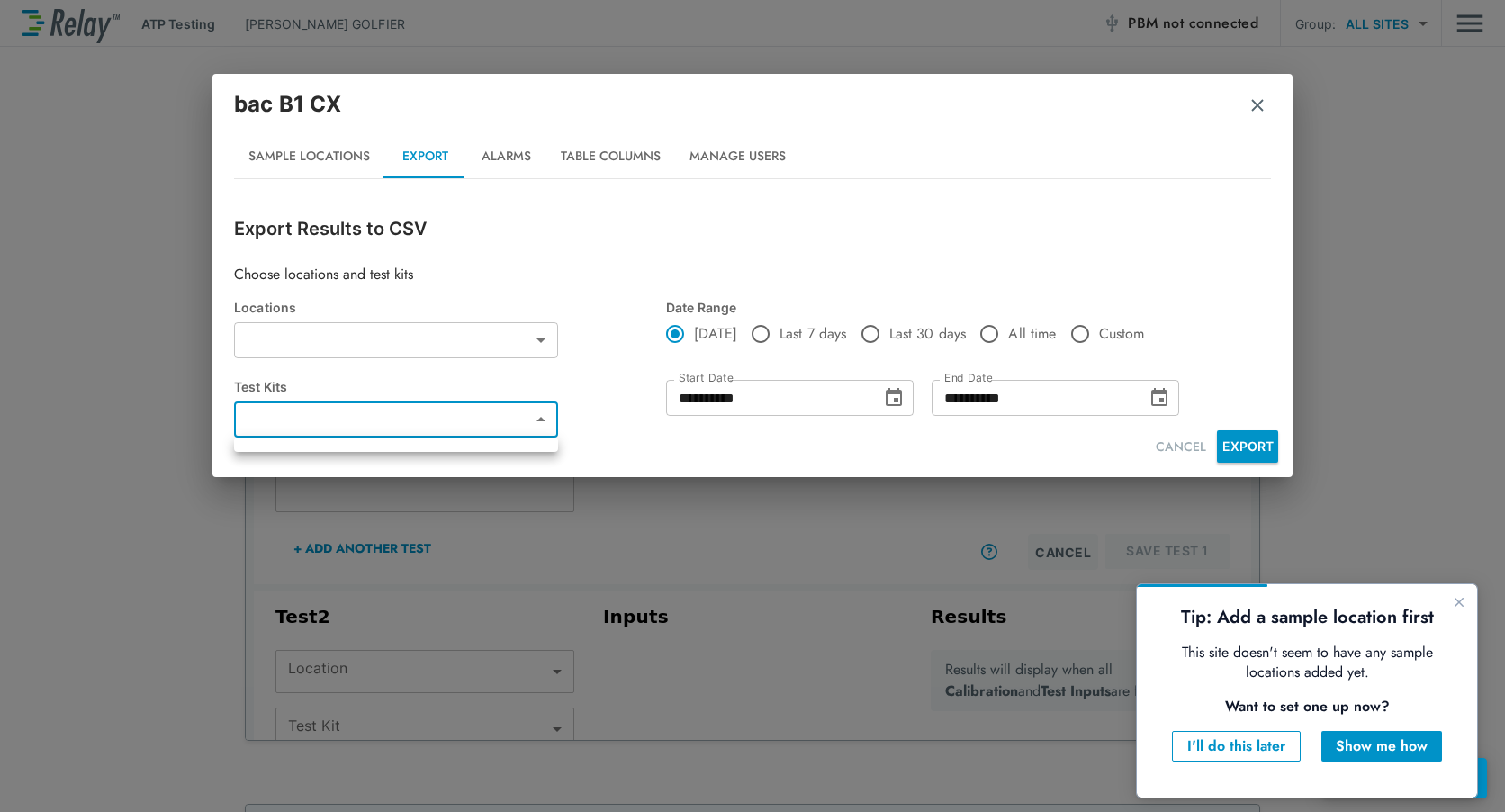
click at [545, 425] on div at bounding box center [752, 406] width 1505 height 812
click at [1265, 105] on img "button" at bounding box center [1257, 105] width 18 height 18
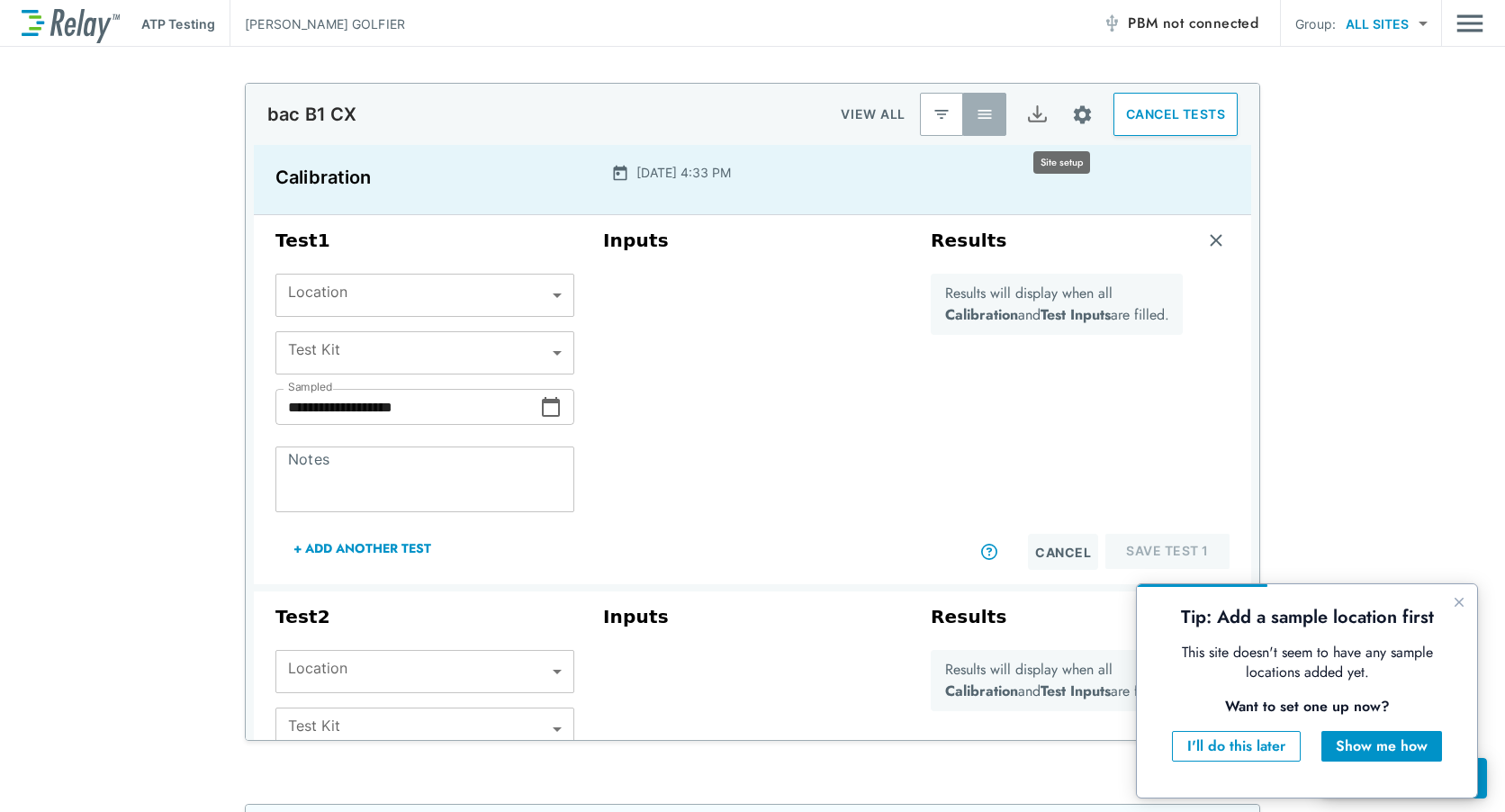
click at [1078, 118] on button "Site setup" at bounding box center [1082, 115] width 48 height 48
click at [923, 111] on div at bounding box center [752, 406] width 1505 height 812
click at [933, 122] on img "button" at bounding box center [941, 114] width 18 height 18
click at [976, 111] on img "button" at bounding box center [984, 114] width 18 height 18
click at [1078, 115] on button "Site setup" at bounding box center [1082, 115] width 48 height 48
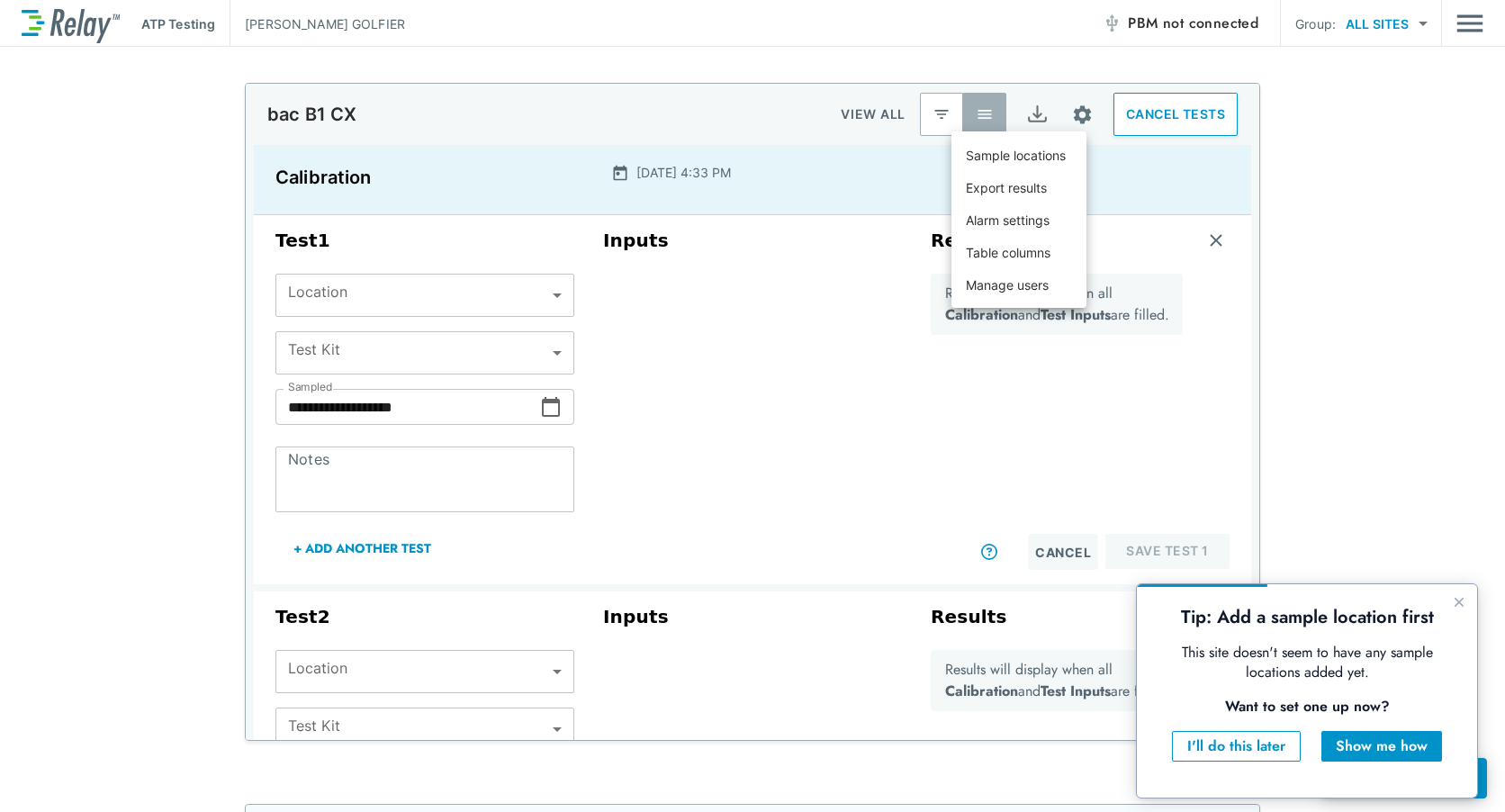
click at [875, 367] on div at bounding box center [752, 406] width 1505 height 812
click at [680, 196] on div "[DATE] 4:33 PM" at bounding box center [752, 180] width 332 height 55
click at [917, 473] on div "Results Results will display when all Calibration and Test Inputs are filled. C…" at bounding box center [1080, 400] width 327 height 355
click at [85, 590] on div "**********" at bounding box center [752, 411] width 1505 height 658
